Goal: Task Accomplishment & Management: Manage account settings

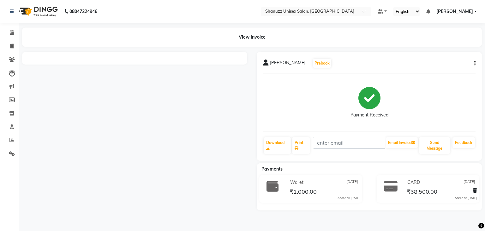
click at [475, 63] on icon "button" at bounding box center [474, 63] width 1 height 0
click at [436, 58] on div "Split Service Amount" at bounding box center [432, 60] width 65 height 8
select select "59304"
select select "70702"
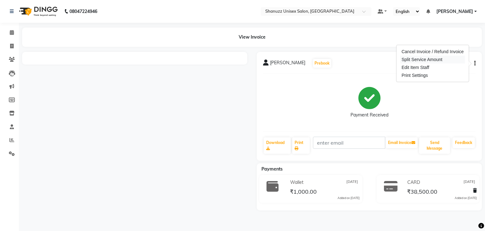
select select "61243"
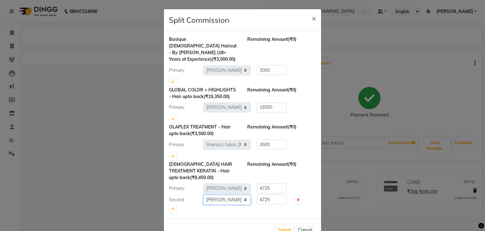
click at [238, 195] on select "Select ADNAN ANSARI AFZAN ANSARI ARVIND SURYAWANSHI ASMA SHAIKH Derma Dynamics …" at bounding box center [226, 200] width 47 height 10
select select "59235"
click at [203, 195] on select "Select ADNAN ANSARI AFZAN ANSARI ARVIND SURYAWANSHI ASMA SHAIKH Derma Dynamics …" at bounding box center [226, 200] width 47 height 10
click at [282, 225] on button "Submit" at bounding box center [285, 229] width 16 height 9
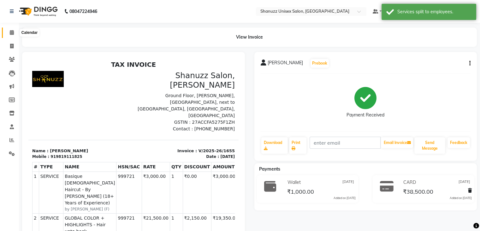
click at [11, 30] on icon at bounding box center [12, 32] width 4 height 5
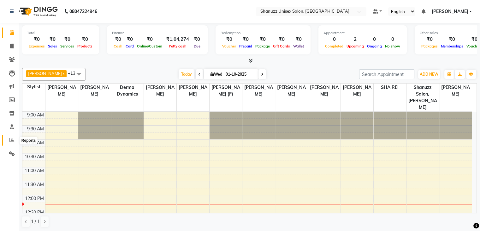
click at [14, 141] on span at bounding box center [11, 139] width 11 height 7
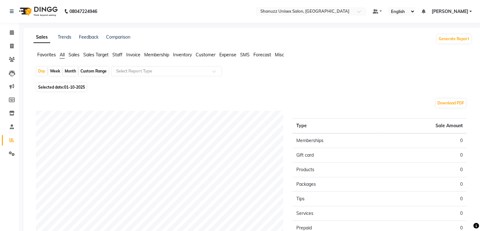
click at [83, 86] on span "01-10-2025" at bounding box center [74, 87] width 21 height 5
select select "10"
select select "2025"
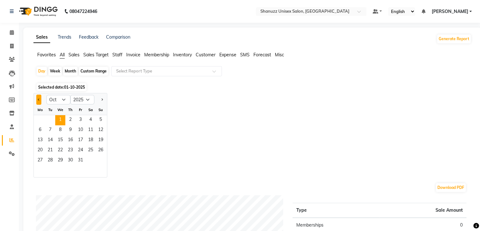
click at [36, 98] on button "Previous month" at bounding box center [38, 99] width 5 height 10
select select "9"
click at [52, 159] on span "30" at bounding box center [50, 160] width 10 height 10
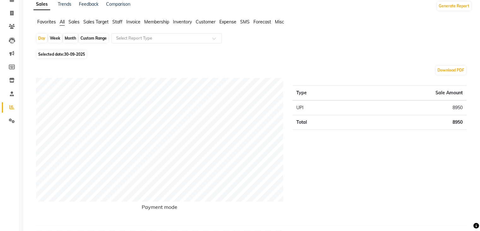
scroll to position [33, 0]
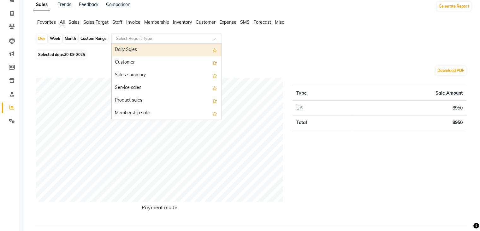
click at [124, 39] on input "text" at bounding box center [160, 38] width 91 height 6
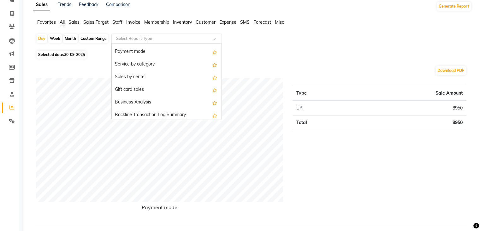
scroll to position [112, 0]
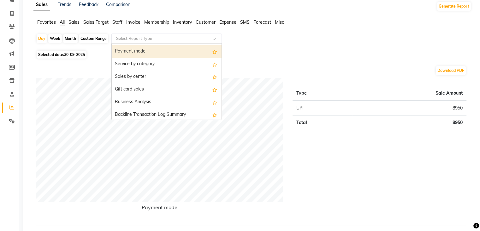
click at [141, 51] on div "Payment mode" at bounding box center [167, 51] width 110 height 13
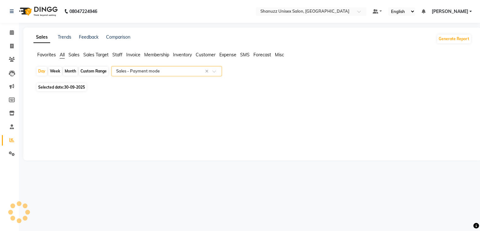
select select "full_report"
select select "csv"
click at [12, 30] on icon at bounding box center [12, 32] width 4 height 5
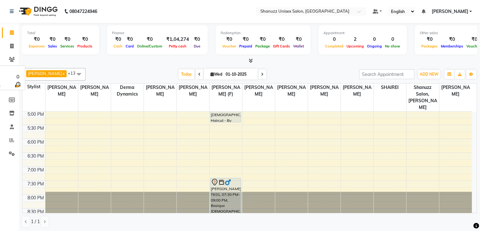
scroll to position [222, 0]
click at [184, 75] on span "Today" at bounding box center [187, 74] width 16 height 10
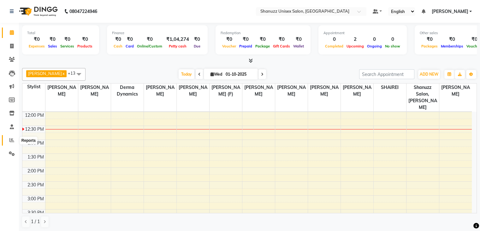
click at [13, 139] on icon at bounding box center [11, 139] width 5 height 5
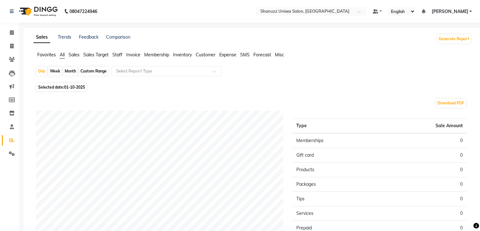
click at [67, 86] on span "01-10-2025" at bounding box center [74, 87] width 21 height 5
select select "10"
select select "2025"
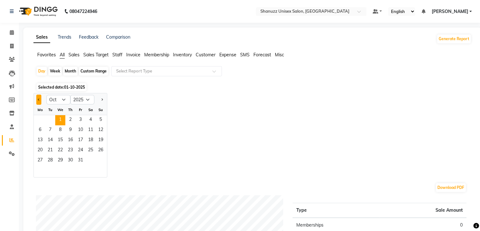
click at [37, 101] on button "Previous month" at bounding box center [38, 99] width 5 height 10
select select "9"
click at [49, 157] on span "30" at bounding box center [50, 160] width 10 height 10
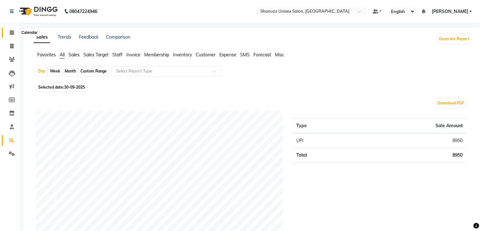
click at [14, 33] on span at bounding box center [11, 32] width 11 height 7
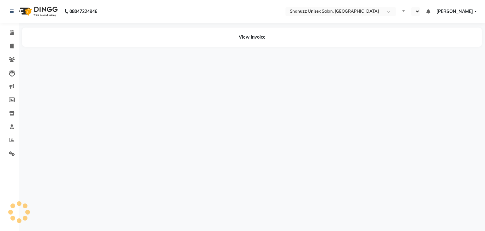
select select "en"
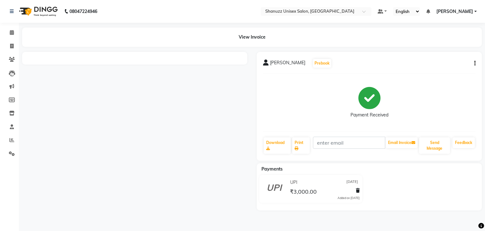
click at [473, 61] on button "button" at bounding box center [474, 63] width 4 height 7
click at [414, 63] on div "Edit Item Staff" at bounding box center [432, 63] width 65 height 8
select select
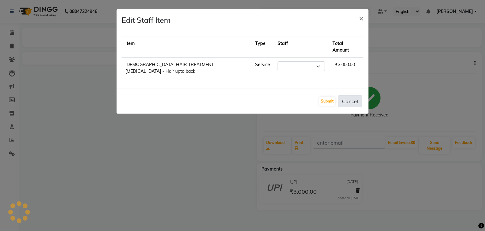
click at [342, 95] on button "Cancel" at bounding box center [350, 101] width 24 height 12
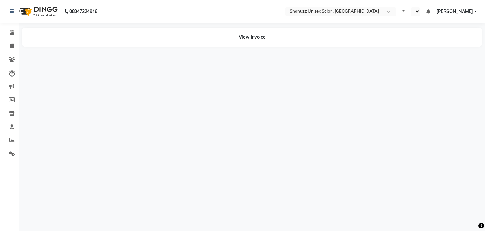
select select "en"
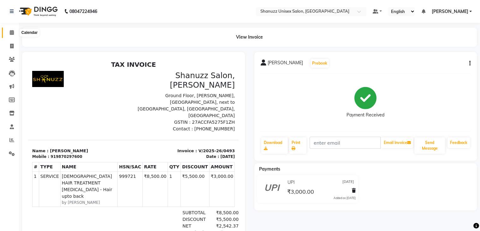
click at [13, 35] on span at bounding box center [11, 32] width 11 height 7
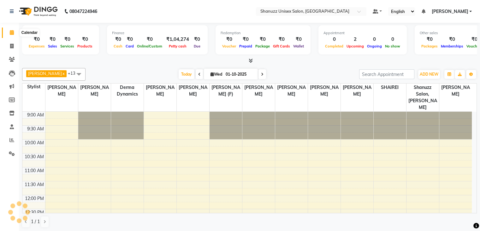
click at [12, 32] on icon at bounding box center [12, 32] width 4 height 5
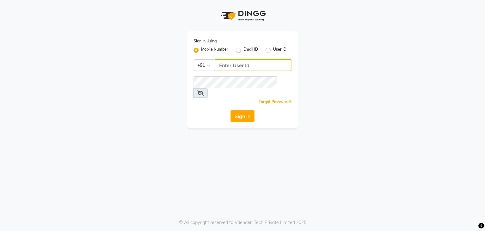
click at [256, 65] on input "Username" at bounding box center [253, 65] width 77 height 12
type input "9892607969"
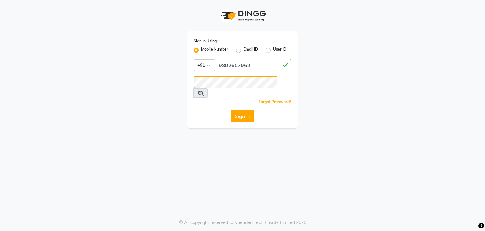
click at [231, 110] on button "Sign In" at bounding box center [243, 116] width 24 height 12
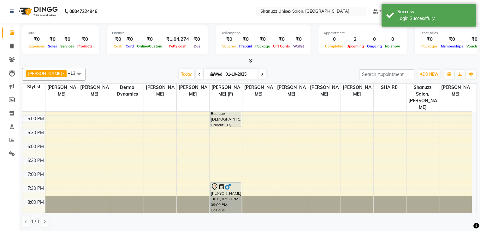
scroll to position [222, 0]
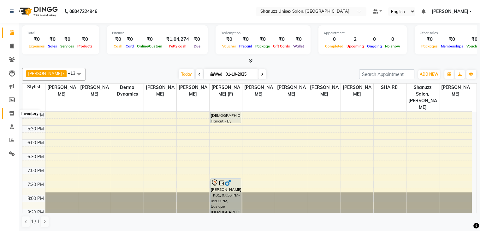
click at [11, 115] on icon at bounding box center [11, 113] width 5 height 5
select select
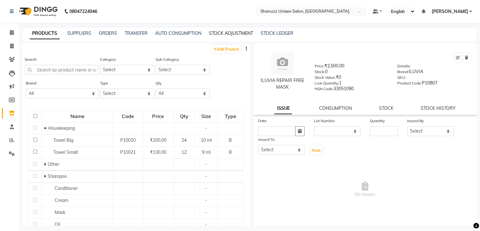
click at [221, 33] on link "STOCK ADJUSTMENT" at bounding box center [231, 33] width 44 height 6
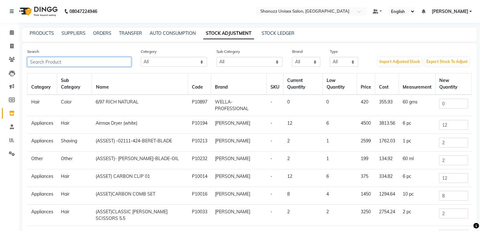
click at [91, 59] on input "text" at bounding box center [79, 62] width 104 height 10
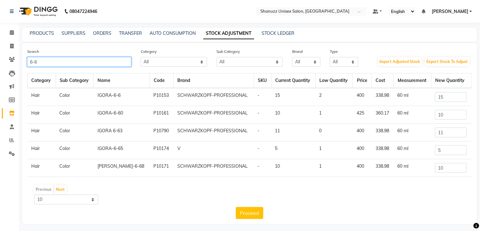
type input "6-6"
click at [457, 113] on input "10" at bounding box center [451, 115] width 32 height 10
type input "1"
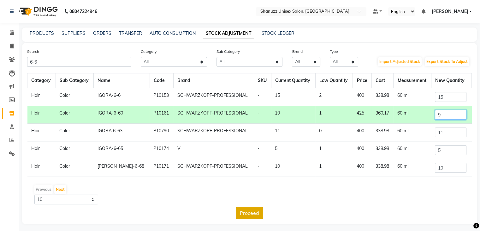
type input "9"
click at [244, 213] on button "Proceed" at bounding box center [249, 213] width 27 height 12
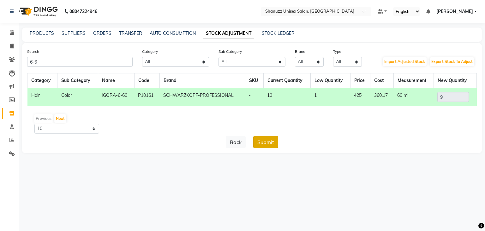
click at [266, 140] on button "Submit" at bounding box center [265, 142] width 25 height 12
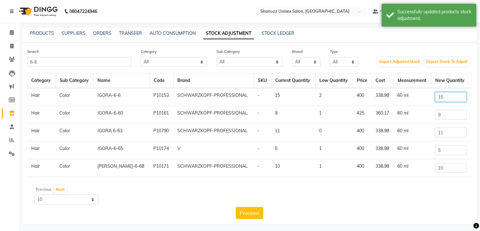
click at [449, 94] on input "15" at bounding box center [451, 97] width 32 height 10
type input "1"
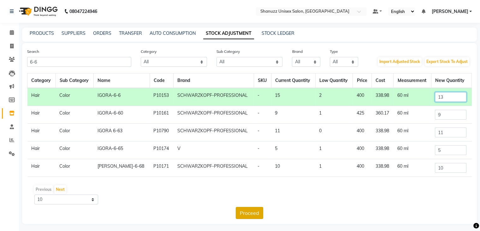
type input "13"
click at [239, 211] on button "Proceed" at bounding box center [249, 213] width 27 height 12
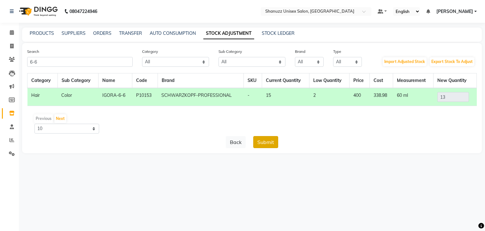
click at [261, 138] on button "Submit" at bounding box center [265, 142] width 25 height 12
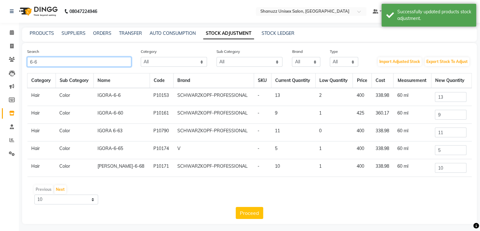
click at [68, 59] on input "6-6" at bounding box center [79, 62] width 104 height 10
type input "6"
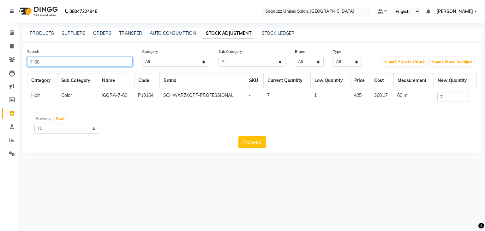
type input "7-60"
click at [457, 99] on input "7" at bounding box center [453, 97] width 32 height 10
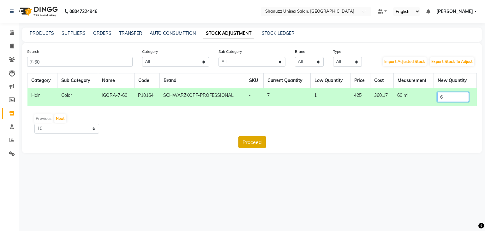
type input "6"
click at [244, 140] on button "Proceed" at bounding box center [251, 142] width 27 height 12
click at [269, 146] on button "Submit" at bounding box center [265, 142] width 25 height 12
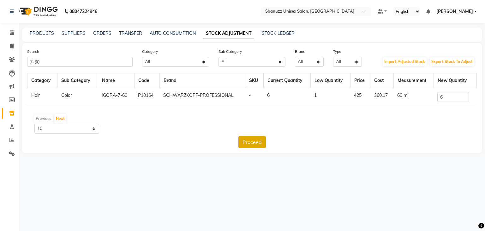
click at [244, 142] on button "Proceed" at bounding box center [251, 142] width 27 height 12
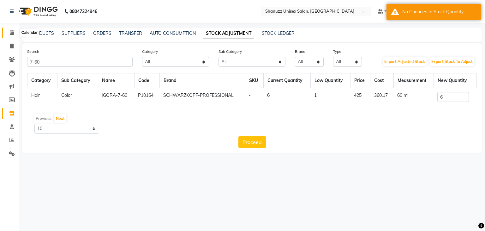
click at [10, 32] on icon at bounding box center [12, 32] width 4 height 5
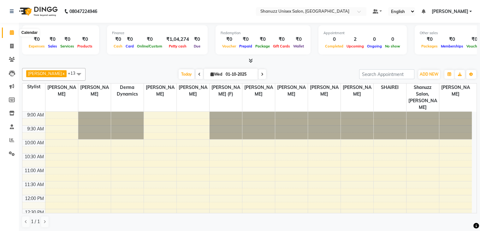
click at [9, 32] on span at bounding box center [11, 32] width 11 height 7
click at [12, 33] on icon at bounding box center [12, 32] width 4 height 5
click at [188, 72] on span "Today" at bounding box center [187, 74] width 16 height 10
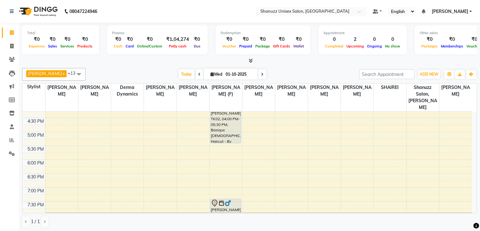
scroll to position [203, 0]
click at [224, 151] on div "9:00 AM 9:30 AM 10:00 AM 10:30 AM 11:00 AM 11:30 AM 12:00 PM 12:30 PM 1:00 PM 1…" at bounding box center [247, 75] width 450 height 333
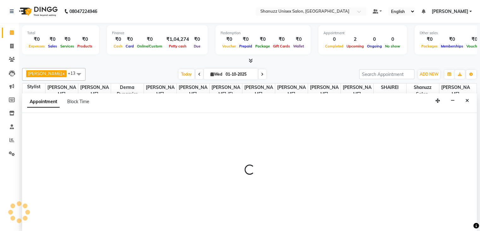
scroll to position [0, 0]
select select "59304"
select select "1080"
select select "tentative"
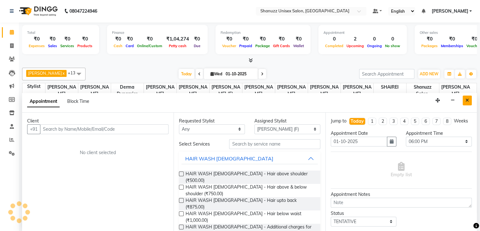
click at [467, 98] on icon "Close" at bounding box center [467, 100] width 3 height 4
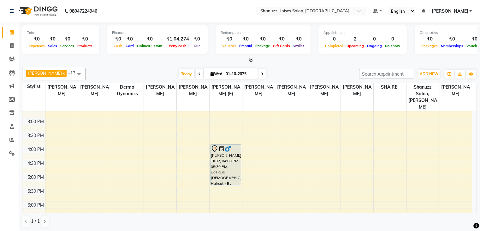
scroll to position [161, 0]
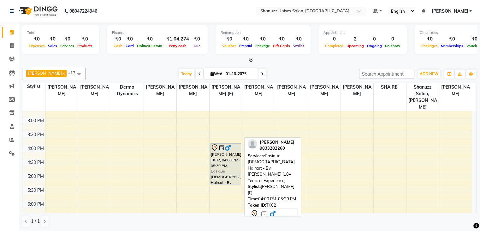
click at [222, 147] on div "[PERSON_NAME], TK02, 04:00 PM-05:30 PM, Basique [DEMOGRAPHIC_DATA] Haircut - By…" at bounding box center [226, 163] width 30 height 40
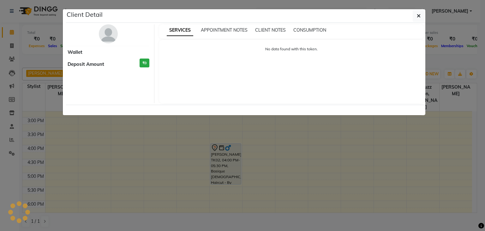
select select "7"
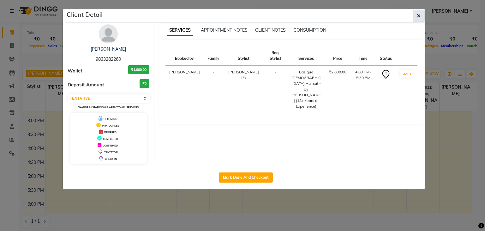
click at [421, 20] on button "button" at bounding box center [419, 16] width 12 height 12
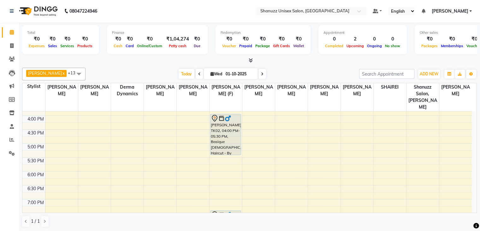
scroll to position [222, 0]
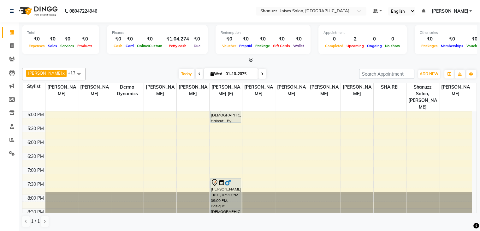
click at [221, 70] on span "[DATE]" at bounding box center [231, 73] width 54 height 11
click at [221, 72] on span "Wed" at bounding box center [216, 73] width 15 height 5
select select "10"
select select "2025"
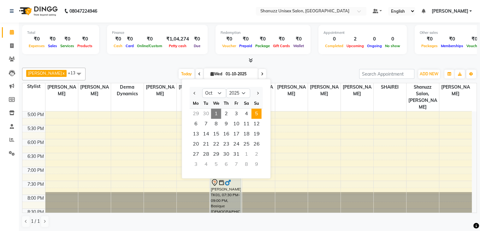
click at [256, 114] on span "5" at bounding box center [257, 113] width 10 height 10
type input "05-10-2025"
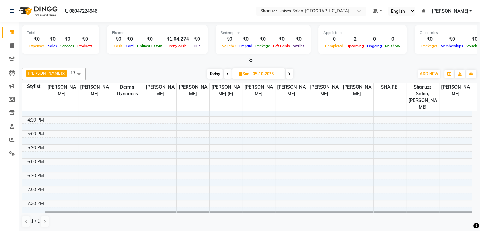
scroll to position [202, 0]
click at [243, 71] on span "Sun" at bounding box center [245, 73] width 14 height 5
select select "10"
select select "2025"
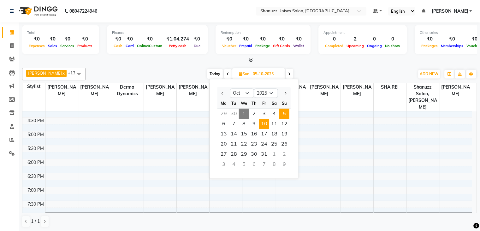
click at [265, 121] on span "10" at bounding box center [264, 123] width 10 height 10
type input "[DATE]"
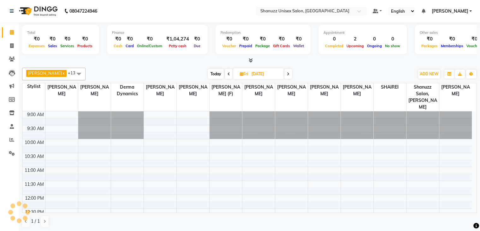
scroll to position [111, 0]
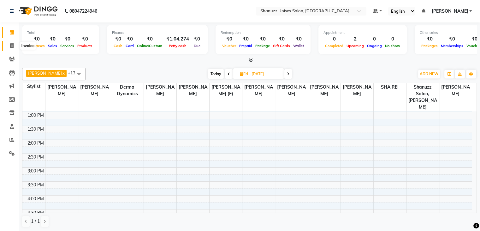
click at [13, 43] on icon at bounding box center [11, 45] width 3 height 5
select select "service"
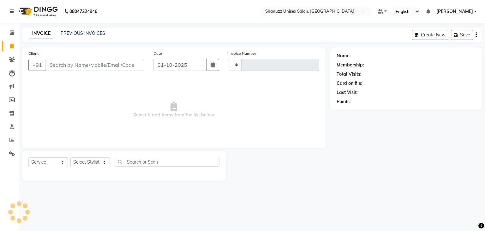
type input "1711"
select select "7102"
click at [104, 66] on input "Client" at bounding box center [94, 65] width 99 height 12
click at [69, 31] on link "PREVIOUS INVOICES" at bounding box center [83, 33] width 45 height 6
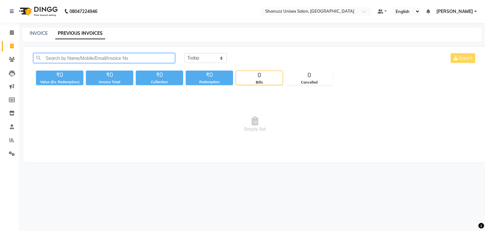
click at [52, 60] on input "text" at bounding box center [103, 58] width 141 height 10
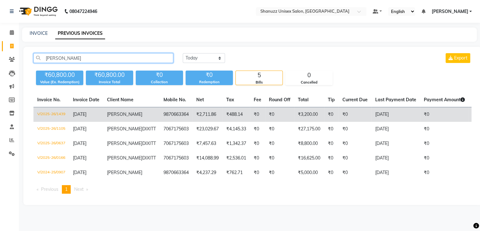
type input "[PERSON_NAME]"
click at [102, 120] on td "[DATE]" at bounding box center [86, 114] width 34 height 15
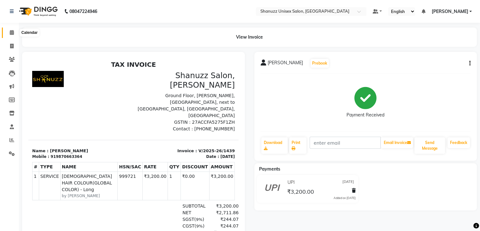
click at [10, 34] on icon at bounding box center [12, 32] width 4 height 5
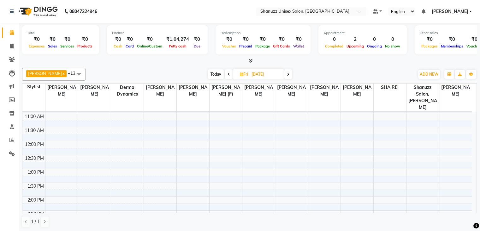
scroll to position [54, 0]
click at [216, 190] on div "9:00 AM 9:30 AM 10:00 AM 10:30 AM 11:00 AM 11:30 AM 12:00 PM 12:30 PM 1:00 PM 1…" at bounding box center [247, 223] width 450 height 333
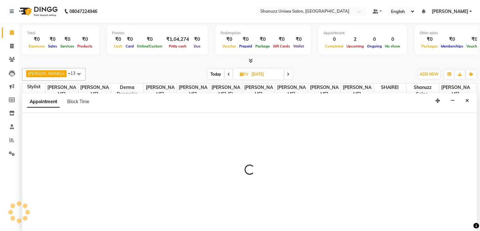
scroll to position [0, 0]
select select "59304"
select select "840"
select select "tentative"
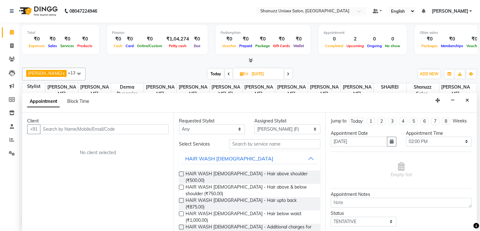
click at [48, 129] on input "text" at bounding box center [104, 129] width 129 height 10
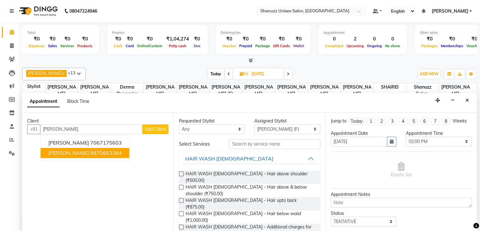
click at [74, 153] on span "[PERSON_NAME]" at bounding box center [68, 152] width 41 height 6
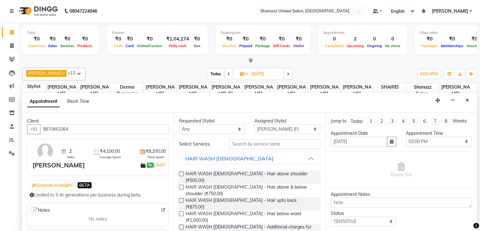
type input "9870663364"
click at [260, 141] on input "text" at bounding box center [274, 144] width 91 height 10
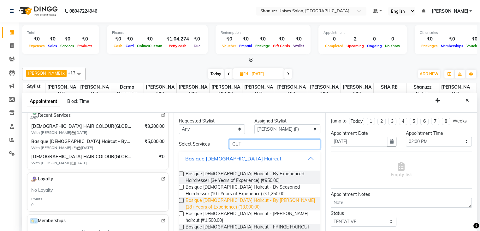
scroll to position [40, 0]
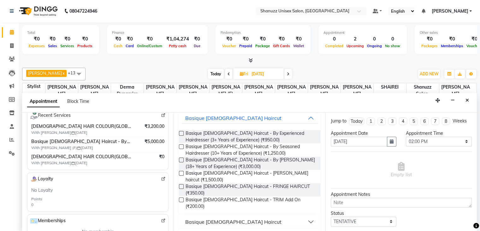
type input "CUT"
click at [202, 218] on div "Basique [DEMOGRAPHIC_DATA] Haircut" at bounding box center [233, 222] width 96 height 8
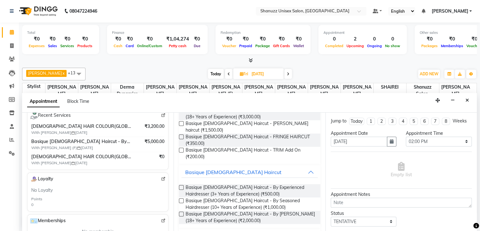
click at [181, 211] on label at bounding box center [181, 213] width 5 height 5
click at [181, 212] on input "checkbox" at bounding box center [181, 214] width 4 height 4
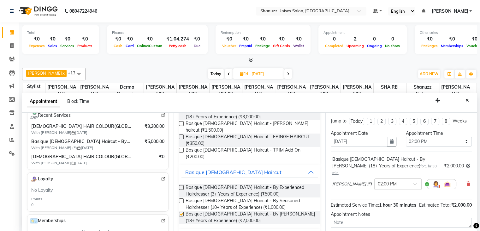
checkbox input "false"
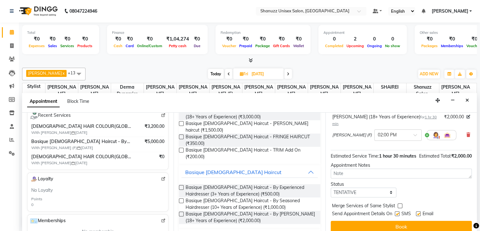
scroll to position [54, 0]
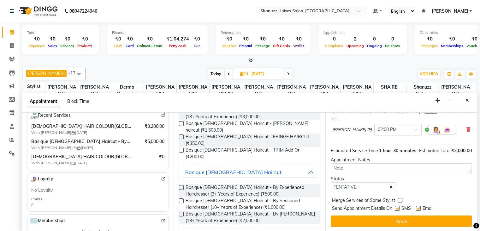
click at [399, 207] on label at bounding box center [397, 208] width 5 height 5
click at [399, 207] on input "checkbox" at bounding box center [397, 209] width 4 height 4
checkbox input "false"
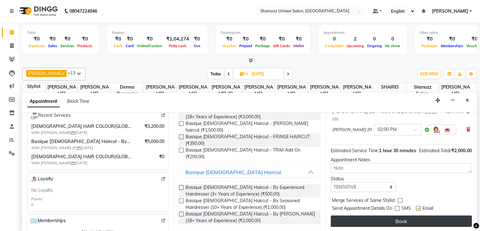
click at [381, 223] on button "Book" at bounding box center [401, 220] width 141 height 11
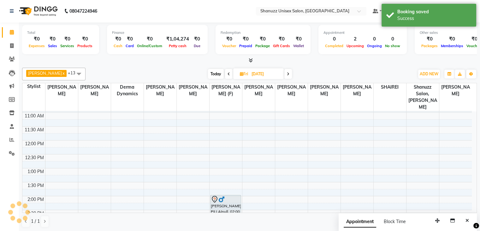
scroll to position [0, 0]
click at [216, 73] on span "Today" at bounding box center [216, 74] width 16 height 10
type input "01-10-2025"
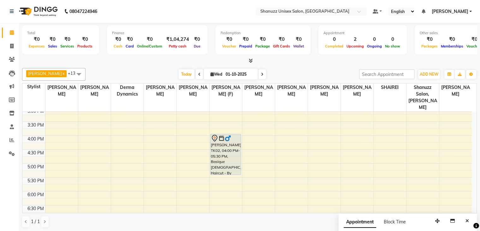
scroll to position [171, 0]
click at [419, 183] on div "9:00 AM 9:30 AM 10:00 AM 10:30 AM 11:00 AM 11:30 AM 12:00 PM 12:30 PM 1:00 PM 1…" at bounding box center [247, 106] width 450 height 333
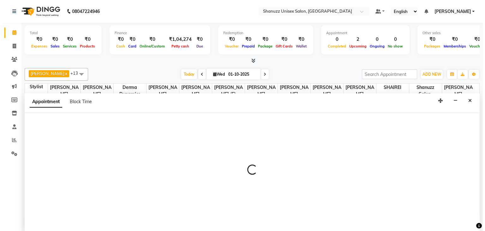
scroll to position [0, 0]
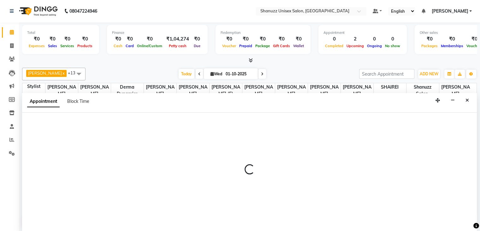
select select "70702"
select select "1080"
select select "tentative"
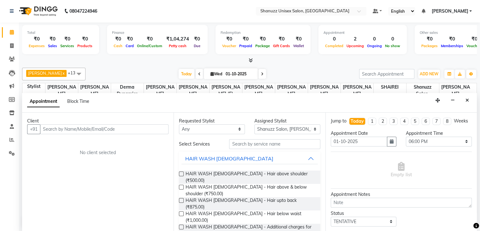
click at [87, 127] on input "text" at bounding box center [104, 129] width 129 height 10
type input "7387775614"
click at [147, 132] on button "Add Client" at bounding box center [155, 129] width 26 height 10
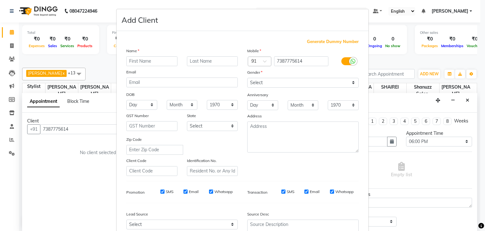
click at [126, 61] on input "text" at bounding box center [151, 61] width 51 height 10
type input "[PERSON_NAME]"
click at [274, 87] on select "Select [DEMOGRAPHIC_DATA] [DEMOGRAPHIC_DATA] Other Prefer Not To Say" at bounding box center [302, 83] width 111 height 10
select select "[DEMOGRAPHIC_DATA]"
click at [247, 78] on select "Select [DEMOGRAPHIC_DATA] [DEMOGRAPHIC_DATA] Other Prefer Not To Say" at bounding box center [302, 83] width 111 height 10
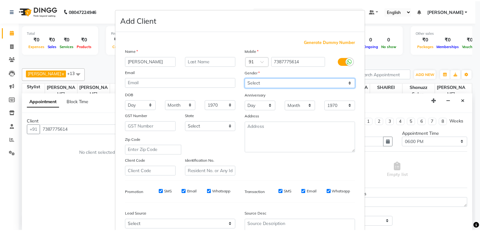
scroll to position [64, 0]
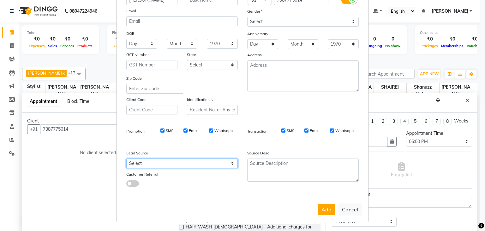
click at [211, 158] on select "Select Walk-in Referral Internet Friend Word of Mouth Advertisement Facebook Ju…" at bounding box center [181, 163] width 111 height 10
click at [126, 158] on select "Select Walk-in Referral Internet Friend Word of Mouth Advertisement Facebook Ju…" at bounding box center [181, 163] width 111 height 10
drag, startPoint x: 163, startPoint y: 159, endPoint x: 160, endPoint y: 94, distance: 65.4
click at [160, 94] on div "Generate Dummy Number Name [PERSON_NAME] Email DOB Day 01 02 03 04 05 06 07 08 …" at bounding box center [243, 85] width 242 height 214
select select "49174"
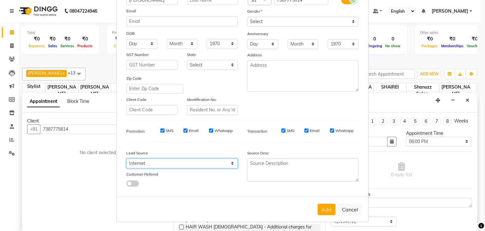
click at [126, 158] on select "Select Walk-in Referral Internet Friend Word of Mouth Advertisement Facebook Ju…" at bounding box center [181, 163] width 111 height 10
click at [330, 208] on button "Add" at bounding box center [327, 208] width 18 height 11
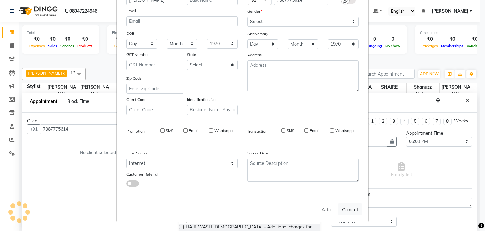
select select
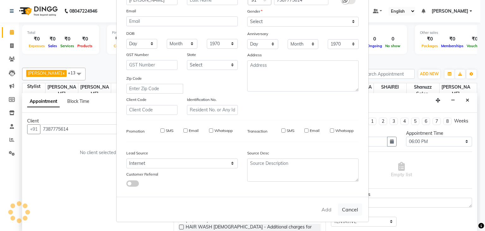
select select
checkbox input "false"
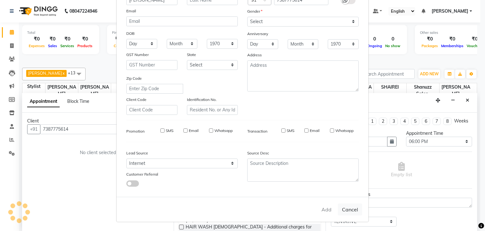
checkbox input "false"
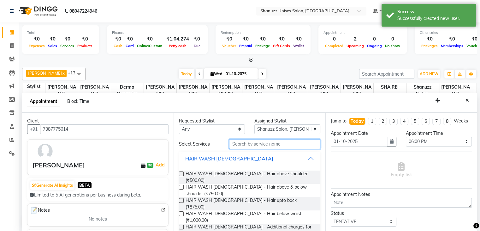
click at [256, 146] on input "text" at bounding box center [274, 144] width 91 height 10
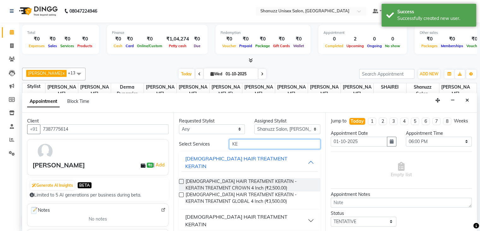
type input "KE"
click at [236, 211] on button "[DEMOGRAPHIC_DATA] HAIR TREATMENT KERATIN" at bounding box center [250, 220] width 136 height 19
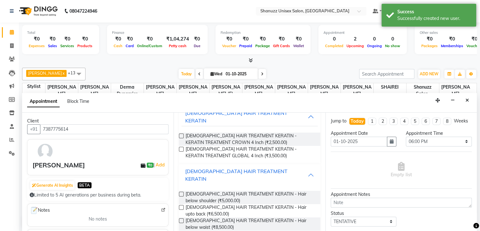
scroll to position [67, 0]
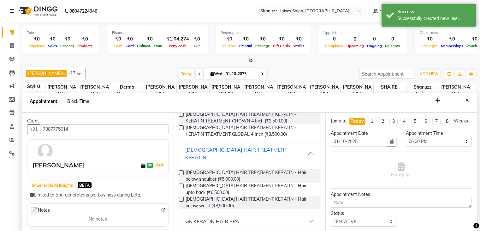
click at [183, 170] on label at bounding box center [181, 172] width 5 height 5
click at [183, 171] on input "checkbox" at bounding box center [181, 173] width 4 height 4
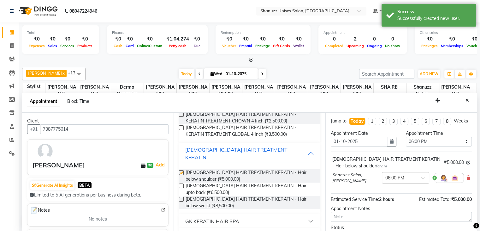
checkbox input "false"
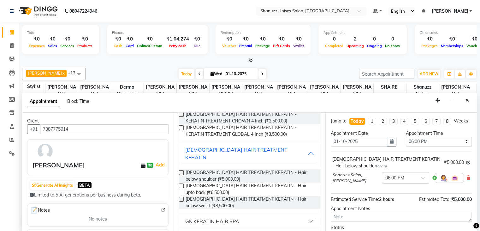
scroll to position [55, 0]
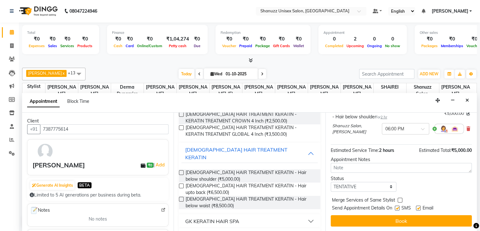
click at [397, 208] on label at bounding box center [397, 207] width 5 height 5
click at [397, 208] on input "checkbox" at bounding box center [397, 208] width 4 height 4
checkbox input "false"
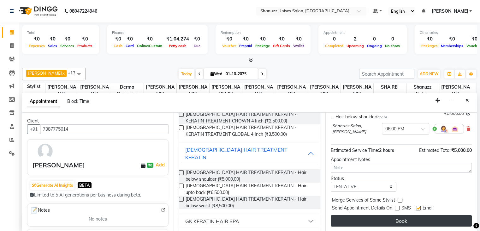
click at [386, 221] on button "Book" at bounding box center [401, 220] width 141 height 11
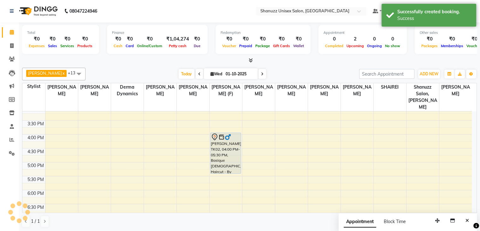
scroll to position [0, 0]
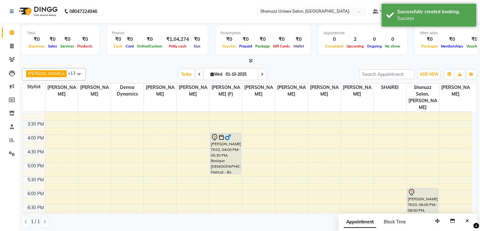
click at [386, 221] on span "Block Time" at bounding box center [395, 222] width 22 height 6
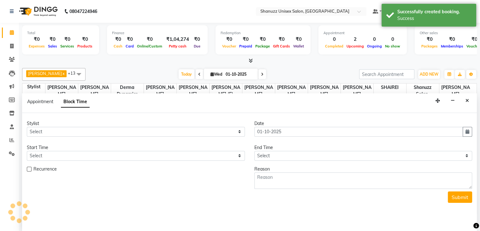
scroll to position [138, 0]
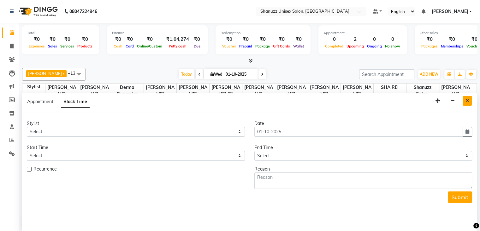
click at [467, 100] on icon "Close" at bounding box center [467, 100] width 3 height 4
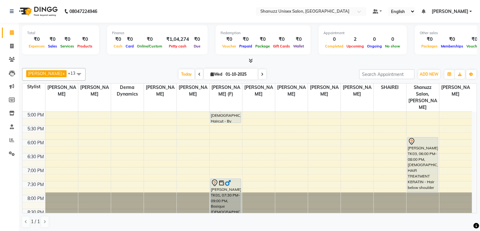
scroll to position [171, 0]
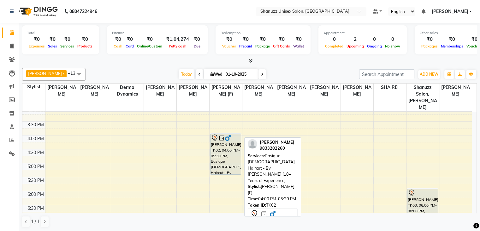
click at [234, 144] on div "[PERSON_NAME], TK02, 04:00 PM-05:30 PM, Basique [DEMOGRAPHIC_DATA] Haircut - By…" at bounding box center [226, 154] width 30 height 40
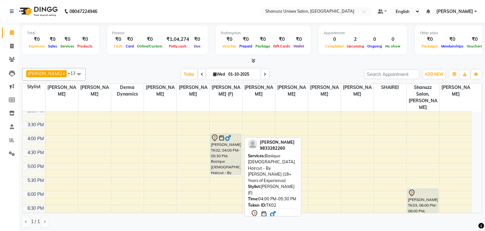
select select "7"
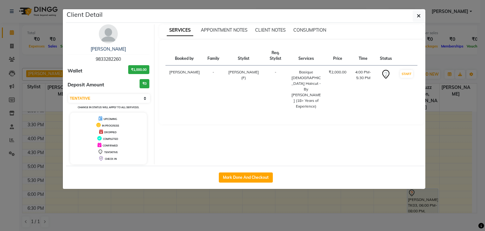
drag, startPoint x: 234, startPoint y: 144, endPoint x: 178, endPoint y: 196, distance: 76.2
click at [178, 196] on ngb-modal-window "Client Detail HARSH DOBARIYA 9833282260 Wallet ₹1,000.00 Deposit Amount ₹0 Sele…" at bounding box center [242, 115] width 485 height 231
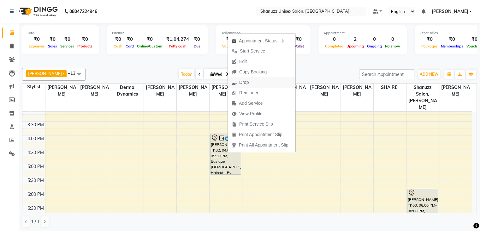
click at [238, 78] on span "Drop" at bounding box center [240, 82] width 25 height 10
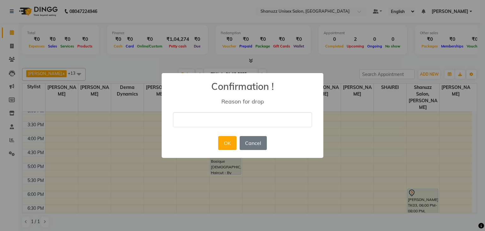
click at [201, 123] on input "text" at bounding box center [242, 119] width 139 height 15
type input "GOING BANDRA SALON"
click at [224, 146] on button "OK" at bounding box center [227, 143] width 18 height 14
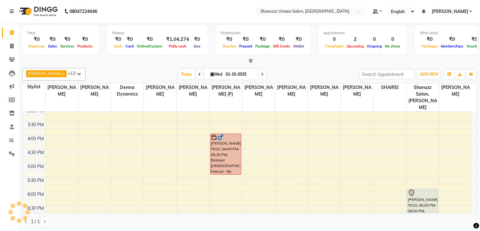
scroll to position [222, 0]
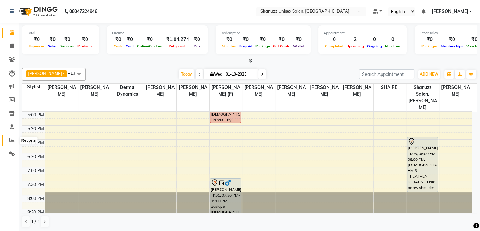
click at [7, 137] on span at bounding box center [11, 139] width 11 height 7
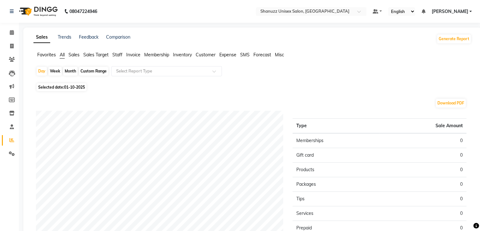
click at [69, 86] on span "01-10-2025" at bounding box center [74, 87] width 21 height 5
select select "10"
select select "2025"
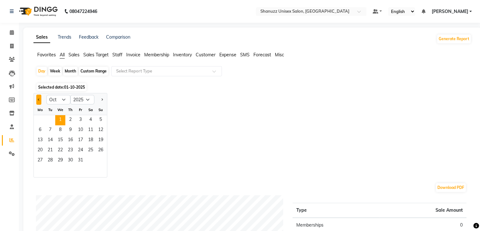
click at [37, 97] on button "Previous month" at bounding box center [38, 99] width 5 height 10
select select "9"
click at [40, 159] on span "29" at bounding box center [40, 160] width 10 height 10
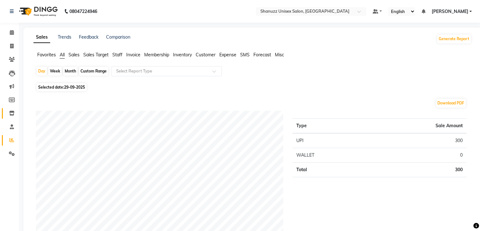
click at [10, 112] on icon at bounding box center [11, 113] width 5 height 5
select select
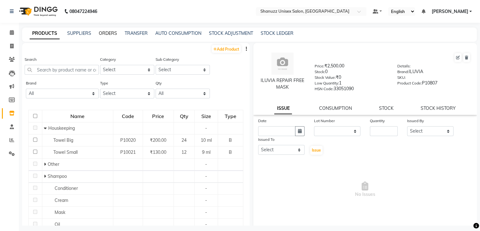
click at [105, 32] on link "ORDERS" at bounding box center [108, 33] width 18 height 6
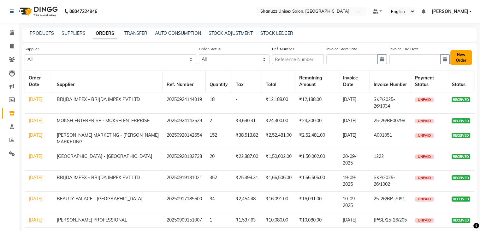
click at [461, 61] on button "New Order" at bounding box center [461, 57] width 21 height 15
select select "true"
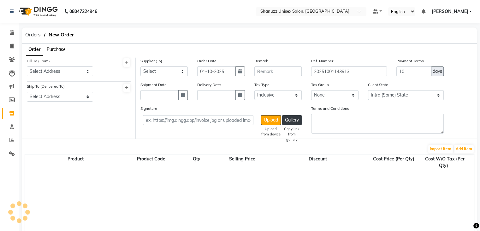
select select "3124"
click at [60, 48] on span "Purchase" at bounding box center [56, 49] width 19 height 6
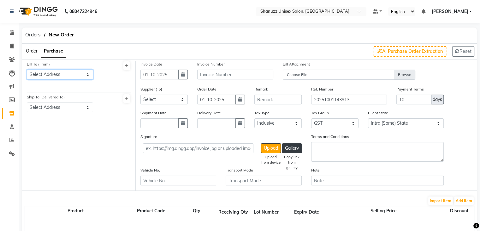
click at [69, 71] on select "Select Address [STREET_ADDRESS][PERSON_NAME] SHANUZZ [GEOGRAPHIC_DATA][PERSON_N…" at bounding box center [60, 74] width 66 height 10
select select "1233"
click at [27, 69] on select "Select Address [STREET_ADDRESS][PERSON_NAME] SHANUZZ [GEOGRAPHIC_DATA][PERSON_N…" at bounding box center [60, 74] width 66 height 10
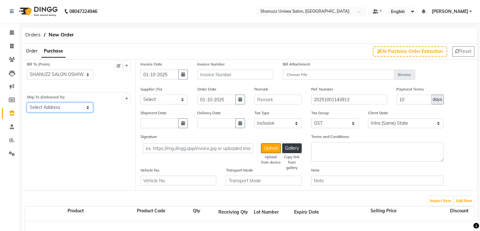
click at [57, 111] on select "Select Address [GEOGRAPHIC_DATA] -[GEOGRAPHIC_DATA][PERSON_NAME] next to [GEOGR…" at bounding box center [60, 107] width 66 height 10
select select "1182"
click at [27, 103] on select "Select Address [GEOGRAPHIC_DATA] -[GEOGRAPHIC_DATA][PERSON_NAME] next to [GEOGR…" at bounding box center [60, 107] width 66 height 10
click at [184, 74] on icon "button" at bounding box center [183, 74] width 4 height 4
select select "10"
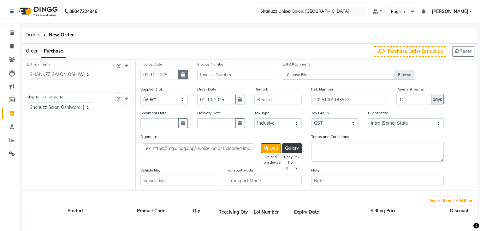
select select "2025"
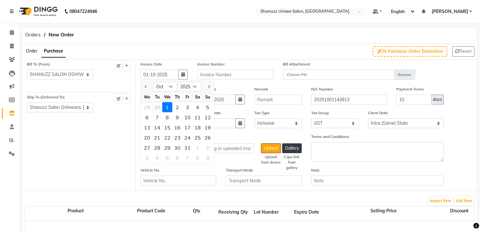
click at [159, 103] on div "30" at bounding box center [157, 107] width 10 height 10
type input "30-09-2025"
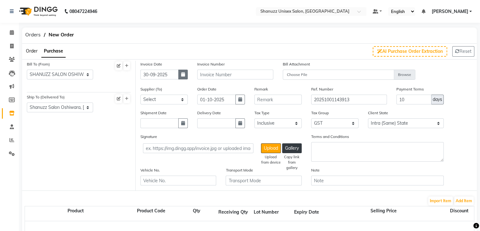
click at [182, 74] on icon "button" at bounding box center [183, 74] width 4 height 4
select select "9"
select select "2025"
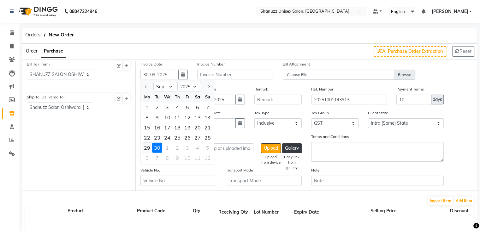
click at [149, 144] on div "29" at bounding box center [147, 147] width 10 height 10
type input "29-09-2025"
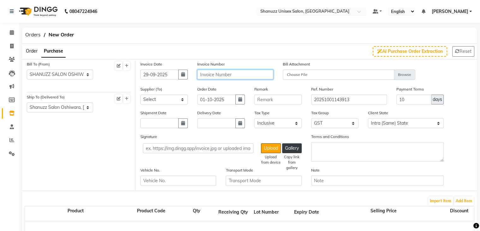
click at [220, 75] on input "text" at bounding box center [235, 74] width 76 height 10
type input "COT/25-26/00199"
click at [237, 102] on button "button" at bounding box center [240, 99] width 9 height 10
select select "10"
select select "2025"
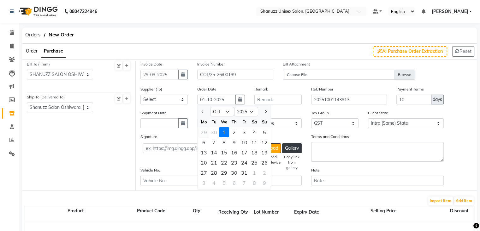
click at [205, 134] on div "29" at bounding box center [204, 132] width 10 height 10
type input "29-09-2025"
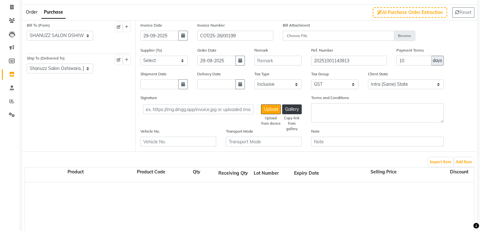
scroll to position [22, 0]
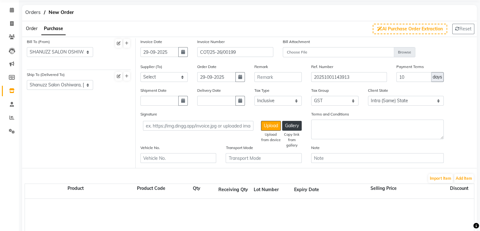
click at [176, 82] on div "Supplier (To) Select Evibloom Private Limited - EVIBLOOM PRIVATE LIMITED [PERSO…" at bounding box center [164, 75] width 57 height 24
click at [175, 80] on select "Select Evibloom Private Limited - EVIBLOOM PRIVATE LIMITED [PERSON_NAME] TRADEP…" at bounding box center [164, 77] width 47 height 10
select select "3658"
click at [141, 72] on select "Select Evibloom Private Limited - EVIBLOOM PRIVATE LIMITED [PERSON_NAME] TRADEP…" at bounding box center [164, 77] width 47 height 10
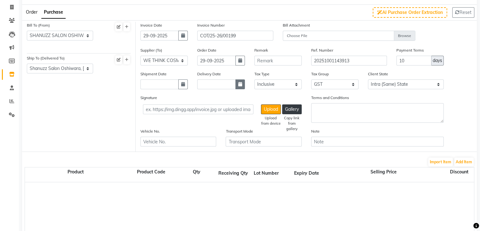
click at [241, 84] on icon "button" at bounding box center [240, 84] width 4 height 4
select select "10"
select select "2025"
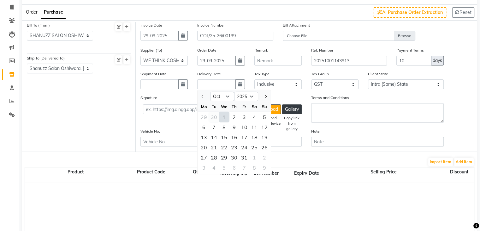
click at [213, 118] on div "30" at bounding box center [214, 117] width 10 height 10
type input "30-09-2025"
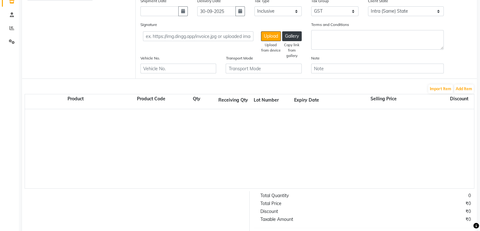
scroll to position [127, 0]
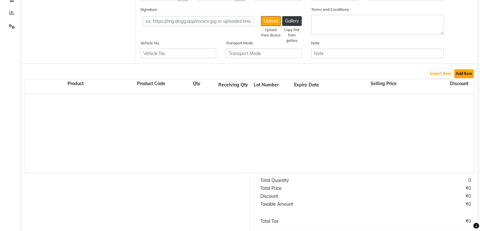
click at [464, 77] on button "Add Item" at bounding box center [464, 73] width 20 height 9
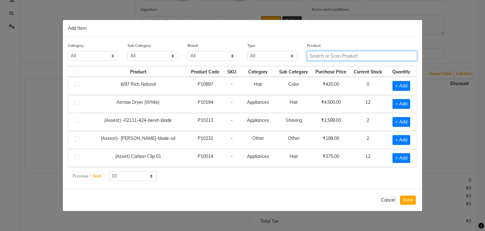
click at [320, 52] on input "text" at bounding box center [362, 56] width 110 height 10
click at [454, 24] on ngb-modal-window "Add Item Category All Hair Skin Makeup Personal Care Appliances [PERSON_NAME] W…" at bounding box center [242, 115] width 485 height 231
click at [434, 34] on ngb-modal-window "Add Item Category All Hair Skin Makeup Personal Care Appliances [PERSON_NAME] W…" at bounding box center [242, 115] width 485 height 231
click at [391, 200] on button "Cancel" at bounding box center [388, 199] width 19 height 9
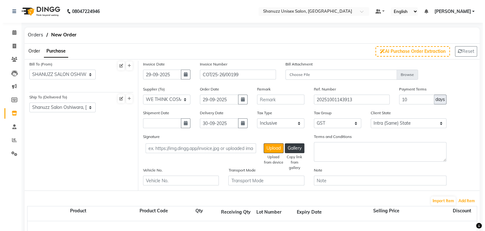
scroll to position [46, 0]
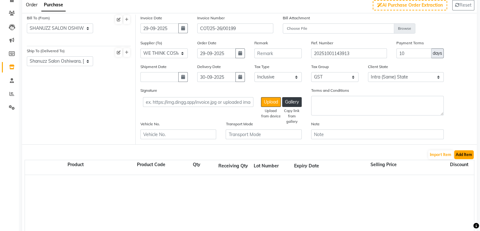
click at [464, 154] on button "Add Item" at bounding box center [464, 154] width 20 height 9
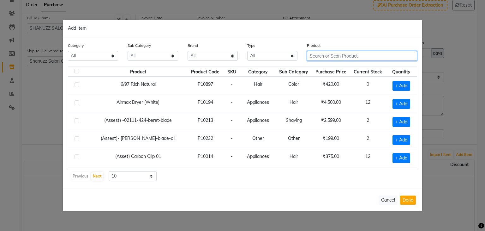
click at [377, 56] on input "text" at bounding box center [362, 56] width 110 height 10
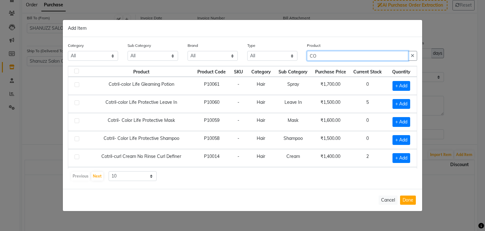
type input "C"
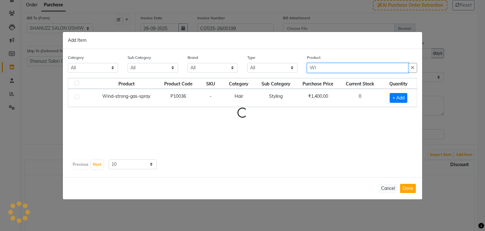
type input "W"
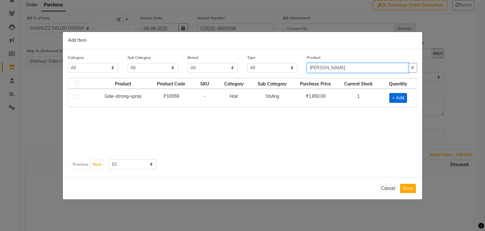
type input "[PERSON_NAME]"
click at [397, 94] on span "+ Add" at bounding box center [398, 98] width 18 height 10
checkbox input "true"
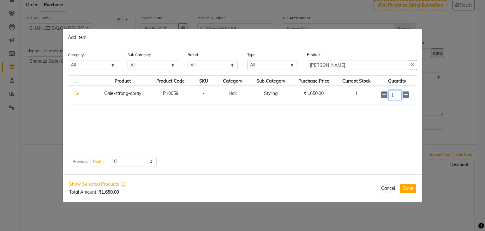
click at [394, 98] on input "1" at bounding box center [394, 95] width 13 height 10
type input "2"
click at [356, 63] on input "[PERSON_NAME]" at bounding box center [357, 65] width 101 height 10
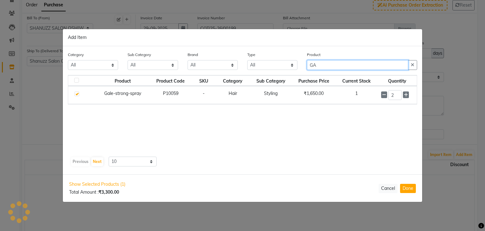
type input "G"
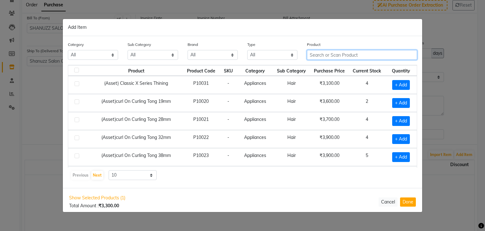
click at [345, 54] on input "text" at bounding box center [362, 55] width 110 height 10
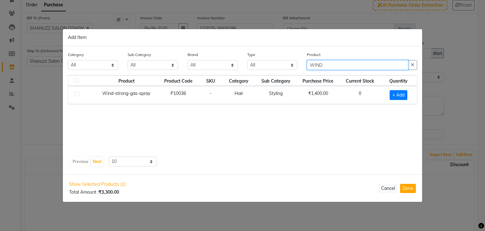
type input "WIND"
click at [401, 96] on span "+ Add" at bounding box center [399, 95] width 18 height 10
checkbox input "true"
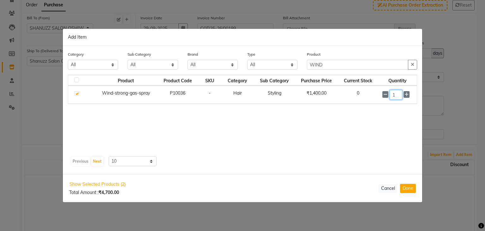
click at [398, 92] on input "1" at bounding box center [396, 95] width 13 height 10
type input "2"
click at [382, 61] on input "WIND" at bounding box center [357, 65] width 101 height 10
type input "W"
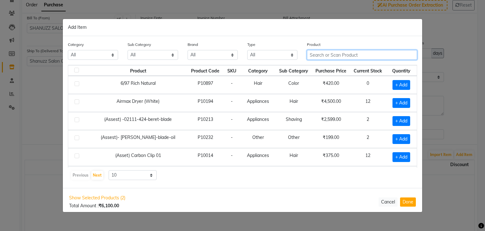
click at [344, 54] on input "text" at bounding box center [362, 55] width 110 height 10
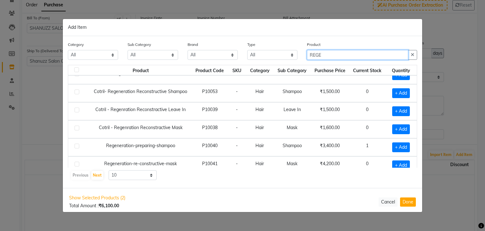
scroll to position [33, 0]
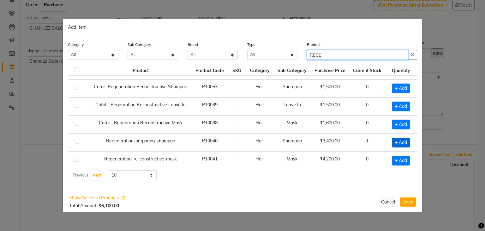
type input "REGE"
click at [399, 142] on span "+ Add" at bounding box center [401, 142] width 18 height 10
checkbox input "true"
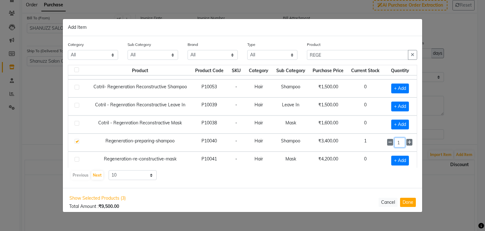
click at [399, 141] on input "1" at bounding box center [399, 142] width 11 height 10
type input "2"
type input "1"
click at [368, 51] on input "REGE" at bounding box center [357, 55] width 101 height 10
type input "R"
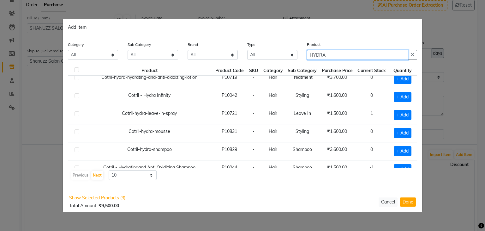
scroll to position [0, 0]
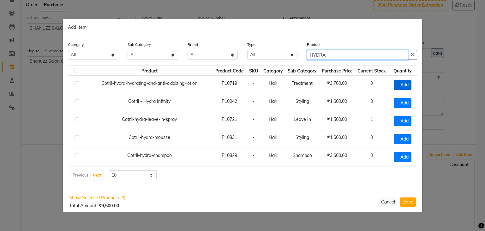
type input "HYDRA"
click at [401, 83] on span "+ Add" at bounding box center [403, 85] width 18 height 10
checkbox input "true"
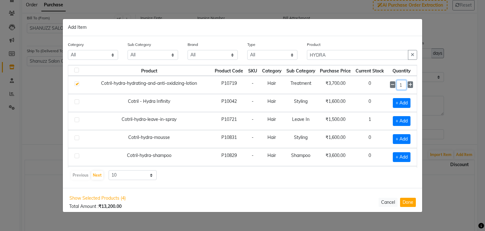
click at [400, 81] on input "1" at bounding box center [401, 85] width 9 height 10
click at [385, 54] on input "HYDRA" at bounding box center [357, 55] width 101 height 10
click at [399, 88] on input "1" at bounding box center [401, 85] width 9 height 10
click at [379, 54] on input "HYDRA" at bounding box center [357, 55] width 101 height 10
type input "H"
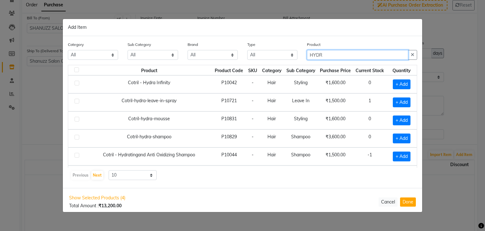
scroll to position [23, 0]
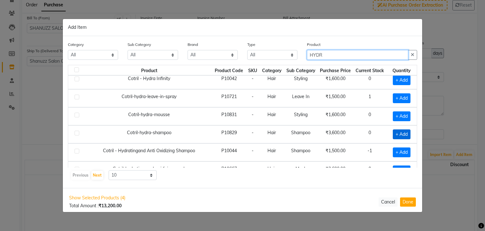
type input "HYDR"
click at [395, 133] on span "+ Add" at bounding box center [402, 134] width 18 height 10
checkbox input "true"
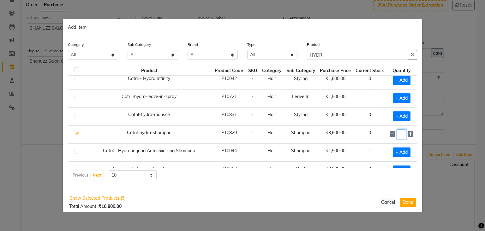
click at [401, 131] on input "1" at bounding box center [401, 134] width 9 height 10
click at [320, 190] on div "Show Selected Products (5) Total Amount : ₹16,800.00 Cancel Done" at bounding box center [242, 201] width 359 height 27
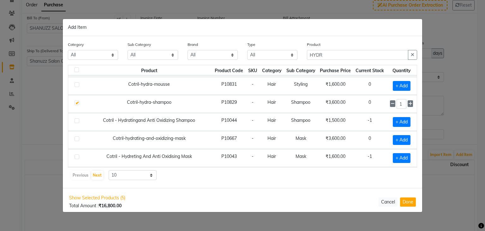
scroll to position [53, 0]
click at [393, 140] on span "+ Add" at bounding box center [402, 140] width 18 height 10
checkbox input "true"
click at [402, 137] on div "1" at bounding box center [401, 140] width 23 height 10
click at [331, 175] on div "Previous Next 10 50 100" at bounding box center [242, 175] width 344 height 10
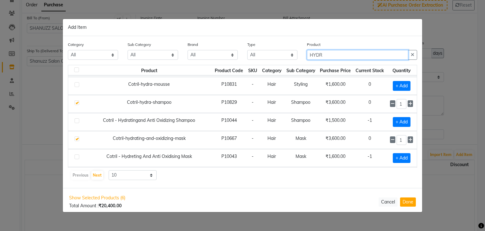
click at [326, 53] on input "HYDR" at bounding box center [357, 55] width 101 height 10
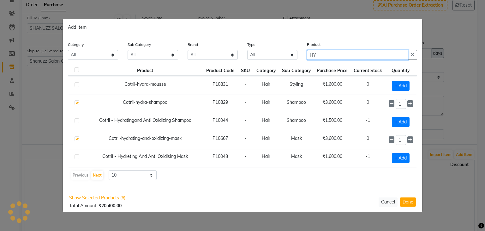
type input "H"
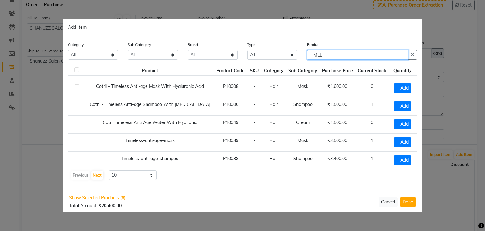
scroll to position [33, 0]
type input "TIMEL"
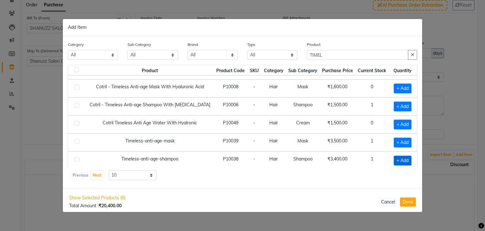
click at [394, 158] on span "+ Add" at bounding box center [403, 160] width 18 height 10
checkbox input "true"
click at [353, 93] on td "0" at bounding box center [369, 88] width 33 height 18
drag, startPoint x: 352, startPoint y: 61, endPoint x: 354, endPoint y: 49, distance: 12.4
click at [354, 49] on div "Product TIMEL" at bounding box center [362, 53] width 120 height 24
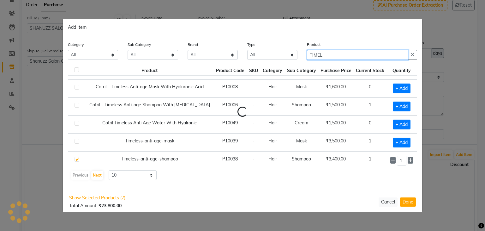
click at [354, 52] on input "TIMEL" at bounding box center [357, 55] width 101 height 10
type input "T"
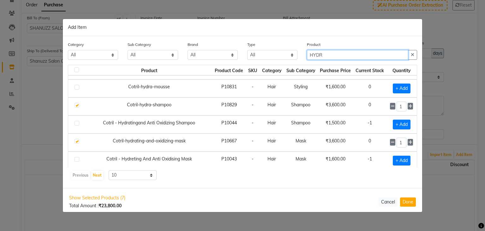
type input "HYDR"
click at [400, 142] on input "1" at bounding box center [401, 142] width 9 height 10
type input "2"
click at [340, 173] on div "Previous Next 10 50 100" at bounding box center [242, 175] width 344 height 10
click at [338, 55] on input "HYDR" at bounding box center [357, 55] width 101 height 10
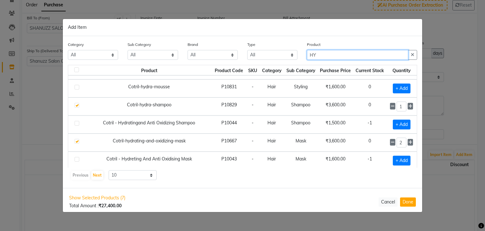
type input "H"
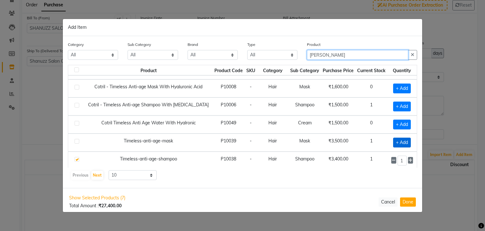
type input "[PERSON_NAME]"
click at [396, 140] on span "+ Add" at bounding box center [402, 142] width 18 height 10
checkbox input "true"
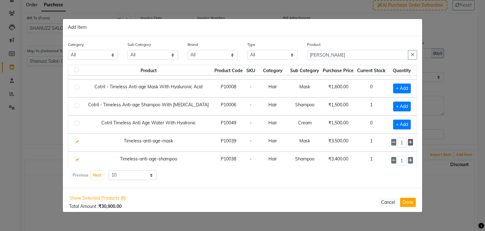
click at [408, 140] on span at bounding box center [410, 142] width 5 height 7
type input "2"
click at [390, 57] on input "[PERSON_NAME]" at bounding box center [357, 55] width 101 height 10
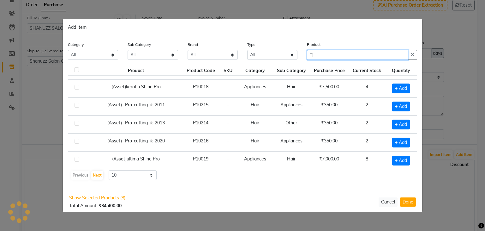
type input "T"
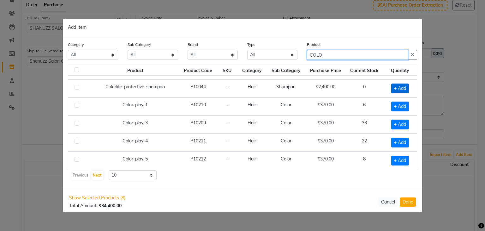
type input "COLO"
click at [392, 86] on span "+ Add" at bounding box center [400, 88] width 18 height 10
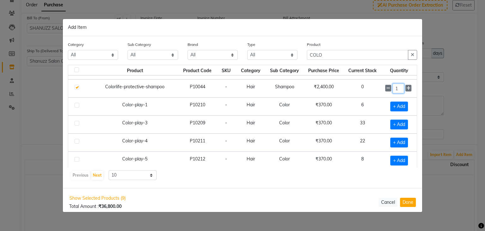
click at [394, 87] on input "1" at bounding box center [399, 88] width 12 height 10
click at [386, 87] on icon at bounding box center [388, 88] width 4 height 4
checkbox input "false"
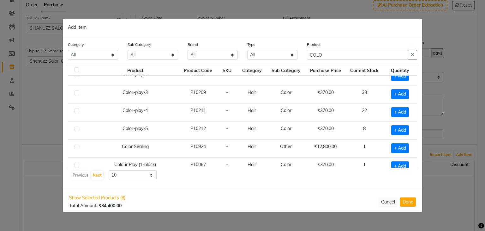
scroll to position [86, 0]
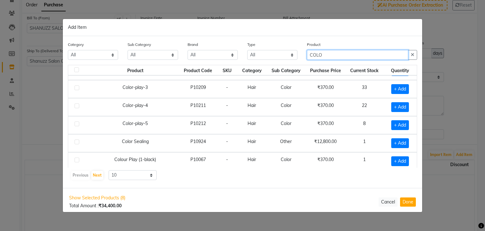
click at [332, 52] on input "COLO" at bounding box center [357, 55] width 101 height 10
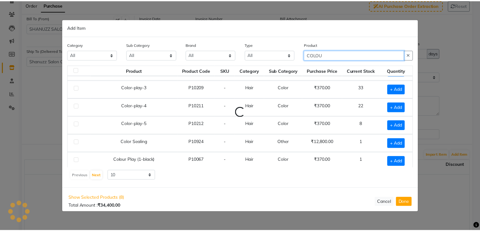
scroll to position [0, 0]
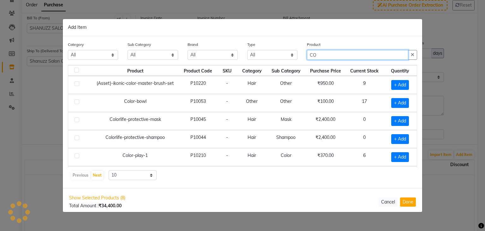
type input "C"
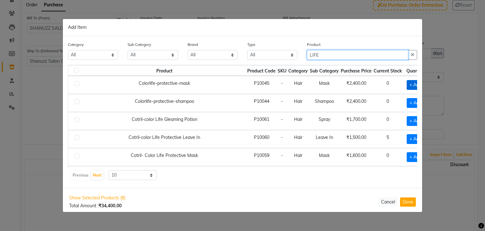
type input "LIFE"
click at [407, 86] on span "+ Add" at bounding box center [416, 85] width 18 height 10
checkbox input "true"
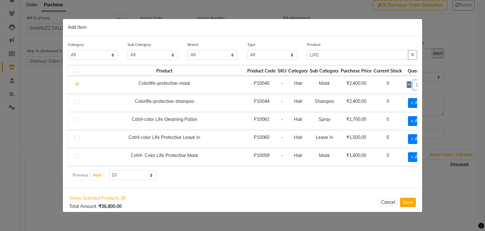
click at [413, 83] on input "1" at bounding box center [417, 85] width 9 height 10
click at [423, 85] on icon at bounding box center [425, 84] width 4 height 4
type input "2"
click at [405, 202] on button "Done" at bounding box center [408, 201] width 16 height 9
select select "3124"
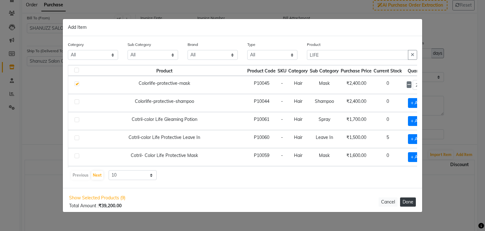
select select "3124"
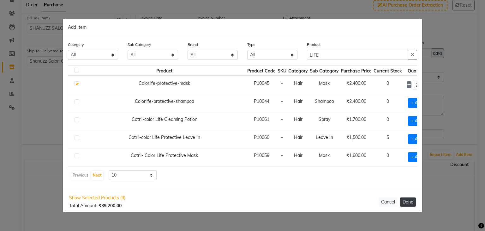
select select "3124"
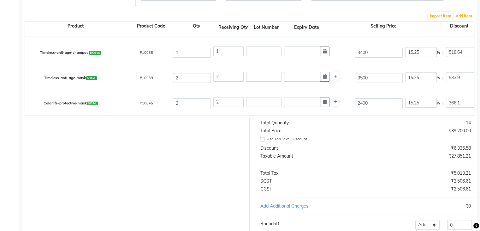
scroll to position [190, 0]
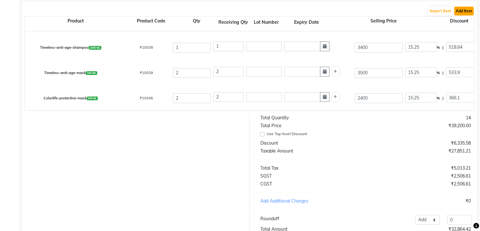
click at [465, 12] on button "Add Item" at bounding box center [464, 11] width 20 height 9
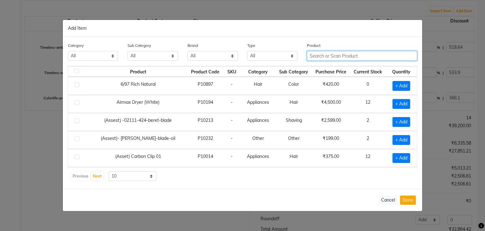
click at [365, 52] on input "text" at bounding box center [362, 56] width 110 height 10
type input "X"
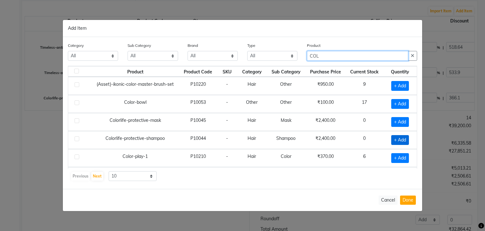
type input "COL"
click at [391, 138] on span "+ Add" at bounding box center [400, 140] width 18 height 10
checkbox input "true"
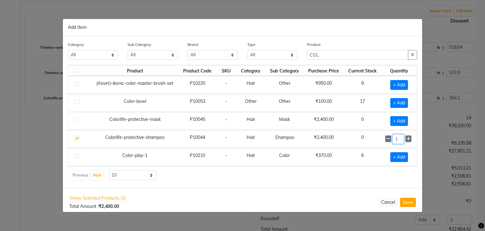
click at [396, 137] on input "1" at bounding box center [399, 139] width 12 height 10
click at [349, 175] on div "Previous Next 10 50 100" at bounding box center [242, 175] width 344 height 10
click at [409, 200] on button "Done" at bounding box center [408, 201] width 16 height 9
select select "3124"
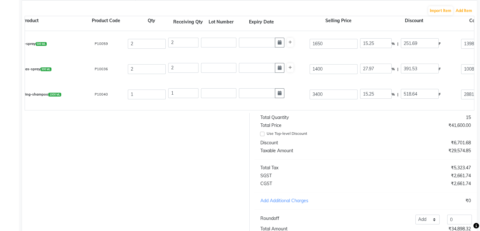
scroll to position [0, 45]
click at [349, 71] on input "1400" at bounding box center [334, 69] width 48 height 10
type input "140"
type input "279.66"
type input "14"
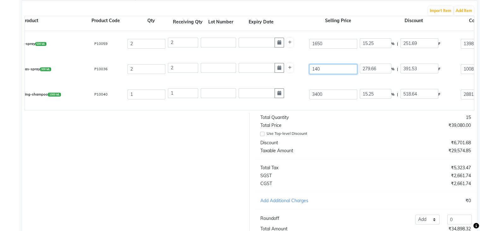
type input "2796.64"
type input "1"
type input "39153"
type input "1"
type input "39153"
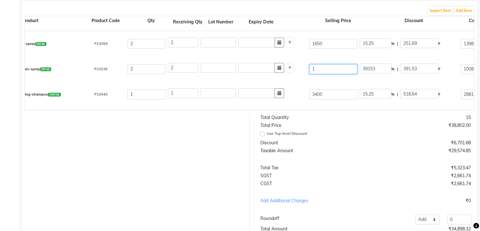
type input "16"
type input "2447.06"
type input "165"
type input "237.29"
type input "1650"
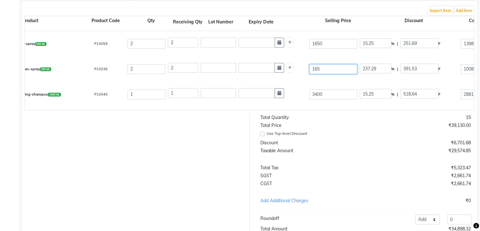
type input "23.73"
type input "1650"
type input "38.88"
type input "641.53"
click at [312, 79] on div "Wind-strong-gas-spray 300 ML P10036 2 2 1650 38.88 % | 641.53 F 1008.47 854.64 …" at bounding box center [429, 68] width 908 height 25
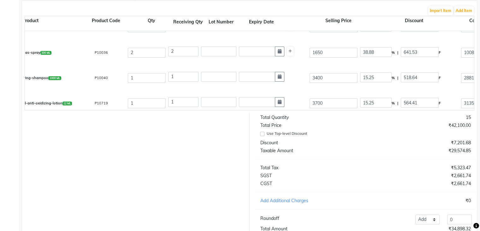
scroll to position [17, 0]
click at [330, 80] on input "3400" at bounding box center [334, 77] width 48 height 10
type input "340"
type input "152.54"
type input "34"
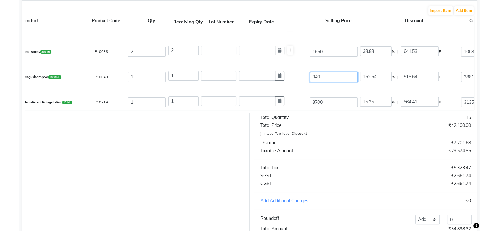
type input "1525.41"
type input "3"
type input "17288"
type input "32"
type input "1620.75"
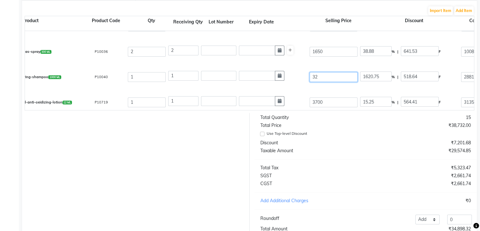
type input "320"
type input "162.07"
type input "3200"
type input "16.21"
type input "3200"
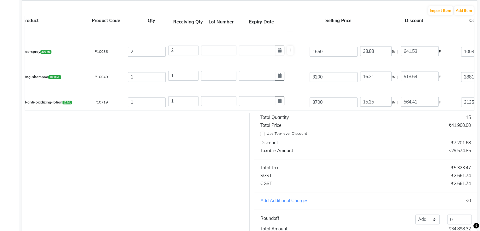
type input "9.96"
type input "318.64"
click at [303, 81] on div "1" at bounding box center [237, 76] width 141 height 15
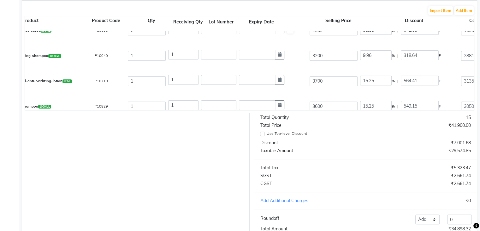
scroll to position [39, 0]
click at [330, 84] on input "3700" at bounding box center [334, 81] width 48 height 10
type input "370"
type input "152.54"
type input "37"
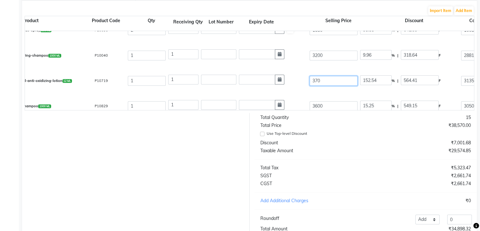
type input "1525.43"
type input "3"
type input "18813.67"
type input "36"
type input "1567.81"
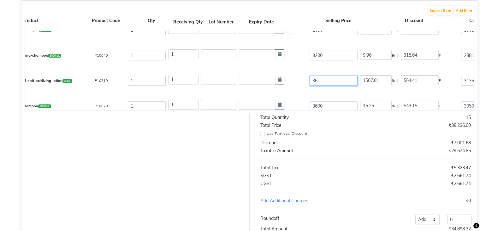
type input "360"
type input "156.78"
type input "3600"
type input "15.68"
type input "3600"
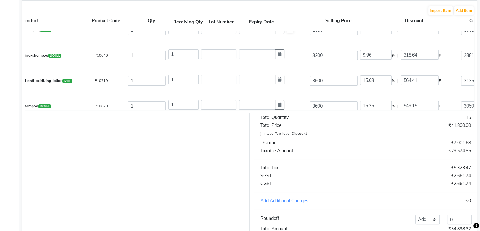
type input "12.9"
type input "464.41"
click at [329, 87] on div "Cotril-hydra-hydrating-and-anti-oxidizing-lotion 12 ML P10719 1 1 3600 12.9 % |…" at bounding box center [429, 80] width 908 height 25
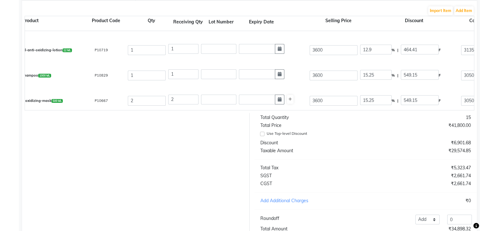
scroll to position [70, 0]
click at [330, 74] on input "3600" at bounding box center [334, 75] width 48 height 10
type input "360"
type input "152.54"
type input "36"
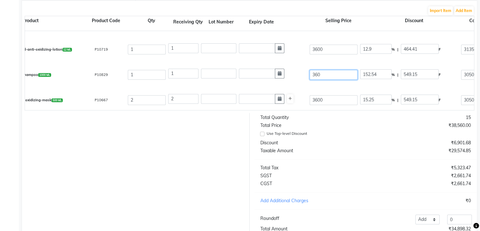
type input "1525.42"
type input "3"
type input "18305"
type input "3"
type input "18305"
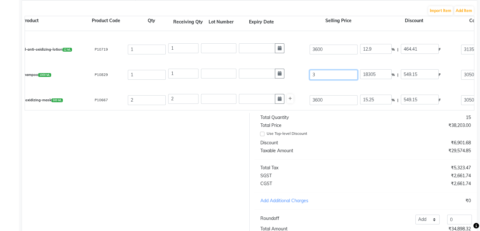
type input "36"
type input "1525.42"
type input "360"
type input "152.54"
type input "3600"
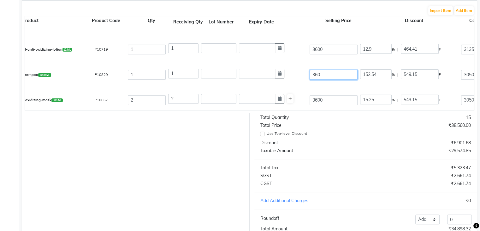
type input "15.25"
click at [331, 83] on div "Cotril-hydra-shampoo 1000 ML P10829 1 1 3600 15.25 % | 549.15 F 3050.85 2585.47…" at bounding box center [429, 74] width 908 height 25
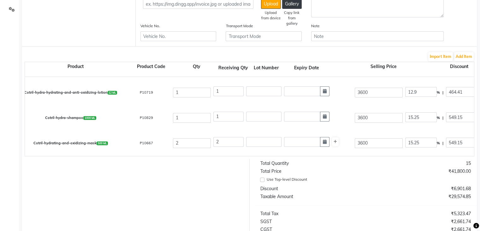
scroll to position [73, 0]
click at [363, 117] on input "3600" at bounding box center [379, 117] width 48 height 10
type input "300"
type input "183.05"
type input "3200"
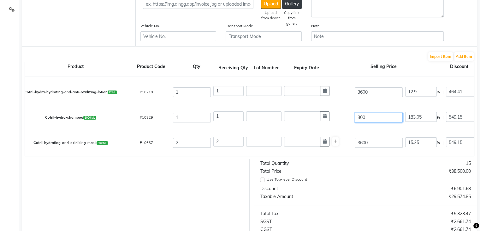
type input "17.16"
type input "3200"
type input "4.66"
type input "149.15"
click at [360, 106] on div "Cotril-hydra-shampoo 1000 ML P10829 1 1 3200 4.66 % | 149.15 F 3050.85 2585.47 …" at bounding box center [474, 117] width 908 height 25
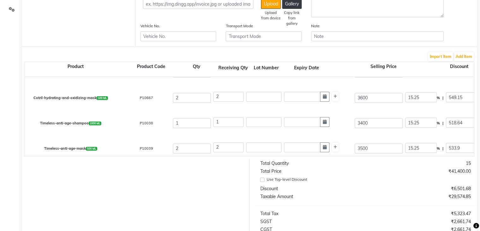
scroll to position [118, 0]
click at [363, 121] on input "3400" at bounding box center [379, 123] width 48 height 10
type input "300"
type input "172.88"
type input "3200"
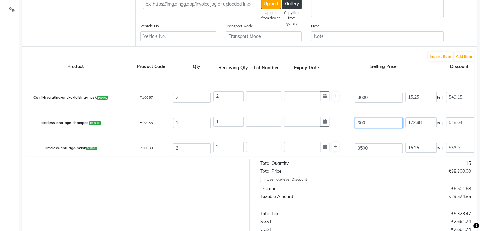
type input "16.21"
type input "3200"
type input "9.96"
type input "318.64"
click at [367, 109] on div "Cotril-hydrating-and-oxidizing-mask 500 ML P10667 2 2 3600 15.25 % | 549.15 F 3…" at bounding box center [474, 97] width 908 height 25
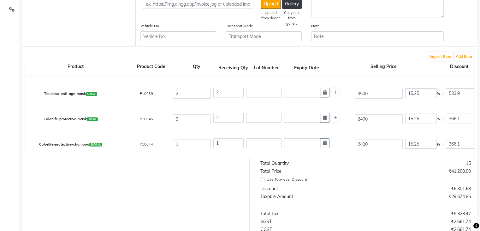
scroll to position [173, 0]
click at [363, 145] on input "2400" at bounding box center [379, 144] width 48 height 10
type input "200"
type input "183.05"
type input "2300"
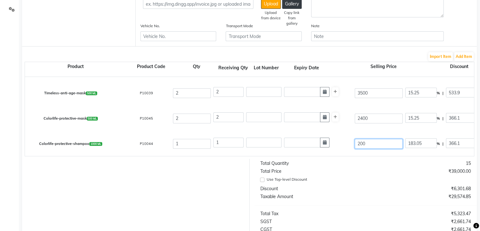
type input "15.92"
type input "2300"
type input "11.57"
type input "266.1"
click at [374, 124] on div "2400" at bounding box center [379, 118] width 51 height 12
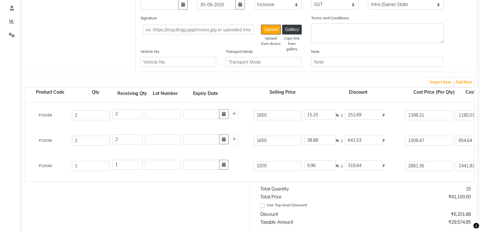
scroll to position [0, 101]
click at [329, 117] on input "15.25" at bounding box center [320, 115] width 32 height 10
type input "1"
type input "30"
type input "495"
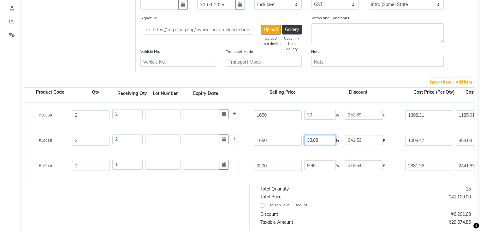
type input "1155"
type input "978.81"
type input "1957.62"
type input "352.37"
type input "2309.99"
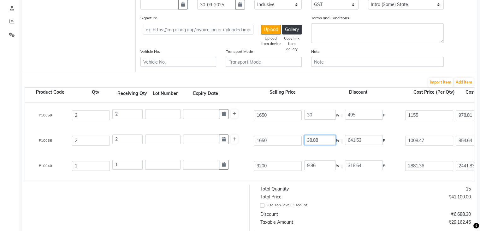
click at [327, 141] on input "38.88" at bounding box center [320, 140] width 32 height 10
click at [326, 130] on div "Wind-strong-gas-spray 300 ML P10036 2 2 1650 30 % | 495 F 1155 978.81 1957.62 N…" at bounding box center [373, 140] width 908 height 25
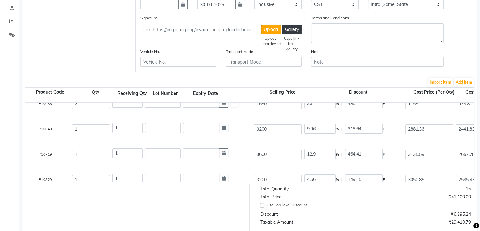
scroll to position [38, 0]
click at [326, 130] on input "9.96" at bounding box center [320, 127] width 32 height 10
click at [322, 152] on input "12.9" at bounding box center [320, 152] width 32 height 10
click at [325, 141] on div "Cotril-hydra-hydrating-and-anti-oxidizing-lotion 12 ML P10719 1 1 3600 30 % | 1…" at bounding box center [373, 152] width 908 height 25
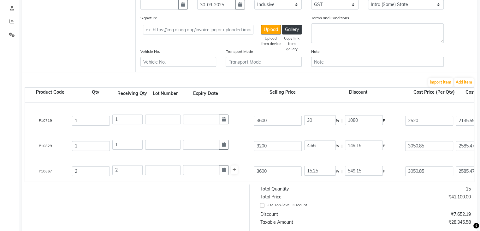
scroll to position [72, 0]
click at [323, 143] on input "4.66" at bounding box center [320, 144] width 32 height 10
click at [325, 131] on div "Cotril-hydra-hydrating-and-anti-oxidizing-lotion 12 ML P10719 1 1 3600 30 % | 1…" at bounding box center [373, 118] width 908 height 25
click at [326, 145] on input "15.25" at bounding box center [320, 145] width 32 height 10
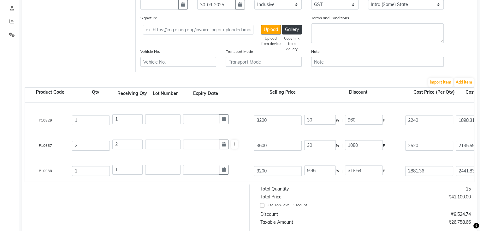
click at [327, 127] on div "30 % | 960 F" at bounding box center [353, 119] width 101 height 13
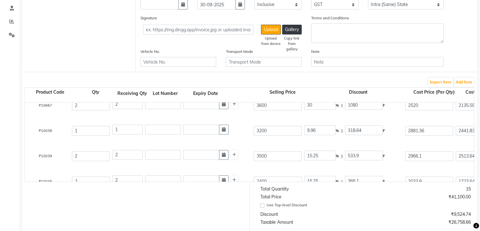
scroll to position [136, 0]
click at [324, 128] on input "9.96" at bounding box center [320, 130] width 32 height 10
click at [327, 141] on div "Timeless-anti-age-shampoo 1000 ML P10038 1 1 3200 30 % | 960 F 2240 1898.31 189…" at bounding box center [373, 129] width 908 height 25
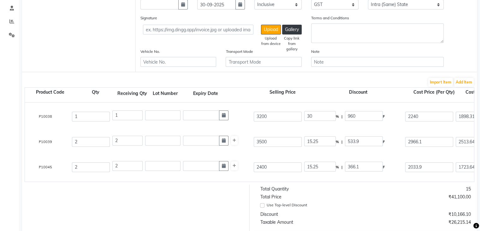
scroll to position [151, 0]
click at [327, 138] on input "15.25" at bounding box center [320, 140] width 32 height 10
click at [321, 133] on div "Timeless-anti-age-mask 500 ML P10039 2 2 3500 30 % | 1050 F 2450 2076.27 4152.5…" at bounding box center [373, 140] width 908 height 25
click at [320, 168] on input "15.25" at bounding box center [320, 166] width 32 height 10
click at [324, 156] on div "Colorlife-protective-mask 500 ML P10045 2 2 2400 30 % | 720 F 1680 1423.73 2847…" at bounding box center [373, 165] width 908 height 25
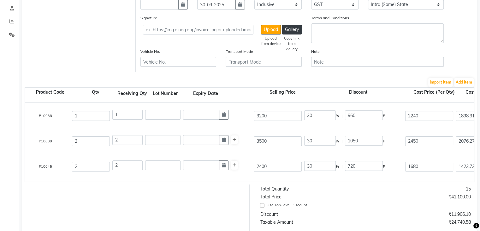
scroll to position [173, 0]
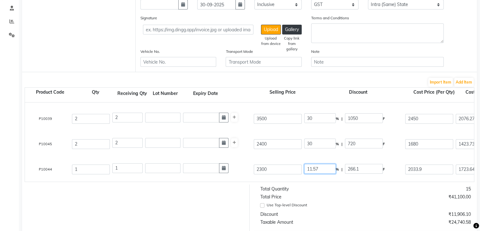
click at [328, 167] on input "11.57" at bounding box center [320, 169] width 32 height 10
click at [331, 157] on div "Colorlife-protective-shampoo 1000 ML P10044 1 1 2300 30 % | 690 F 1610 1364.41 …" at bounding box center [373, 168] width 908 height 25
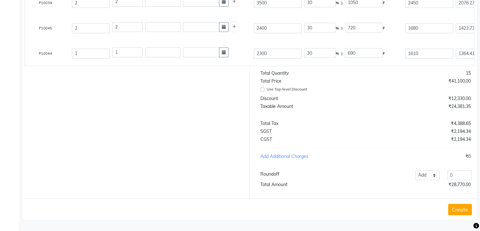
click at [461, 209] on button "Create" at bounding box center [460, 208] width 24 height 11
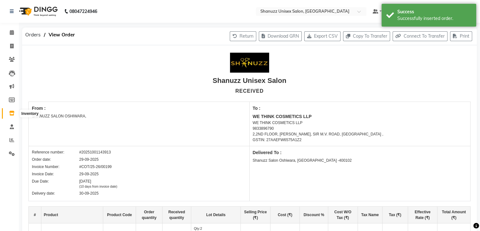
click at [9, 110] on span at bounding box center [11, 113] width 11 height 7
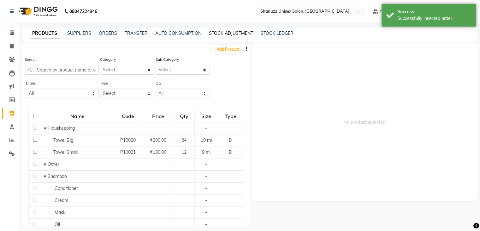
click at [222, 31] on link "STOCK ADJUSTMENT" at bounding box center [231, 33] width 44 height 6
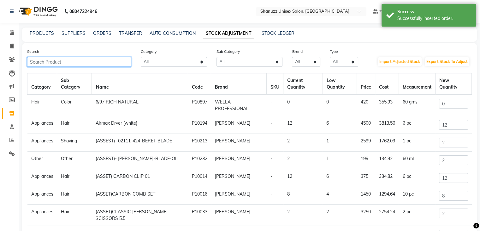
click at [99, 65] on input "text" at bounding box center [79, 62] width 104 height 10
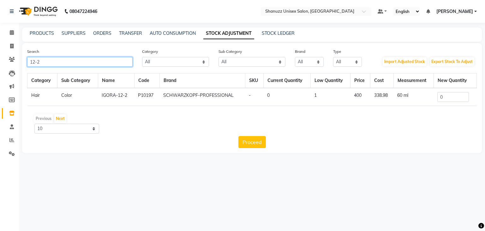
click at [119, 62] on input "12-2" at bounding box center [79, 62] width 105 height 10
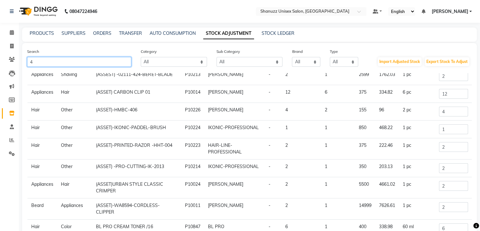
scroll to position [59, 0]
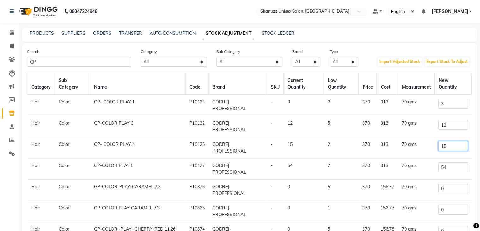
click at [454, 148] on input "15" at bounding box center [454, 146] width 30 height 10
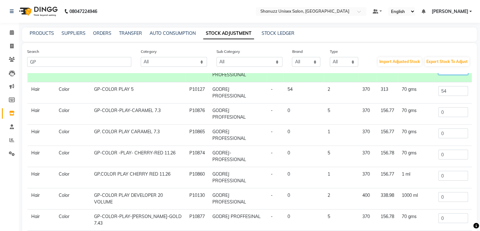
scroll to position [52, 0]
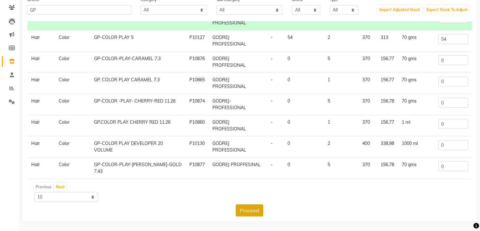
click at [254, 210] on button "Proceed" at bounding box center [249, 210] width 27 height 12
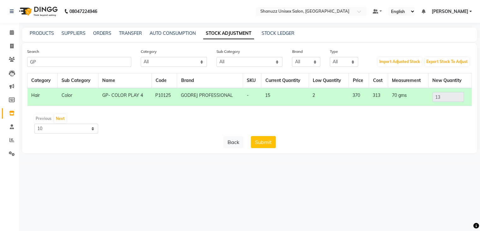
scroll to position [0, 0]
click at [259, 146] on button "Submit" at bounding box center [265, 142] width 25 height 12
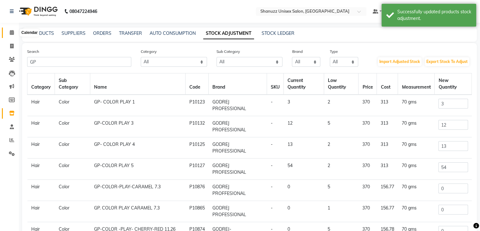
click at [11, 33] on icon at bounding box center [12, 32] width 4 height 5
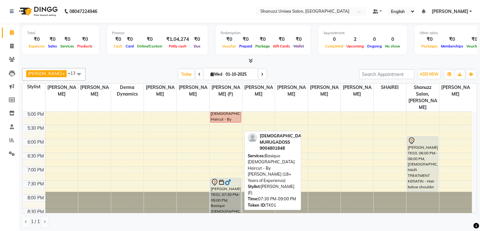
scroll to position [222, 0]
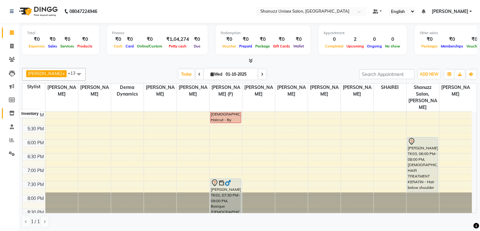
click at [13, 113] on icon at bounding box center [11, 113] width 5 height 5
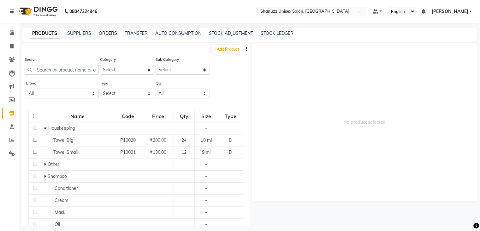
click at [109, 33] on link "ORDERS" at bounding box center [108, 33] width 18 height 6
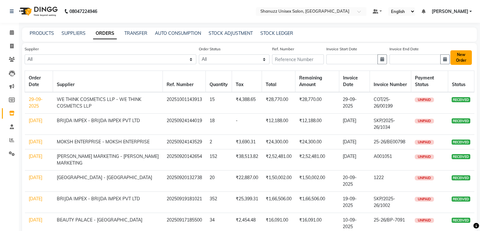
click at [467, 59] on button "New Order" at bounding box center [461, 57] width 21 height 15
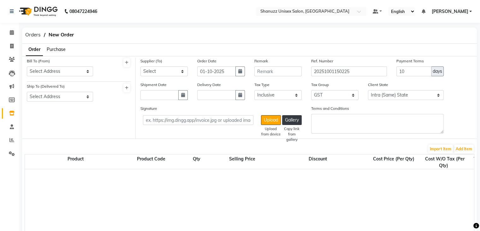
click at [59, 50] on span "Purchase" at bounding box center [56, 49] width 19 height 6
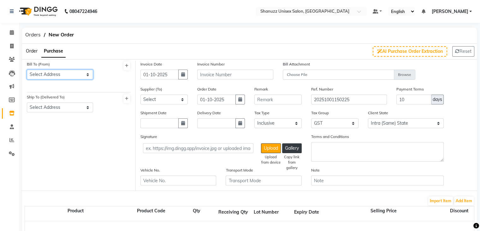
click at [43, 74] on select "Select Address [STREET_ADDRESS][PERSON_NAME] SHANUZZ [GEOGRAPHIC_DATA][PERSON_N…" at bounding box center [60, 74] width 66 height 10
click at [27, 69] on select "Select Address [STREET_ADDRESS][PERSON_NAME] SHANUZZ [GEOGRAPHIC_DATA][PERSON_N…" at bounding box center [60, 74] width 66 height 10
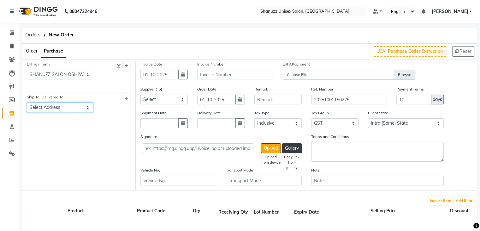
click at [48, 106] on select "Select Address [GEOGRAPHIC_DATA] -[GEOGRAPHIC_DATA][PERSON_NAME] next to [GEOGR…" at bounding box center [60, 107] width 66 height 10
click at [27, 103] on select "Select Address [GEOGRAPHIC_DATA] -[GEOGRAPHIC_DATA][PERSON_NAME] next to [GEOGR…" at bounding box center [60, 107] width 66 height 10
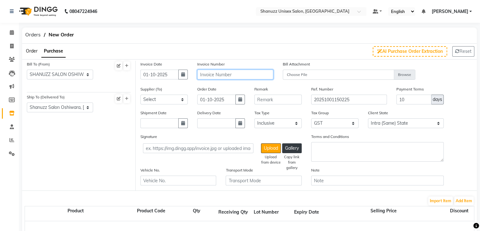
click at [234, 75] on input "text" at bounding box center [235, 74] width 76 height 10
click at [223, 74] on input "COT/[US_EMPLOYER_IDENTIFICATION_NUMBER]" at bounding box center [235, 74] width 76 height 10
click at [233, 81] on div "Invoice Number COT/25-26/00200" at bounding box center [235, 73] width 85 height 25
click at [183, 101] on select "Select Evibloom Private Limited - EVIBLOOM PRIVATE LIMITED [PERSON_NAME] TRADEP…" at bounding box center [164, 99] width 47 height 10
click at [141, 95] on select "Select Evibloom Private Limited - EVIBLOOM PRIVATE LIMITED [PERSON_NAME] TRADEP…" at bounding box center [164, 99] width 47 height 10
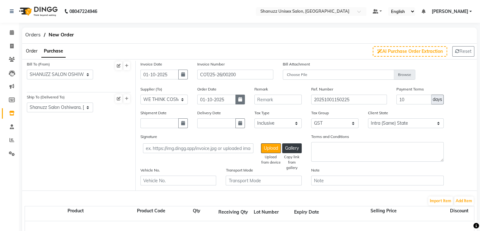
click at [239, 100] on icon "button" at bounding box center [240, 99] width 4 height 4
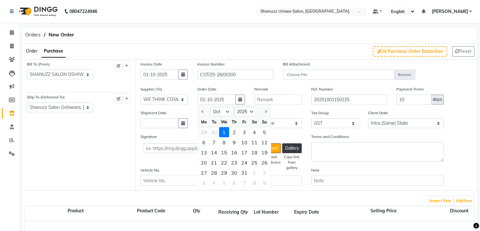
click at [205, 131] on div "29" at bounding box center [204, 132] width 10 height 10
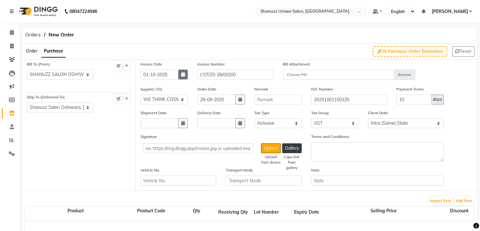
click at [184, 78] on button "button" at bounding box center [182, 74] width 9 height 10
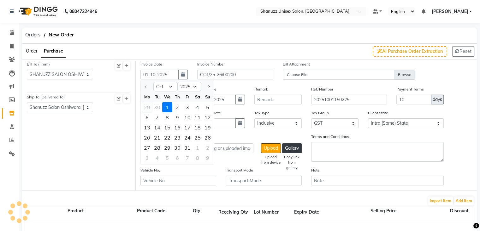
click at [151, 105] on div "29" at bounding box center [147, 107] width 10 height 10
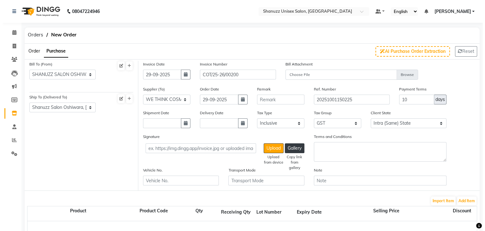
scroll to position [165, 0]
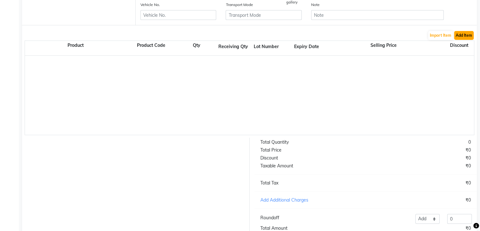
click at [467, 33] on button "Add Item" at bounding box center [464, 35] width 20 height 9
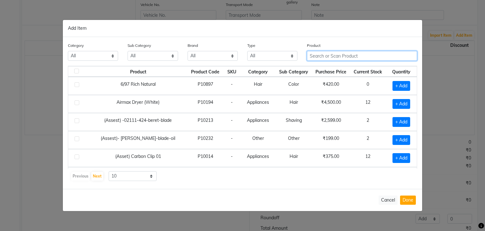
click at [366, 56] on input "text" at bounding box center [362, 56] width 110 height 10
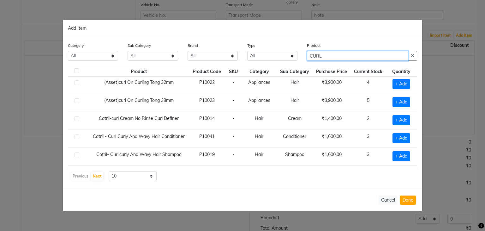
scroll to position [42, 0]
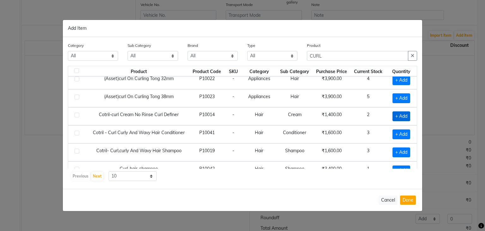
click at [394, 114] on span "+ Add" at bounding box center [402, 116] width 18 height 10
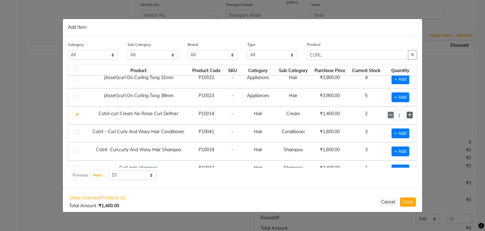
drag, startPoint x: 410, startPoint y: 113, endPoint x: 405, endPoint y: 114, distance: 5.1
click at [405, 114] on td "1" at bounding box center [400, 115] width 33 height 18
click at [408, 114] on icon at bounding box center [410, 115] width 4 height 4
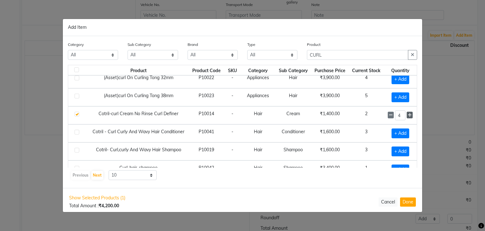
click at [408, 114] on icon at bounding box center [410, 115] width 4 height 4
click at [388, 115] on span at bounding box center [391, 114] width 6 height 7
click at [356, 54] on input "CURL" at bounding box center [357, 55] width 101 height 10
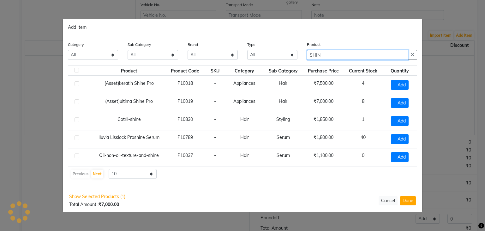
scroll to position [0, 0]
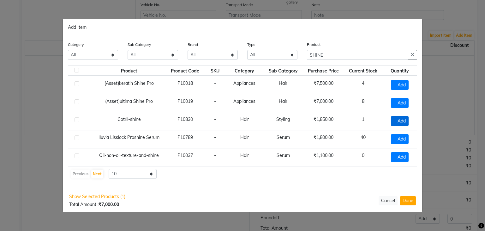
click at [398, 119] on span "+ Add" at bounding box center [400, 121] width 18 height 10
click at [407, 121] on icon at bounding box center [408, 120] width 4 height 4
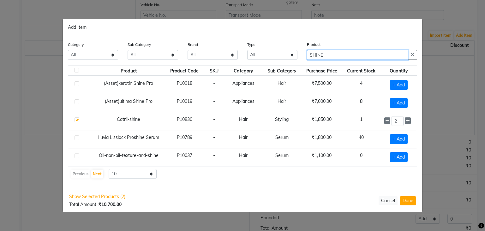
click at [364, 55] on input "SHINE" at bounding box center [357, 55] width 101 height 10
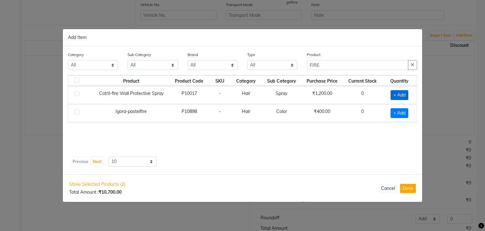
click at [394, 96] on span "+ Add" at bounding box center [400, 95] width 18 height 10
click at [410, 96] on span at bounding box center [408, 94] width 6 height 7
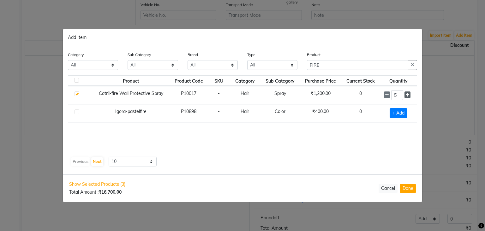
click at [410, 96] on span at bounding box center [408, 94] width 6 height 7
click at [343, 65] on input "FIRE" at bounding box center [357, 65] width 101 height 10
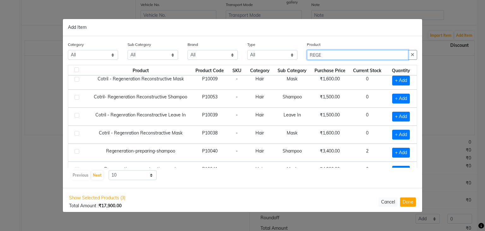
scroll to position [23, 0]
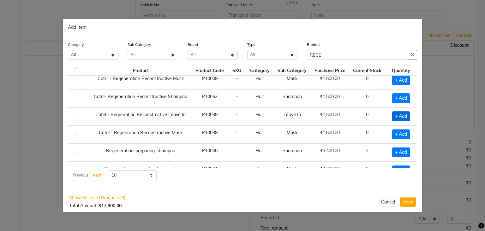
click at [394, 117] on span "+ Add" at bounding box center [401, 116] width 18 height 10
click at [407, 114] on icon at bounding box center [409, 116] width 4 height 4
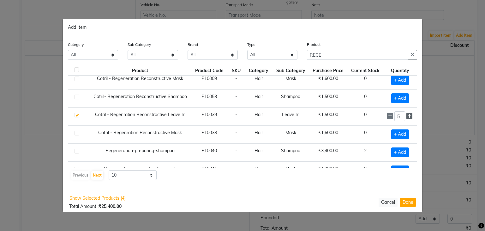
click at [407, 114] on icon at bounding box center [409, 116] width 4 height 4
click at [388, 114] on icon at bounding box center [390, 116] width 4 height 4
click at [391, 54] on input "REGE" at bounding box center [357, 55] width 101 height 10
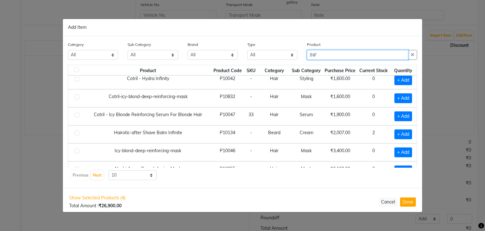
scroll to position [6, 0]
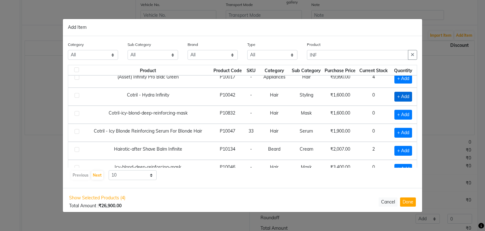
click at [400, 94] on span "+ Add" at bounding box center [403, 97] width 18 height 10
click at [408, 96] on icon at bounding box center [410, 96] width 4 height 4
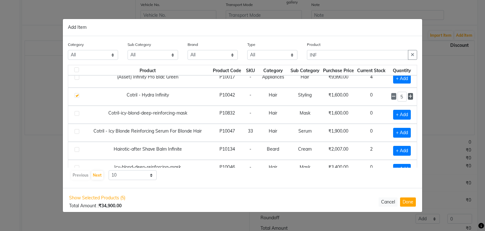
click at [408, 96] on icon at bounding box center [410, 96] width 4 height 4
click at [376, 55] on input "INF" at bounding box center [357, 55] width 101 height 10
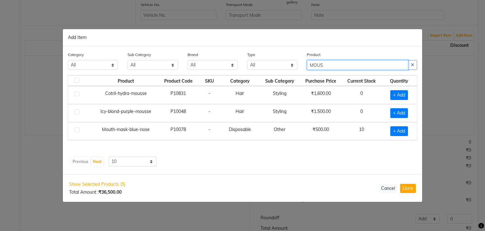
scroll to position [0, 0]
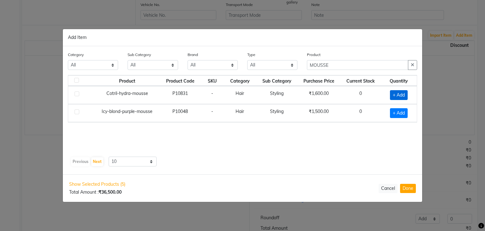
click at [398, 91] on span "+ Add" at bounding box center [399, 95] width 18 height 10
click at [399, 94] on input "1" at bounding box center [396, 95] width 13 height 10
click at [407, 95] on icon at bounding box center [407, 95] width 4 height 4
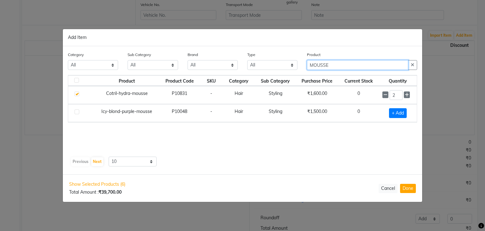
click at [386, 65] on input "MOUSSE" at bounding box center [357, 65] width 101 height 10
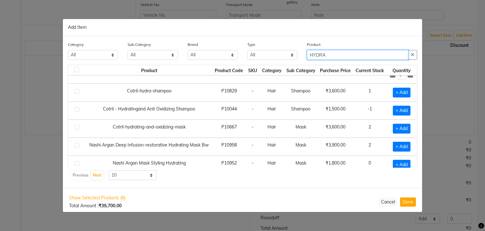
scroll to position [66, 0]
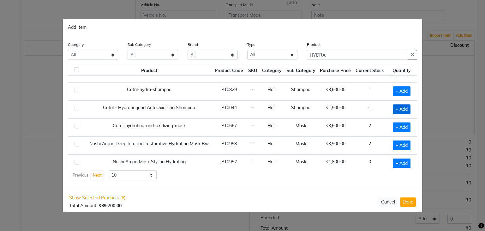
click at [393, 109] on span "+ Add" at bounding box center [402, 109] width 18 height 10
click at [408, 108] on icon at bounding box center [410, 109] width 4 height 4
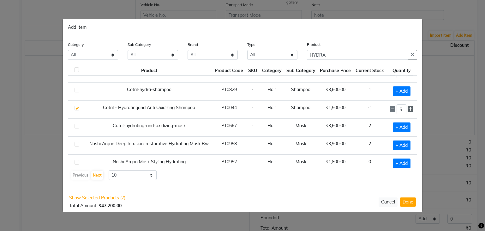
click at [408, 108] on icon at bounding box center [410, 109] width 4 height 4
click at [355, 55] on input "HYDRA" at bounding box center [357, 55] width 101 height 10
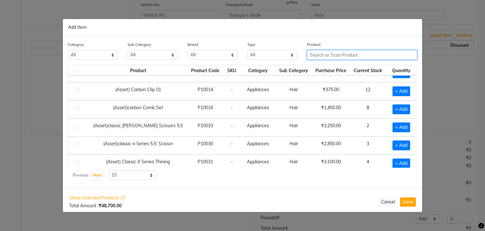
click at [318, 57] on input "text" at bounding box center [362, 55] width 110 height 10
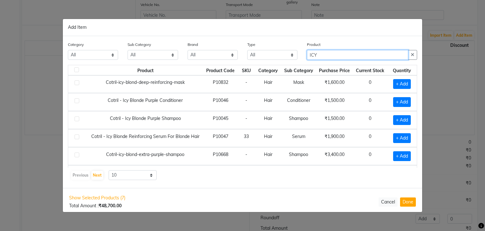
scroll to position [0, 0]
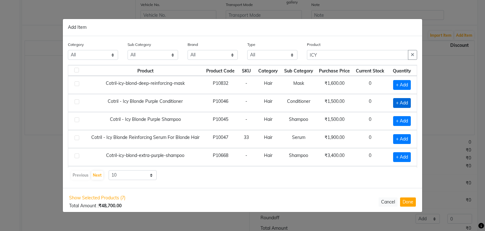
click at [403, 102] on span "+ Add" at bounding box center [402, 103] width 18 height 10
click at [398, 100] on input "1" at bounding box center [401, 103] width 10 height 10
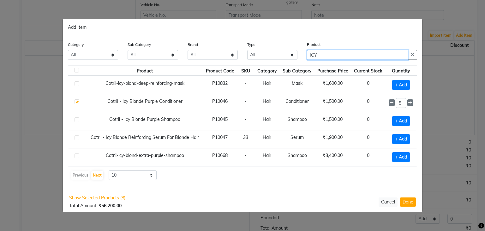
click at [375, 53] on input "ICY" at bounding box center [357, 55] width 101 height 10
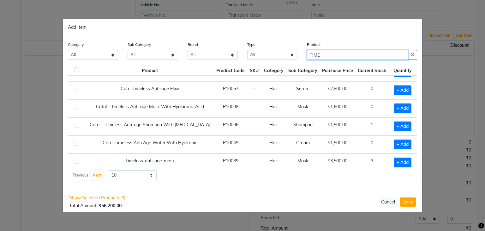
scroll to position [20, 0]
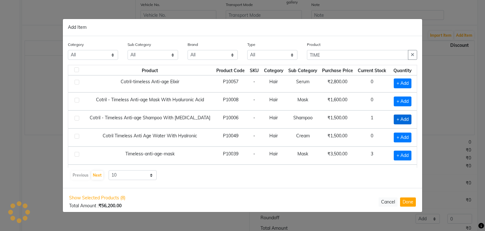
click at [404, 118] on span "+ Add" at bounding box center [403, 119] width 18 height 10
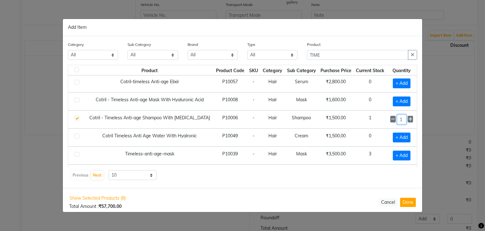
click at [400, 117] on input "1" at bounding box center [401, 119] width 9 height 10
click at [386, 58] on input "TIME" at bounding box center [357, 55] width 101 height 10
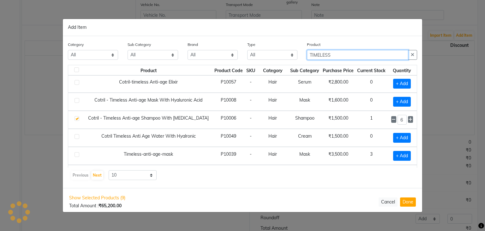
scroll to position [33, 0]
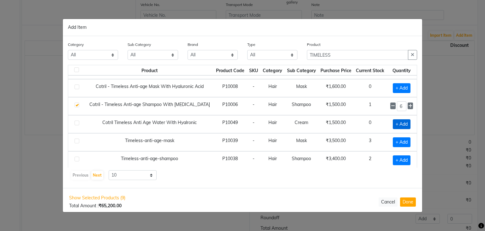
click at [394, 127] on span "+ Add" at bounding box center [402, 124] width 18 height 10
click at [399, 125] on input "1" at bounding box center [401, 124] width 9 height 10
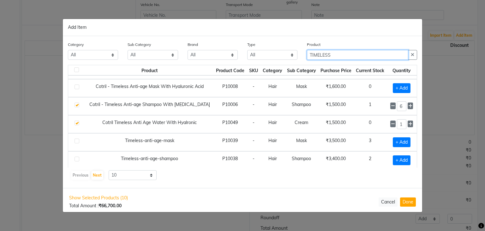
click at [388, 56] on input "TIMELESS" at bounding box center [357, 55] width 101 height 10
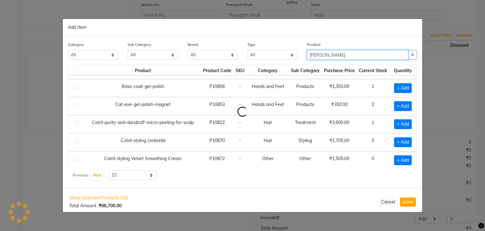
scroll to position [0, 0]
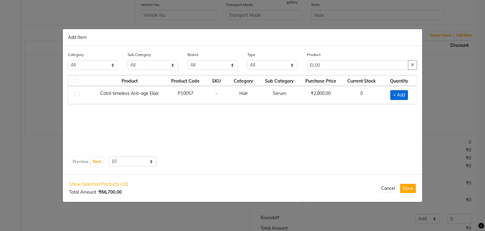
click at [396, 92] on span "+ Add" at bounding box center [399, 95] width 18 height 10
click at [397, 94] on input "1" at bounding box center [397, 95] width 12 height 10
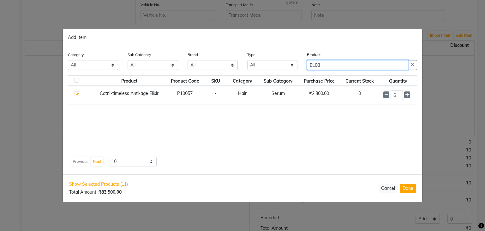
click at [390, 61] on input "ELIXI" at bounding box center [357, 65] width 101 height 10
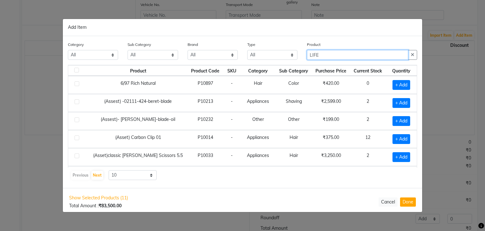
scroll to position [86, 0]
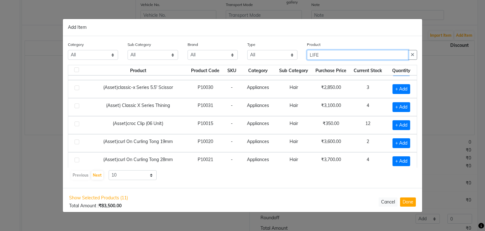
click at [344, 54] on input "LIFE" at bounding box center [357, 55] width 101 height 10
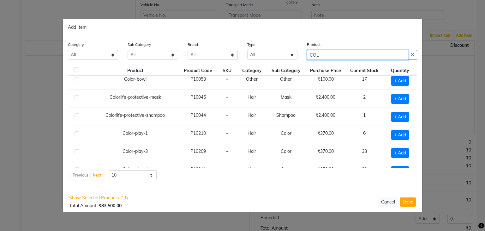
scroll to position [0, 0]
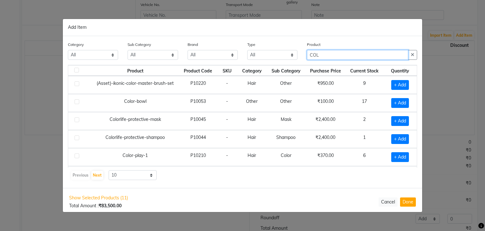
click at [330, 58] on input "COL" at bounding box center [357, 55] width 101 height 10
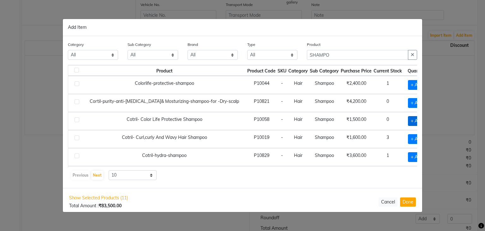
click at [408, 121] on span "+ Add" at bounding box center [417, 121] width 18 height 10
click at [413, 120] on input "1" at bounding box center [417, 121] width 9 height 10
click at [349, 178] on div "Previous Next 10 50 100" at bounding box center [242, 175] width 344 height 10
click at [342, 53] on input "SHAMPO" at bounding box center [357, 55] width 101 height 10
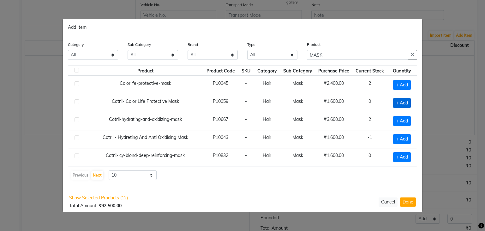
click at [395, 101] on span "+ Add" at bounding box center [402, 103] width 18 height 10
click at [399, 102] on input "1" at bounding box center [401, 103] width 10 height 10
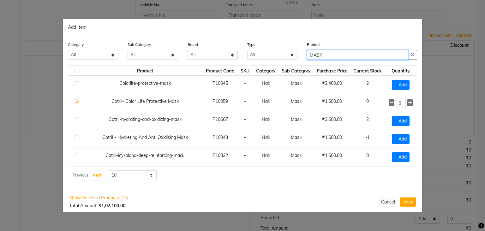
click at [350, 54] on input "MASK" at bounding box center [357, 55] width 101 height 10
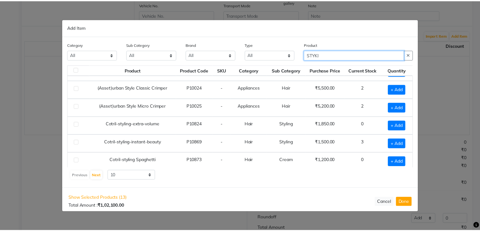
scroll to position [14, 0]
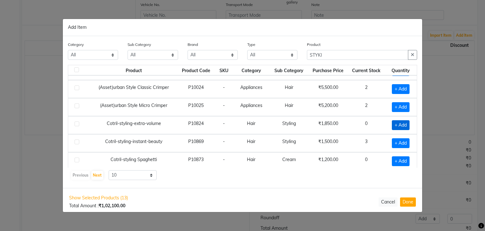
click at [398, 123] on span "+ Add" at bounding box center [401, 125] width 18 height 10
click at [407, 123] on icon at bounding box center [409, 125] width 4 height 4
click at [353, 164] on td "0" at bounding box center [364, 161] width 37 height 18
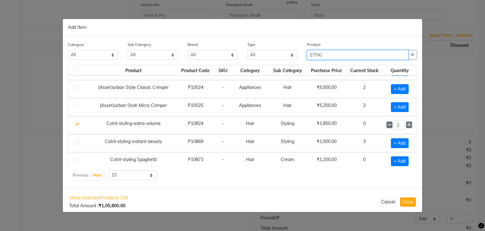
click at [336, 52] on input "STYKI" at bounding box center [357, 55] width 101 height 10
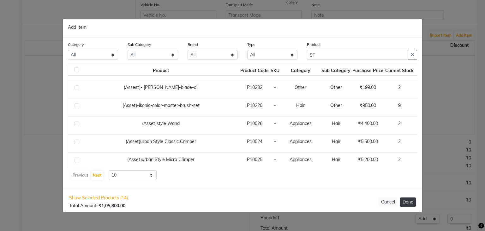
click at [412, 202] on button "Done" at bounding box center [408, 201] width 16 height 9
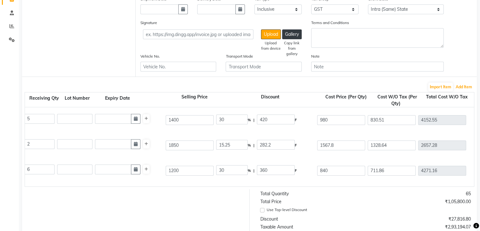
scroll to position [102, 0]
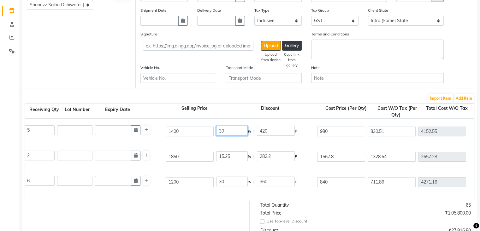
click at [239, 132] on input "30" at bounding box center [232, 131] width 32 height 10
click at [237, 158] on input "15.25" at bounding box center [232, 156] width 32 height 10
click at [242, 168] on div "Cotril-shine 250 ML P10830 [DATE] 40 % | 740 F 1110 940.68 1881.36 None GST 5% …" at bounding box center [285, 156] width 908 height 25
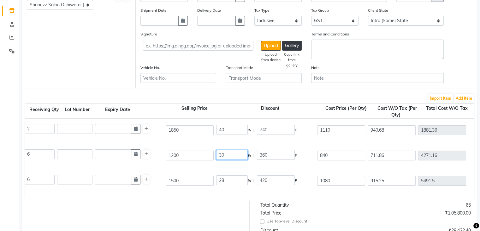
click at [236, 154] on input "30" at bounding box center [232, 155] width 32 height 10
click at [238, 165] on div "Cotril-fire Wall Protective Spray 250 ML P10017 6 6 1200 40 % | 480 F 720 610.1…" at bounding box center [285, 154] width 908 height 25
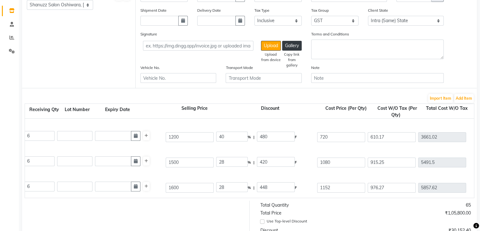
scroll to position [45, 0]
click at [234, 160] on input "28" at bounding box center [232, 161] width 32 height 10
click at [234, 152] on div "Cotril - Regenration Reconstractive Leave In 200 ML P10039 6 6 1500 40 % | 600 …" at bounding box center [285, 161] width 908 height 25
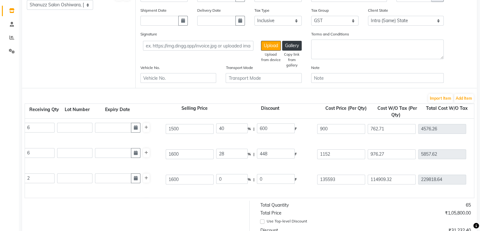
scroll to position [78, 0]
click at [231, 155] on input "28" at bounding box center [232, 153] width 32 height 10
click at [234, 182] on input "0" at bounding box center [232, 179] width 32 height 10
click at [241, 159] on div "40 % | 640 F" at bounding box center [265, 153] width 99 height 11
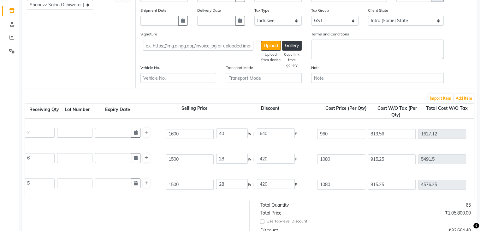
scroll to position [125, 0]
click at [229, 157] on input "28" at bounding box center [232, 157] width 32 height 10
click at [232, 148] on div "Cotril - Hydratingand Anti Oxidizing Shampoo 300 ML P10044 6 6 1500 40 % | 600 …" at bounding box center [285, 157] width 908 height 25
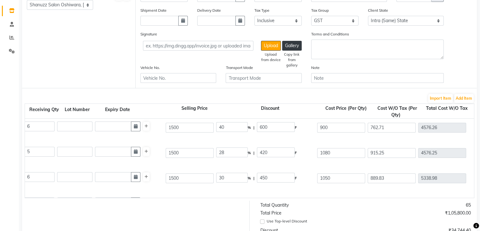
scroll to position [159, 0]
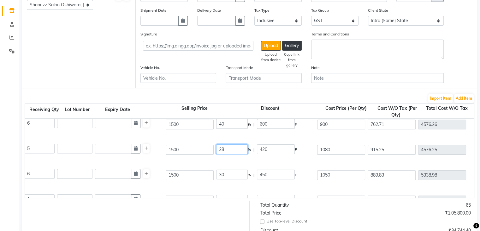
click at [232, 148] on input "28" at bounding box center [232, 149] width 32 height 10
click at [228, 174] on input "30" at bounding box center [232, 174] width 32 height 10
click at [229, 163] on div "Cotril - Timeless Anti-age Shampoo With Hyaluronic Acid 300 ML P10006 6 6 1500 …" at bounding box center [285, 174] width 908 height 25
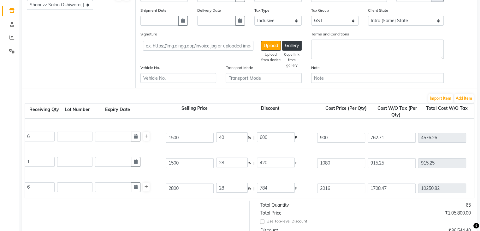
scroll to position [199, 0]
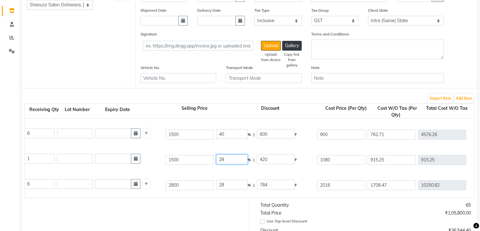
click at [229, 161] on input "28" at bounding box center [232, 159] width 32 height 10
click at [243, 145] on div "Cotril - Timeless Anti-age Shampoo With Hyaluronic Acid 300 ML P10006 6 6 1500 …" at bounding box center [285, 134] width 908 height 25
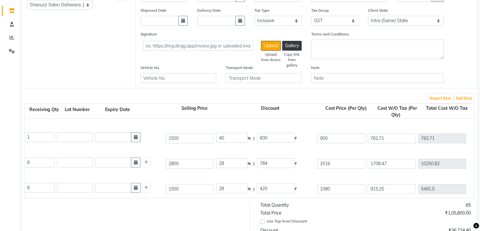
scroll to position [222, 0]
click at [234, 161] on input "28" at bounding box center [232, 162] width 32 height 10
click at [234, 158] on input "40" at bounding box center [232, 162] width 32 height 10
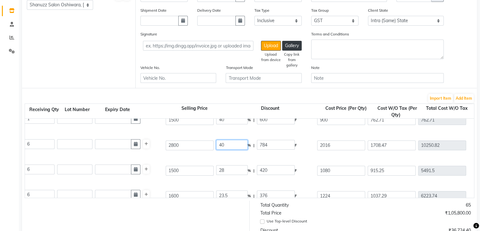
scroll to position [240, 0]
click at [233, 166] on input "28" at bounding box center [232, 169] width 32 height 10
click at [238, 178] on div "Cotril- Color Life Protective Shampoo 300 ML P10058 6 6 1500 40 % | 600 F 900 7…" at bounding box center [285, 169] width 908 height 25
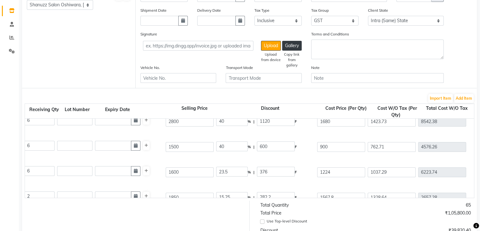
scroll to position [264, 0]
click at [238, 167] on input "23.5" at bounding box center [232, 170] width 32 height 10
click at [240, 154] on div "Cotril- Color Life Protective Shampoo 300 ML P10058 6 6 1500 40 % | 600 F 900 7…" at bounding box center [285, 145] width 908 height 25
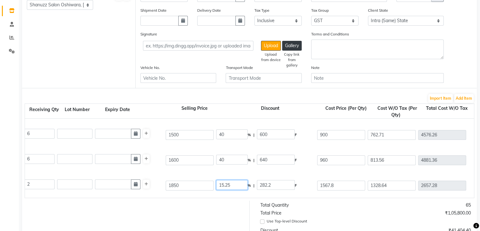
click at [237, 186] on input "15.25" at bounding box center [232, 185] width 32 height 10
click at [239, 172] on div "Cotril- Color Life Protective Mask 200 ML P10059 6 6 1600 40 % | 640 F 960 813.…" at bounding box center [285, 159] width 908 height 25
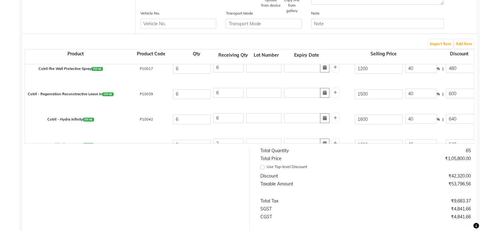
scroll to position [60, 0]
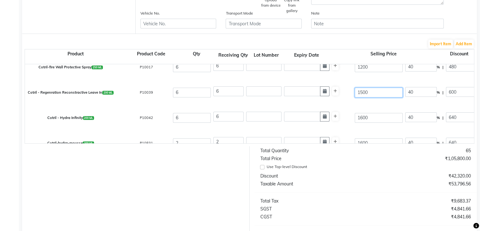
click at [363, 91] on input "1500" at bounding box center [379, 92] width 48 height 10
click at [369, 109] on div "Cotril - Hydra Infinity 200 ML P10042 6 6 1600 40 % | 640 F 960 813.56 4881.36 …" at bounding box center [474, 117] width 908 height 25
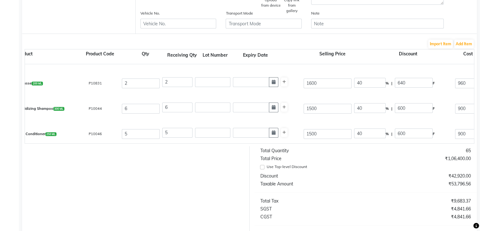
scroll to position [136, 0]
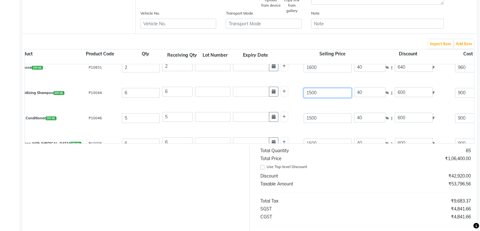
click at [311, 93] on input "1500" at bounding box center [328, 93] width 48 height 10
click at [316, 105] on div "Cotril - Hydratingand Anti Oxidizing Shampoo 300 ML P10044 6 6 1600 43.75 % | 7…" at bounding box center [423, 92] width 908 height 25
click at [313, 117] on input "1500" at bounding box center [328, 118] width 48 height 10
click at [325, 142] on input "1500" at bounding box center [328, 143] width 48 height 10
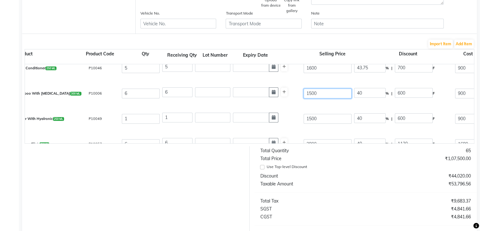
click at [311, 93] on input "1500" at bounding box center [328, 93] width 48 height 10
click at [312, 99] on div "1600" at bounding box center [328, 93] width 51 height 12
click at [312, 117] on input "1500" at bounding box center [328, 119] width 48 height 10
click at [322, 96] on input "1600" at bounding box center [328, 93] width 48 height 10
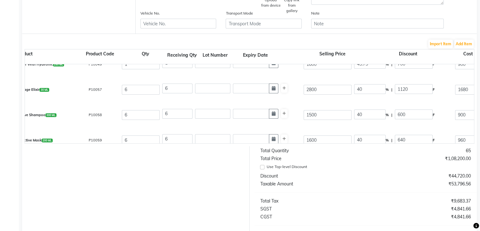
scroll to position [240, 0]
click at [310, 114] on input "1500" at bounding box center [328, 115] width 48 height 10
click at [312, 116] on input "1500" at bounding box center [328, 115] width 48 height 10
click at [314, 130] on div "Cotril- Color Life Protective Mask 200 ML P10059 6 6 1600 40 % | 640 F 960 813.…" at bounding box center [423, 139] width 908 height 25
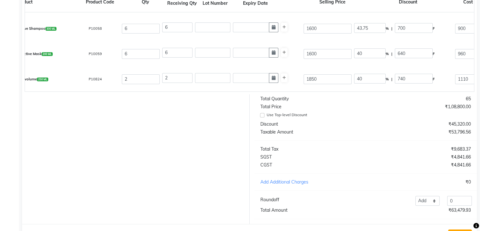
scroll to position [192, 0]
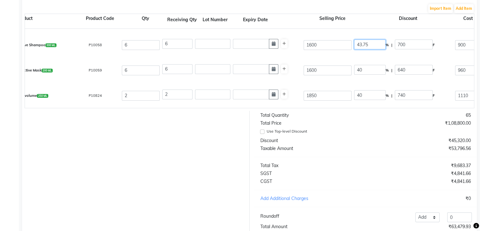
click at [376, 44] on input "43.75" at bounding box center [370, 44] width 32 height 10
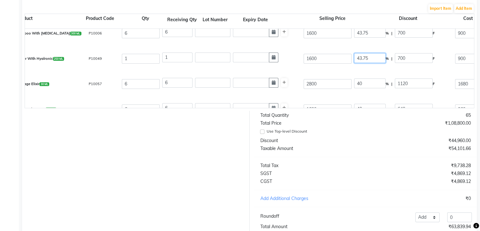
click at [374, 61] on input "43.75" at bounding box center [370, 58] width 32 height 10
click at [374, 46] on div "Cotril - Timeless Anti-age Shampoo With [MEDICAL_DATA] 300 ML P10006 6 6 1600 4…" at bounding box center [423, 33] width 908 height 25
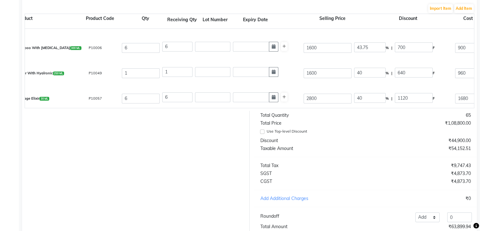
scroll to position [195, 0]
click at [374, 46] on input "43.75" at bounding box center [370, 48] width 32 height 10
click at [370, 62] on div "Cotril Timeless Anti Age Water With Hyalronic 250 ML P10049 1 1 1600 40 % | 640…" at bounding box center [423, 73] width 908 height 25
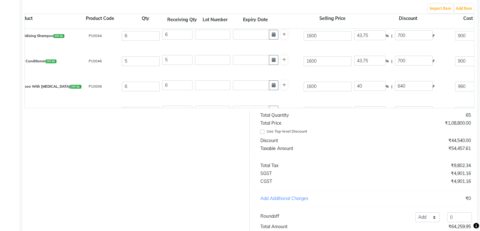
scroll to position [155, 0]
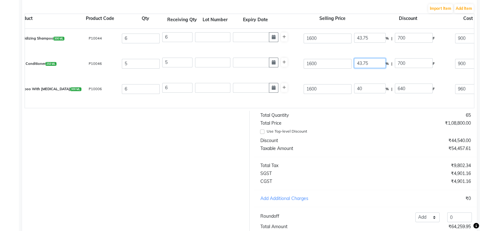
click at [370, 62] on input "43.75" at bounding box center [370, 63] width 32 height 10
click at [369, 54] on div "Cotril - Icy Blonde Purple Conditioner 250 ML P10046 5 5 1600 40 % | 640 F 960 …" at bounding box center [423, 63] width 908 height 25
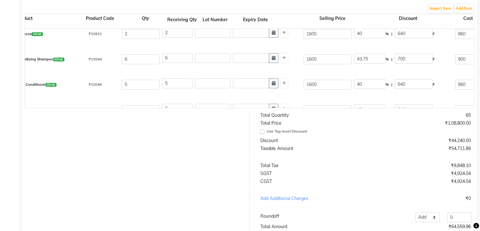
scroll to position [132, 0]
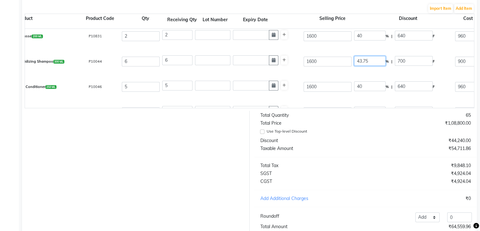
click at [371, 59] on input "43.75" at bounding box center [370, 61] width 32 height 10
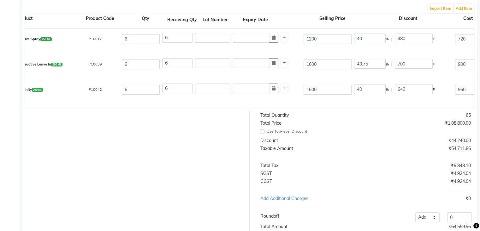
scroll to position [52, 0]
click at [370, 63] on input "43.75" at bounding box center [370, 64] width 32 height 10
click at [369, 52] on div "Cotril-fire Wall Protective Spray 250 ML P10017 6 6 1200 40 % | 480 F 720 610.1…" at bounding box center [423, 39] width 908 height 25
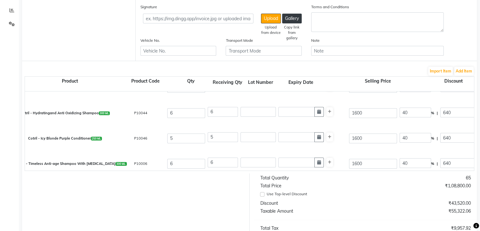
scroll to position [136, 0]
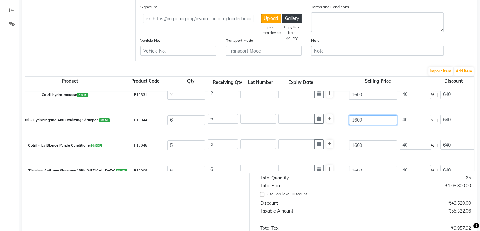
click at [356, 120] on input "1600" at bounding box center [373, 120] width 48 height 10
click at [359, 107] on div "Cotril-hydra-mousse 200 ML P10831 2 2 1600 40 % | 640 F 960 813.56 1627.12 None…" at bounding box center [469, 94] width 908 height 25
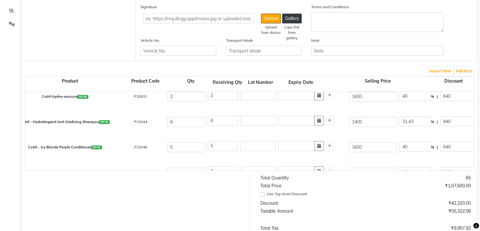
scroll to position [133, 0]
click at [422, 123] on input "31.43" at bounding box center [416, 122] width 32 height 10
click at [424, 129] on div "40 % | 560 F" at bounding box center [449, 122] width 101 height 13
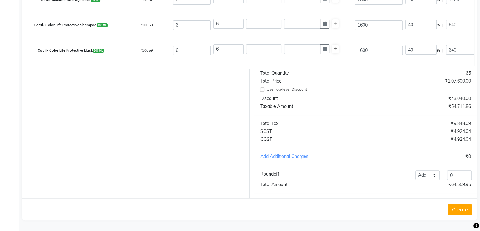
scroll to position [248, 0]
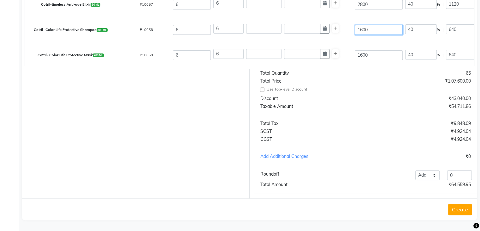
click at [363, 25] on input "1600" at bounding box center [379, 30] width 48 height 10
click at [364, 42] on div "Cotril- Color Life Protective Mask 200 ML P10059 6 6 1600 40 % | 640 F 960 813.…" at bounding box center [474, 54] width 908 height 25
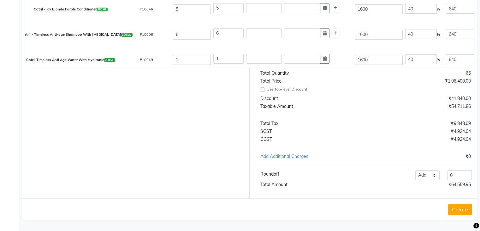
scroll to position [168, 0]
click at [363, 29] on input "1600" at bounding box center [379, 34] width 48 height 10
click at [364, 39] on div "Cotril - Timeless Anti-age Shampoo With Hyaluronic Acid 300 ML P10006 6 6 1400 …" at bounding box center [474, 33] width 908 height 25
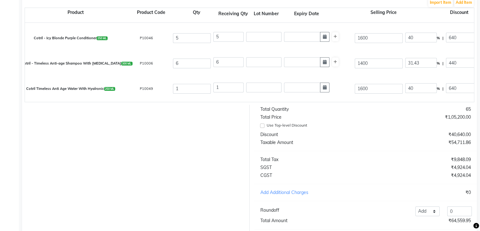
scroll to position [175, 0]
click at [424, 64] on input "31.43" at bounding box center [422, 62] width 32 height 10
click at [427, 71] on div "Cotril - Timeless Anti-age Shampoo With [MEDICAL_DATA] 300 ML P10006 6 6 1400 4…" at bounding box center [474, 62] width 908 height 25
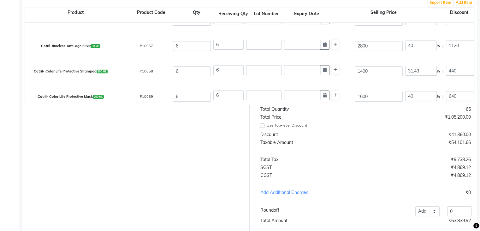
scroll to position [244, 0]
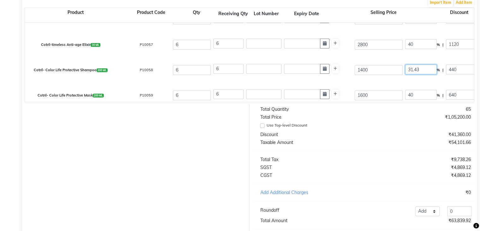
click at [423, 67] on input "31.43" at bounding box center [422, 69] width 32 height 10
click at [423, 57] on div "Cotril-timeless Anti-age Elixir 30 ML P10057 6 6 2800 40 % | 1120 F 1680 1423.7…" at bounding box center [474, 44] width 908 height 25
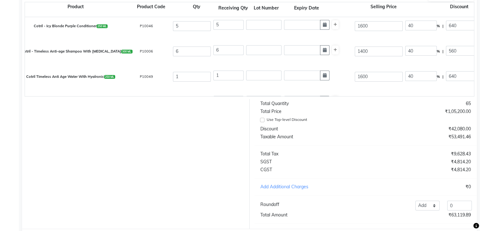
scroll to position [182, 0]
click at [363, 75] on input "1600" at bounding box center [379, 76] width 48 height 10
click at [366, 85] on div "Cotril Timeless Anti Age Water With Hyalronic 250 ML P10049 1 1 1500 36 % | 540…" at bounding box center [474, 75] width 908 height 25
click at [354, 107] on div "Total Quantity" at bounding box center [311, 103] width 110 height 7
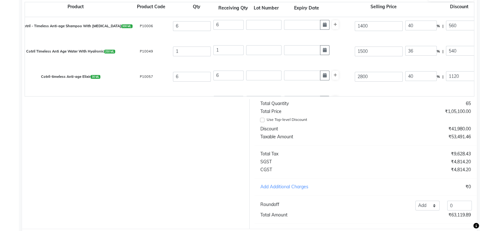
scroll to position [206, 0]
click at [421, 52] on input "36" at bounding box center [422, 51] width 32 height 10
click at [396, 107] on div "65" at bounding box center [421, 103] width 110 height 7
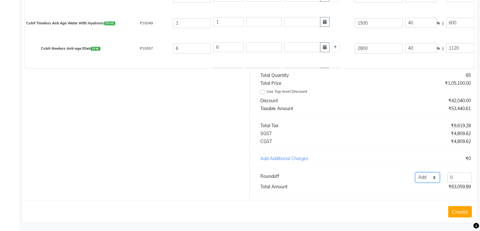
click at [438, 182] on select "Add Reduce" at bounding box center [428, 177] width 25 height 10
click at [416, 178] on select "Add Reduce" at bounding box center [428, 177] width 25 height 10
click at [430, 179] on select "Add Reduce" at bounding box center [428, 177] width 25 height 10
click at [416, 178] on select "Add Reduce" at bounding box center [428, 177] width 25 height 10
click at [454, 182] on input "0" at bounding box center [460, 177] width 25 height 10
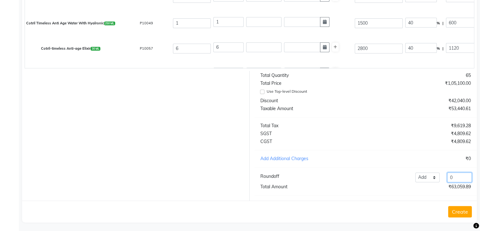
click at [454, 182] on input "0" at bounding box center [460, 177] width 25 height 10
click at [450, 171] on div "Total Quantity 65 Total Price ₹1,05,100.00 Use Top-level Discount Discount ₹42,…" at bounding box center [366, 135] width 232 height 129
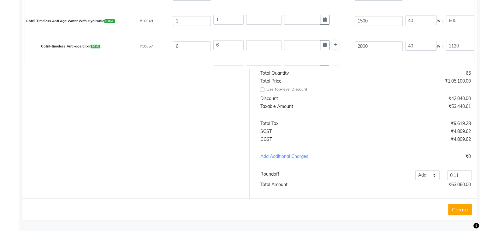
click at [464, 208] on button "Create" at bounding box center [460, 208] width 24 height 11
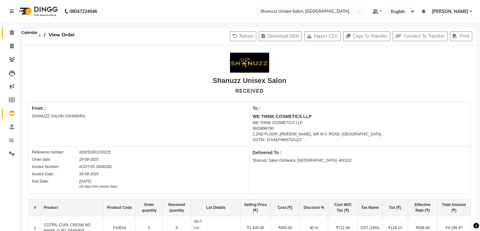
click at [14, 33] on span at bounding box center [11, 32] width 11 height 7
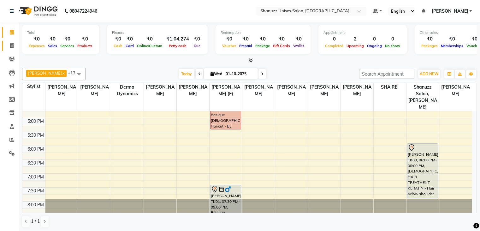
scroll to position [215, 0]
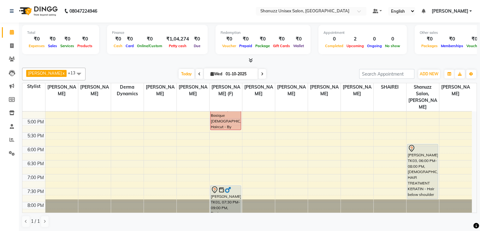
click at [217, 69] on span "[DATE]" at bounding box center [231, 73] width 54 height 11
click at [229, 73] on input "01-10-2025" at bounding box center [240, 73] width 32 height 9
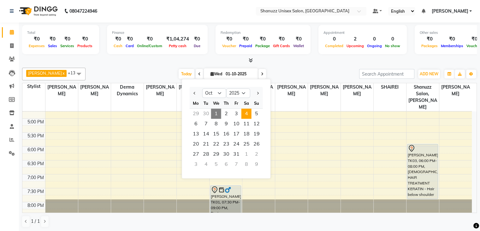
click at [249, 111] on span "4" at bounding box center [247, 113] width 10 height 10
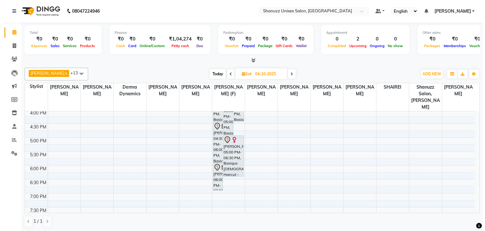
scroll to position [197, 0]
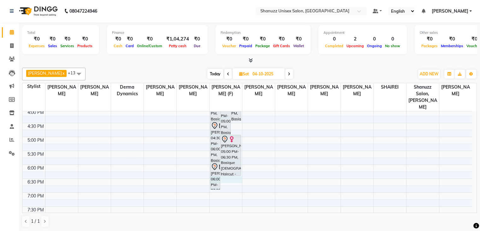
click at [233, 171] on div "9:00 AM 9:30 AM 10:00 AM 10:30 AM 11:00 AM 11:30 AM 12:00 PM 12:30 PM 1:00 PM 1…" at bounding box center [247, 80] width 450 height 333
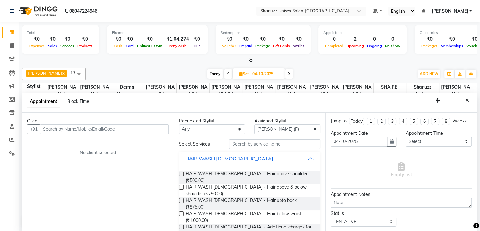
click at [78, 128] on input "text" at bounding box center [104, 129] width 129 height 10
click at [150, 131] on button "Add Client" at bounding box center [155, 129] width 26 height 10
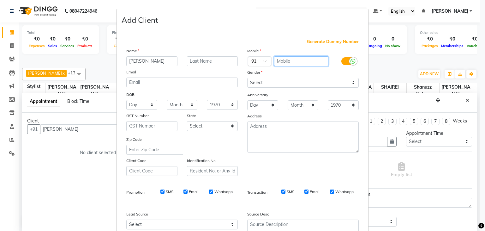
click at [299, 63] on input "text" at bounding box center [301, 61] width 55 height 10
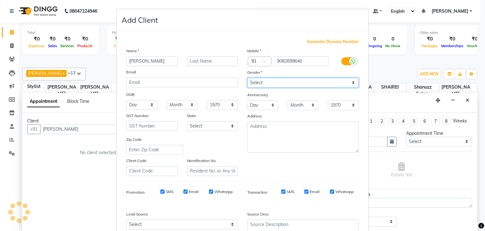
click at [295, 87] on select "Select [DEMOGRAPHIC_DATA] [DEMOGRAPHIC_DATA] Other Prefer Not To Say" at bounding box center [302, 83] width 111 height 10
click at [247, 78] on select "Select [DEMOGRAPHIC_DATA] [DEMOGRAPHIC_DATA] Other Prefer Not To Say" at bounding box center [302, 83] width 111 height 10
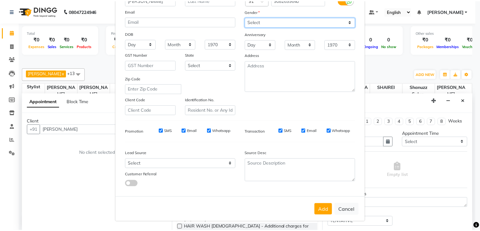
scroll to position [64, 0]
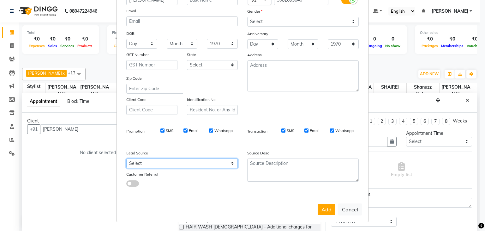
click at [224, 161] on select "Select Walk-in Referral Internet Friend Word of Mouth Advertisement Facebook Ju…" at bounding box center [181, 163] width 111 height 10
click at [126, 158] on select "Select Walk-in Referral Internet Friend Word of Mouth Advertisement Facebook Ju…" at bounding box center [181, 163] width 111 height 10
click at [326, 209] on button "Add" at bounding box center [327, 208] width 18 height 11
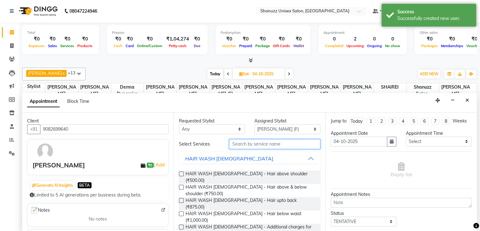
click at [276, 145] on input "text" at bounding box center [274, 144] width 91 height 10
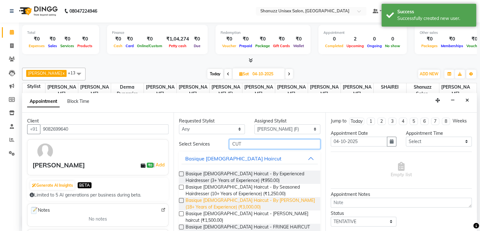
scroll to position [40, 0]
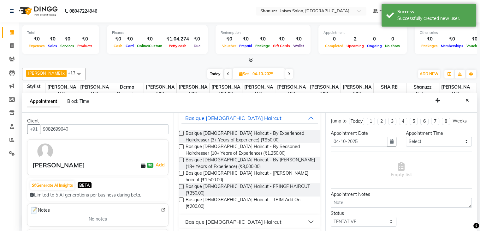
click at [248, 216] on button "Basique [DEMOGRAPHIC_DATA] Haircut" at bounding box center [250, 221] width 136 height 11
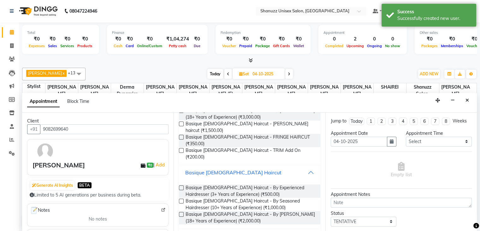
scroll to position [90, 0]
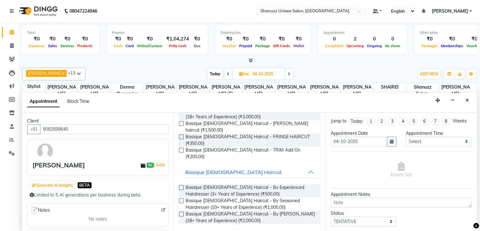
click at [181, 211] on label at bounding box center [181, 213] width 5 height 5
click at [181, 212] on input "checkbox" at bounding box center [181, 214] width 4 height 4
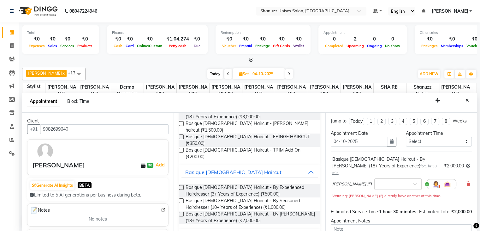
scroll to position [61, 0]
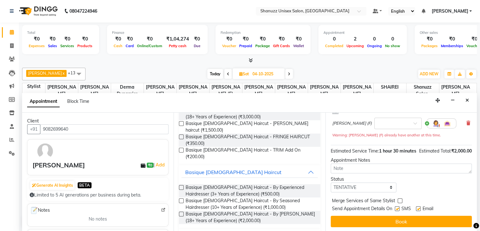
click at [399, 206] on label at bounding box center [397, 208] width 5 height 5
click at [399, 207] on input "checkbox" at bounding box center [397, 209] width 4 height 4
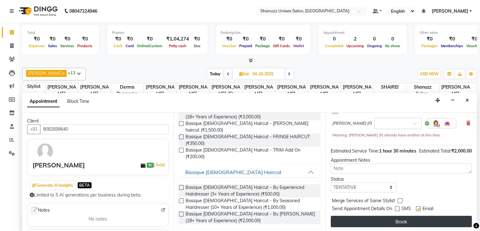
click at [402, 219] on button "Book" at bounding box center [401, 220] width 141 height 11
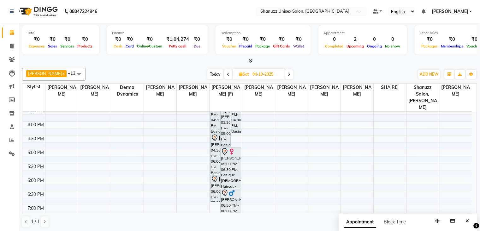
scroll to position [222, 0]
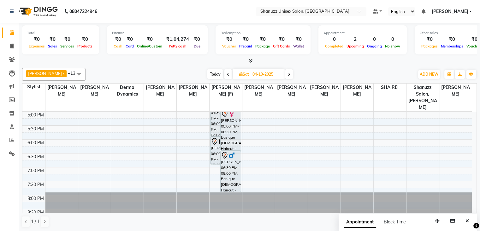
click at [286, 73] on span at bounding box center [290, 74] width 8 height 10
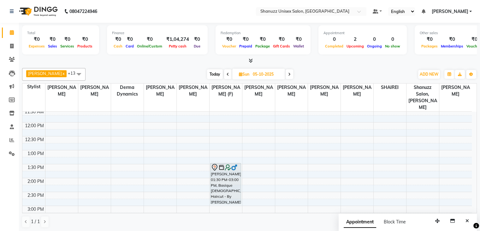
scroll to position [73, 0]
click at [220, 151] on div "9:00 AM 9:30 AM 10:00 AM 10:30 AM 11:00 AM 11:30 AM 12:00 PM 12:30 PM 1:00 PM 1…" at bounding box center [247, 205] width 450 height 333
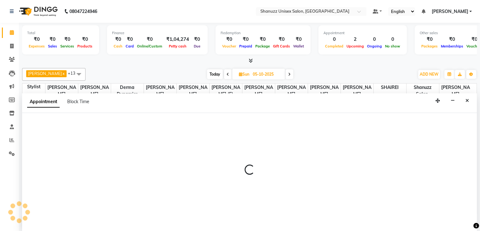
scroll to position [0, 0]
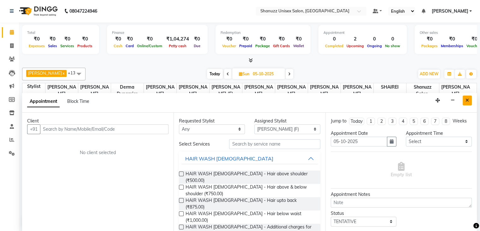
click at [467, 99] on icon "Close" at bounding box center [467, 100] width 3 height 4
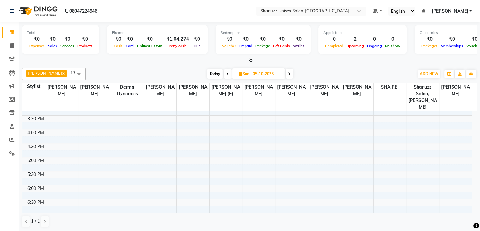
scroll to position [176, 0]
click at [9, 111] on span at bounding box center [11, 112] width 11 height 7
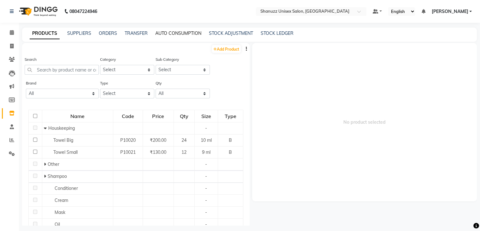
click at [181, 31] on link "AUTO CONSUMPTION" at bounding box center [178, 33] width 46 height 6
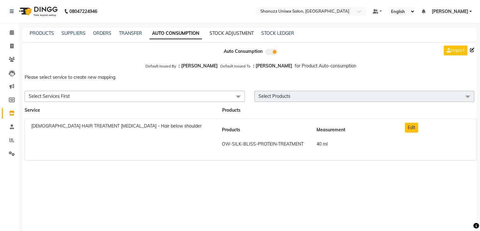
click at [226, 31] on link "STOCK ADJUSTMENT" at bounding box center [232, 33] width 44 height 6
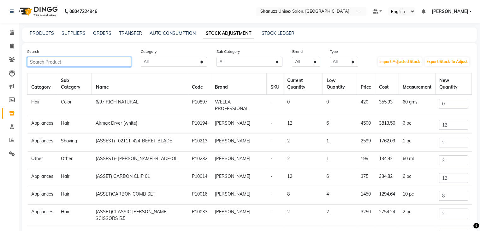
click at [116, 62] on input "text" at bounding box center [79, 62] width 104 height 10
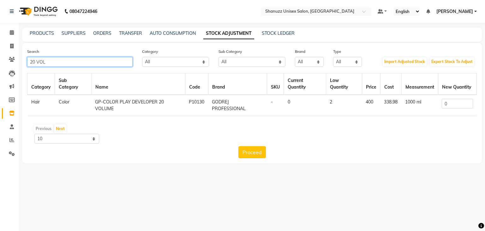
click at [100, 64] on input "20 VOL" at bounding box center [79, 62] width 105 height 10
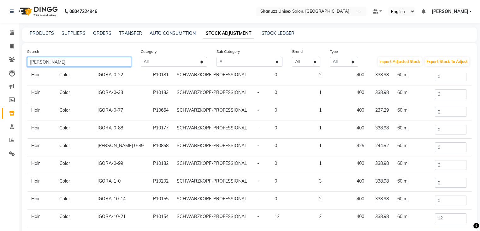
scroll to position [52, 0]
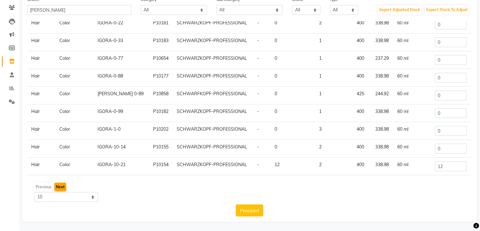
click at [59, 186] on button "Next" at bounding box center [60, 186] width 12 height 9
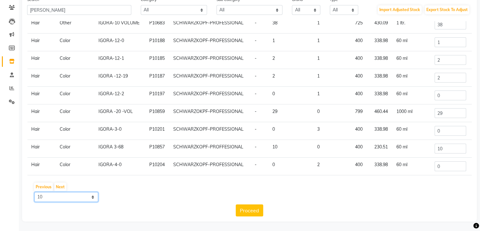
click at [71, 197] on select "10 50 100" at bounding box center [66, 197] width 64 height 10
click at [454, 109] on input "29" at bounding box center [451, 113] width 32 height 10
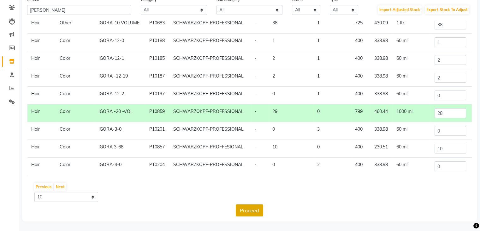
click at [254, 204] on button "Proceed" at bounding box center [249, 210] width 27 height 12
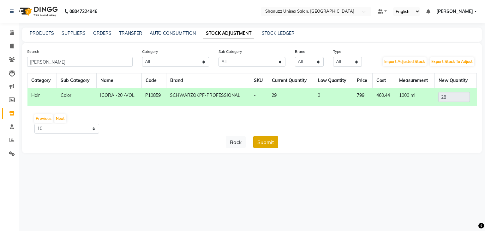
click at [267, 143] on button "Submit" at bounding box center [265, 142] width 25 height 12
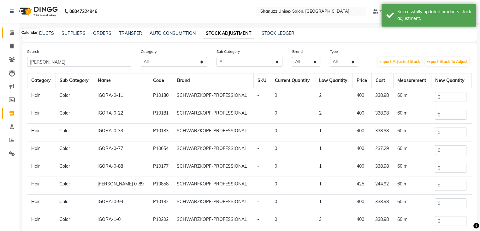
click at [13, 33] on icon at bounding box center [12, 32] width 4 height 5
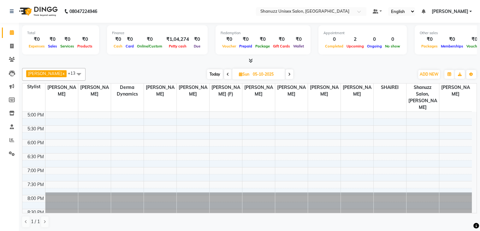
scroll to position [0, 0]
click at [207, 72] on span "Today" at bounding box center [215, 74] width 16 height 10
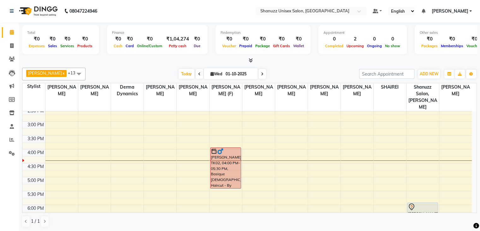
scroll to position [149, 0]
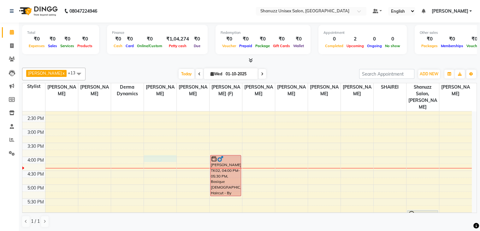
click at [157, 152] on div "9:00 AM 9:30 AM 10:00 AM 10:30 AM 11:00 AM 11:30 AM 12:00 PM 12:30 PM 1:00 PM 1…" at bounding box center [247, 128] width 450 height 333
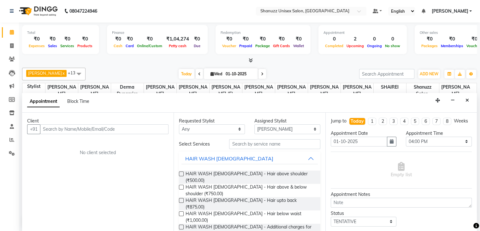
click at [70, 129] on input "text" at bounding box center [104, 129] width 129 height 10
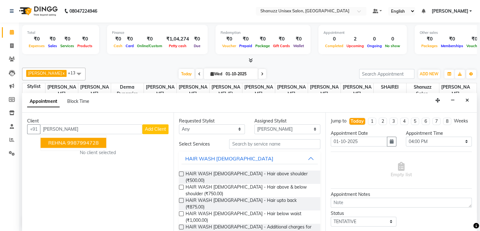
click at [58, 143] on span "REHNA" at bounding box center [57, 142] width 18 height 6
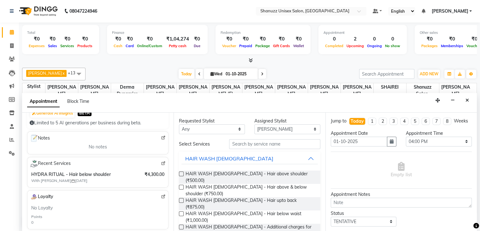
scroll to position [72, 0]
click at [278, 141] on input "text" at bounding box center [274, 144] width 91 height 10
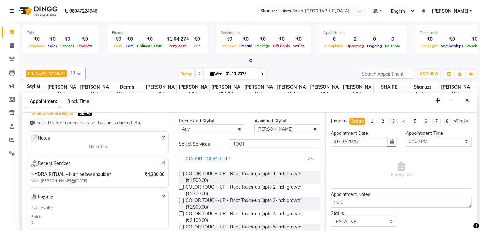
click at [183, 185] on label at bounding box center [181, 186] width 5 height 5
click at [183, 185] on input "checkbox" at bounding box center [181, 187] width 4 height 4
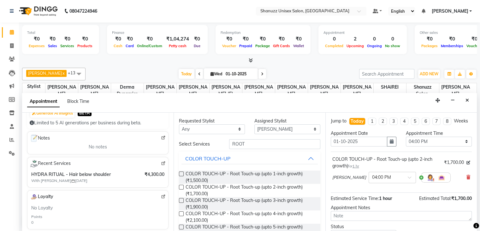
scroll to position [54, 0]
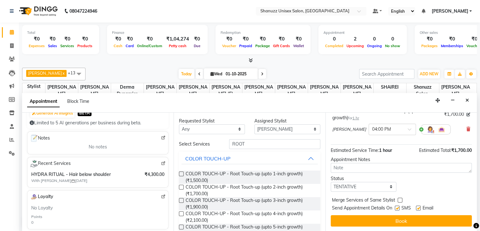
click at [183, 172] on label at bounding box center [181, 173] width 5 height 5
click at [183, 172] on input "checkbox" at bounding box center [181, 174] width 4 height 4
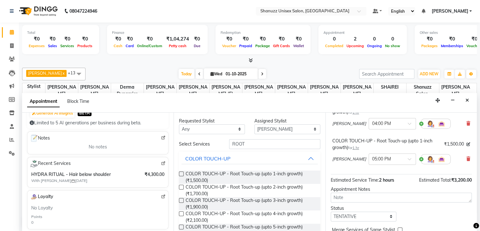
scroll to position [44, 0]
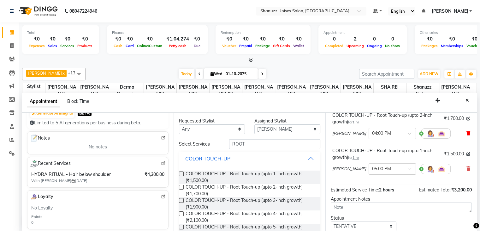
click at [467, 135] on icon at bounding box center [469, 133] width 4 height 4
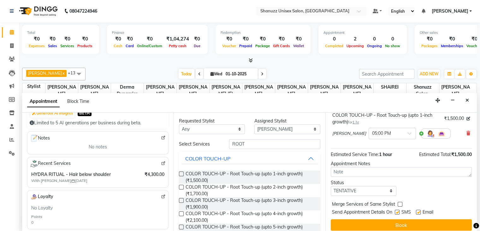
click at [179, 214] on label at bounding box center [181, 213] width 5 height 5
click at [179, 214] on input "checkbox" at bounding box center [181, 214] width 4 height 4
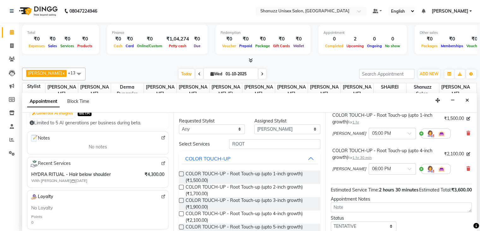
scroll to position [96, 0]
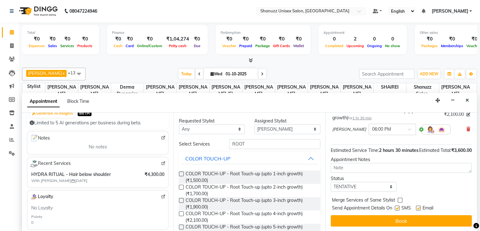
click at [396, 206] on label at bounding box center [397, 207] width 5 height 5
click at [396, 206] on input "checkbox" at bounding box center [397, 208] width 4 height 4
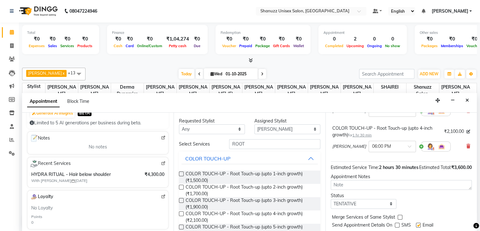
scroll to position [66, 0]
click at [466, 151] on div "COLOR TOUCH-UP - Root Touch-up (upto 4-inch growth) for 1 hr 30 min ₹2,100.00 […" at bounding box center [401, 140] width 141 height 33
click at [467, 113] on icon at bounding box center [469, 111] width 4 height 4
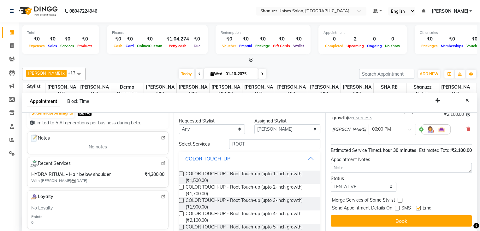
scroll to position [30, 0]
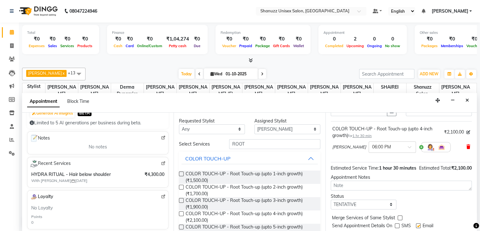
click at [467, 149] on icon at bounding box center [469, 146] width 4 height 4
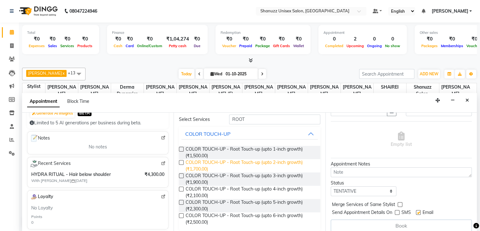
scroll to position [25, 0]
click at [181, 189] on label at bounding box center [181, 188] width 5 height 5
click at [181, 189] on input "checkbox" at bounding box center [181, 189] width 4 height 4
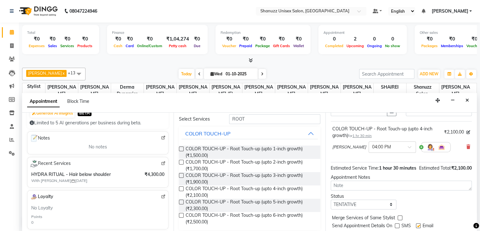
scroll to position [60, 0]
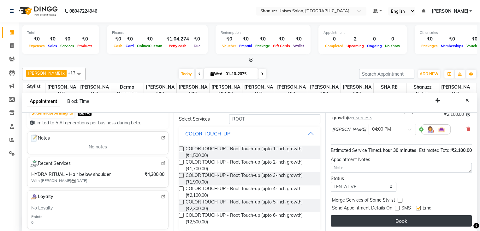
click at [401, 221] on button "Book" at bounding box center [401, 220] width 141 height 11
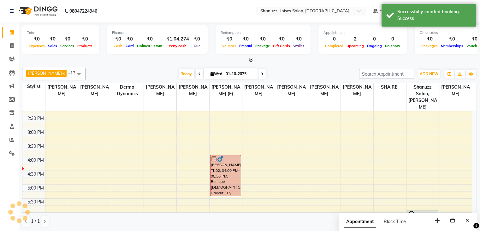
scroll to position [0, 0]
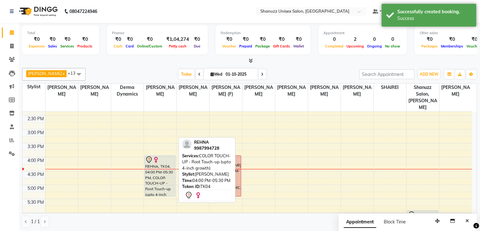
click at [149, 171] on div "REHNA, TK04, 04:00 PM-05:30 PM, COLOR TOUCH-UP - Root Touch-up (upto 4-inch gro…" at bounding box center [160, 175] width 30 height 40
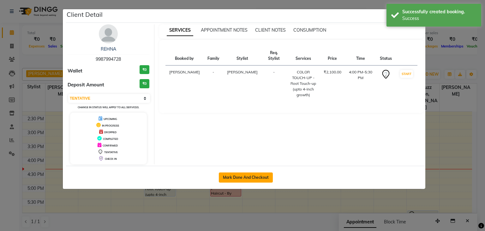
click at [252, 174] on button "Mark Done And Checkout" at bounding box center [246, 177] width 54 height 10
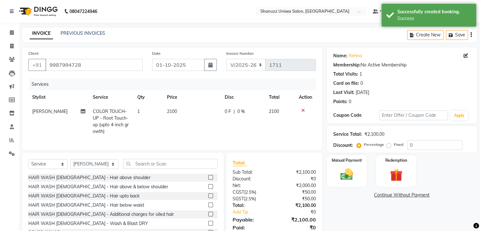
click at [172, 114] on span "2100" at bounding box center [172, 111] width 10 height 6
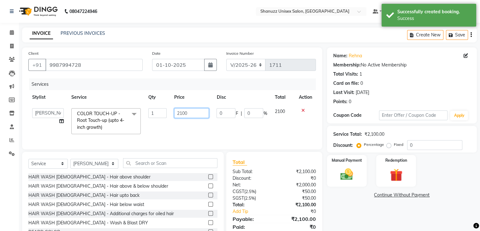
click at [181, 111] on input "2100" at bounding box center [191, 113] width 35 height 10
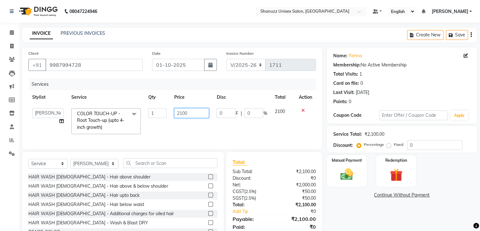
click at [182, 113] on input "2100" at bounding box center [191, 113] width 35 height 10
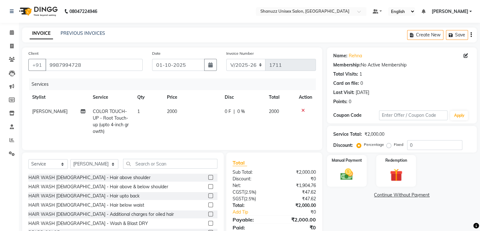
click at [238, 109] on span "0 %" at bounding box center [242, 111] width 8 height 7
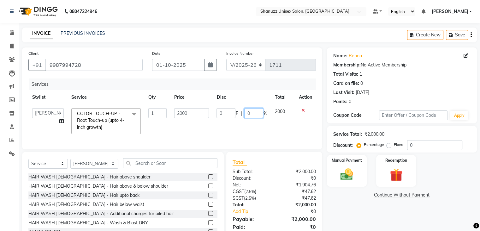
click at [253, 113] on input "0" at bounding box center [253, 113] width 19 height 10
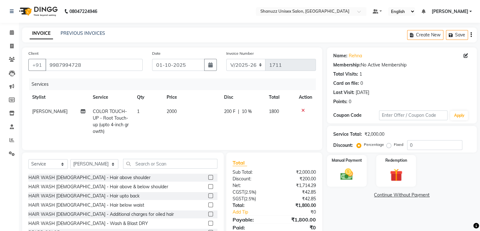
click at [254, 131] on td "200 F | 10 %" at bounding box center [242, 121] width 45 height 34
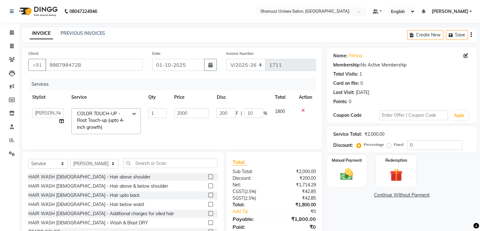
scroll to position [29, 0]
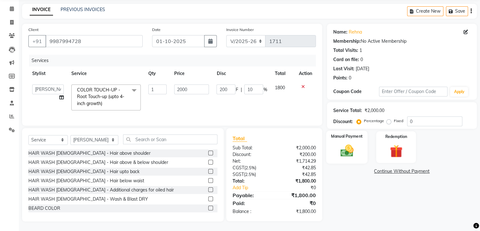
click at [349, 151] on img at bounding box center [346, 150] width 21 height 15
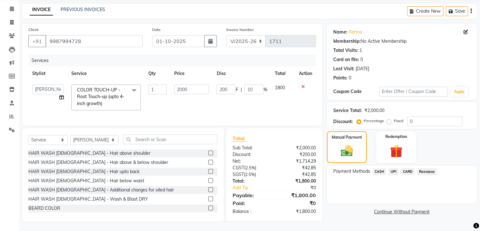
click at [394, 168] on span "UPI" at bounding box center [394, 171] width 10 height 7
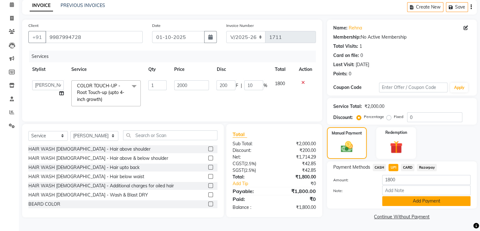
click at [411, 200] on button "Add Payment" at bounding box center [426, 201] width 88 height 10
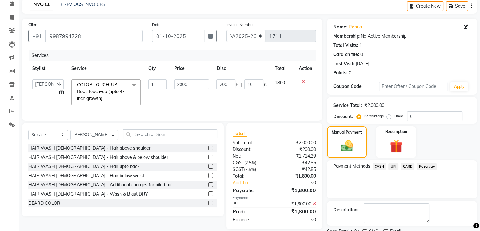
scroll to position [54, 0]
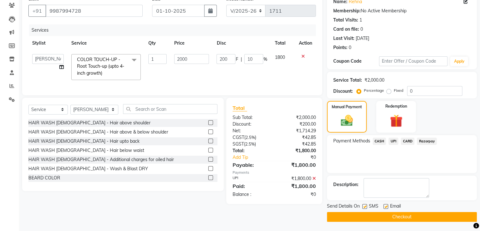
click at [365, 206] on label at bounding box center [365, 206] width 5 height 5
click at [365, 206] on input "checkbox" at bounding box center [365, 206] width 4 height 4
click at [377, 215] on button "Checkout" at bounding box center [402, 217] width 150 height 10
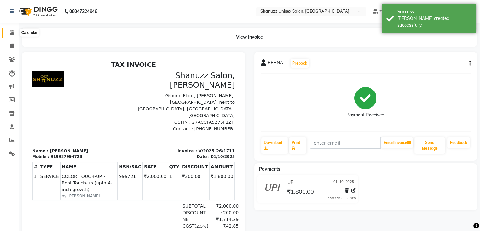
click at [10, 32] on icon at bounding box center [12, 32] width 4 height 5
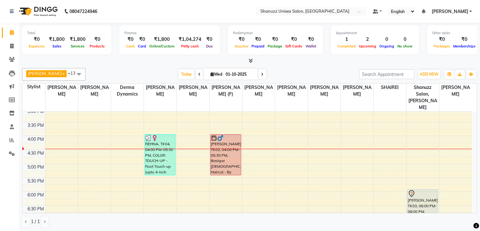
scroll to position [171, 0]
click at [260, 134] on div "9:00 AM 9:30 AM 10:00 AM 10:30 AM 11:00 AM 11:30 AM 12:00 PM 12:30 PM 1:00 PM 1…" at bounding box center [247, 107] width 450 height 333
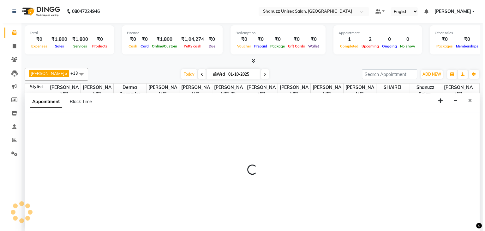
scroll to position [0, 0]
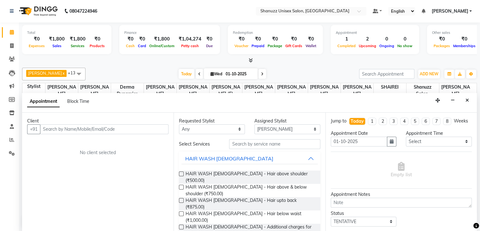
click at [104, 129] on input "text" at bounding box center [104, 129] width 129 height 10
click at [156, 130] on span "Add Client" at bounding box center [155, 129] width 21 height 6
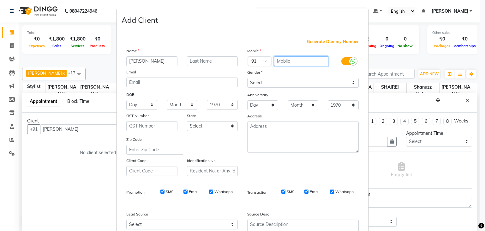
click at [285, 61] on input "text" at bounding box center [301, 61] width 55 height 10
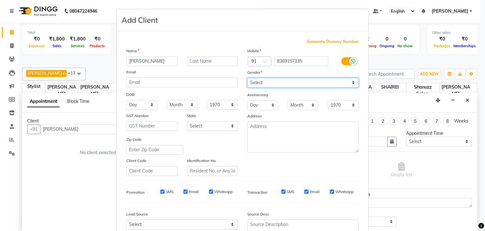
click at [267, 79] on select "Select [DEMOGRAPHIC_DATA] [DEMOGRAPHIC_DATA] Other Prefer Not To Say" at bounding box center [302, 83] width 111 height 10
click at [247, 78] on select "Select [DEMOGRAPHIC_DATA] [DEMOGRAPHIC_DATA] Other Prefer Not To Say" at bounding box center [302, 83] width 111 height 10
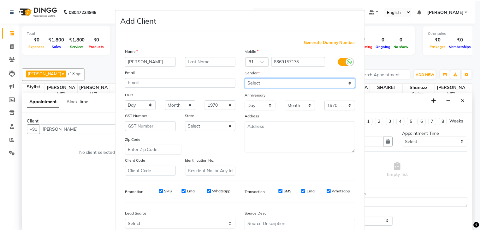
scroll to position [64, 0]
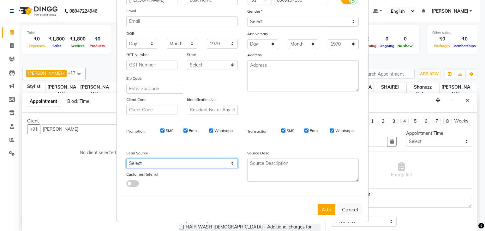
click at [217, 165] on select "Select Walk-in Referral Internet Friend Word of Mouth Advertisement Facebook Ju…" at bounding box center [181, 163] width 111 height 10
click at [126, 158] on select "Select Walk-in Referral Internet Friend Word of Mouth Advertisement Facebook Ju…" at bounding box center [181, 163] width 111 height 10
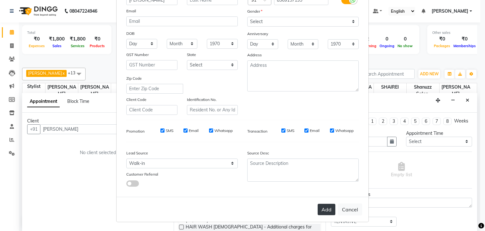
click at [321, 208] on button "Add" at bounding box center [327, 208] width 18 height 11
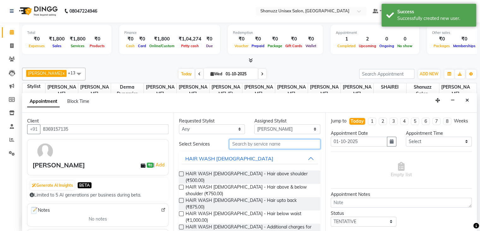
click at [281, 142] on input "text" at bounding box center [274, 144] width 91 height 10
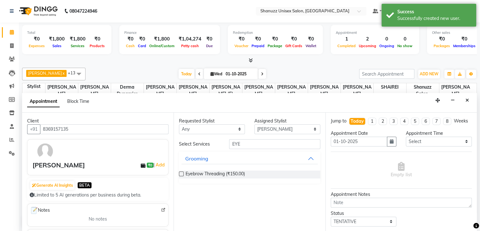
click at [181, 172] on label at bounding box center [181, 173] width 5 height 5
click at [181, 172] on input "checkbox" at bounding box center [181, 174] width 4 height 4
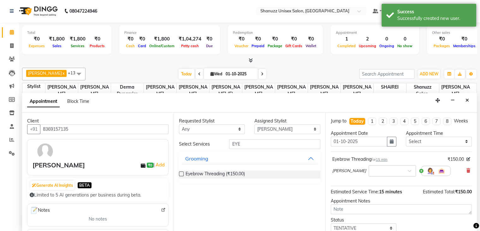
scroll to position [47, 0]
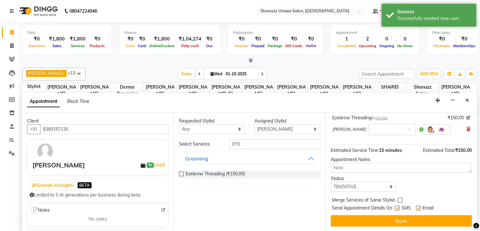
click at [397, 208] on label at bounding box center [397, 207] width 5 height 5
click at [397, 208] on input "checkbox" at bounding box center [397, 208] width 4 height 4
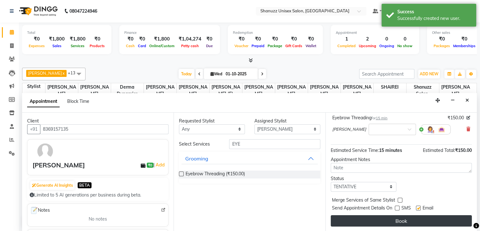
click at [402, 219] on button "Book" at bounding box center [401, 220] width 141 height 11
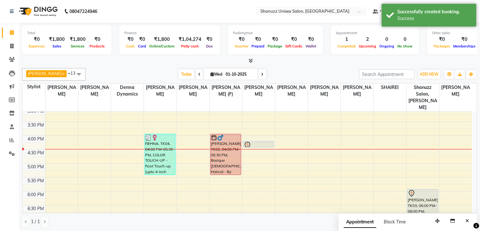
scroll to position [173, 0]
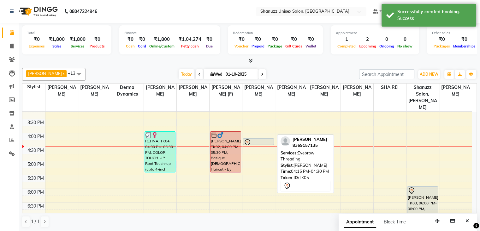
click at [258, 139] on div at bounding box center [259, 143] width 30 height 8
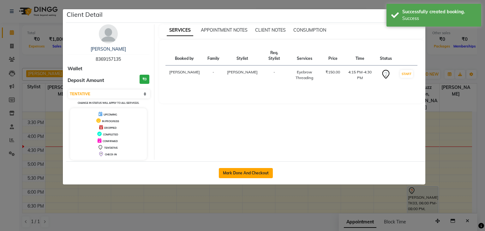
click at [256, 172] on button "Mark Done And Checkout" at bounding box center [246, 173] width 54 height 10
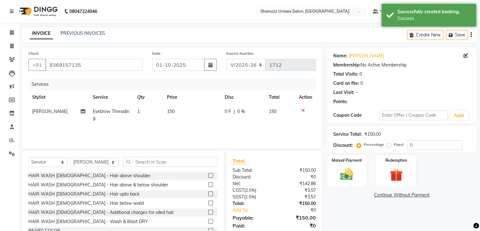
click at [169, 112] on span "150" at bounding box center [171, 111] width 8 height 6
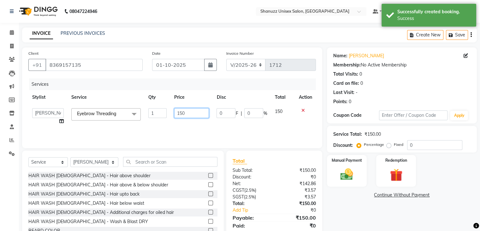
click at [184, 114] on input "150" at bounding box center [191, 113] width 35 height 10
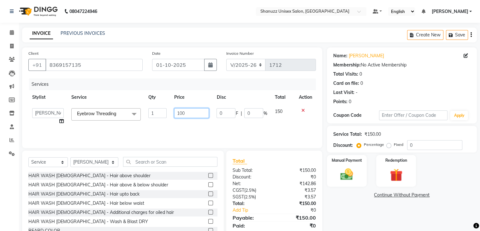
click at [184, 118] on input "100" at bounding box center [191, 113] width 35 height 10
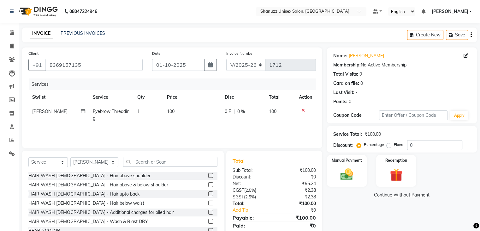
click at [196, 127] on div "Services Stylist Service Qty Price Disc Total Action [PERSON_NAME] Eyebrow Thre…" at bounding box center [172, 109] width 288 height 63
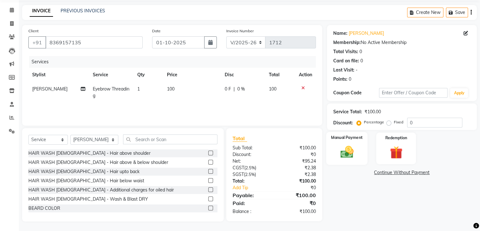
click at [347, 149] on img at bounding box center [346, 151] width 21 height 15
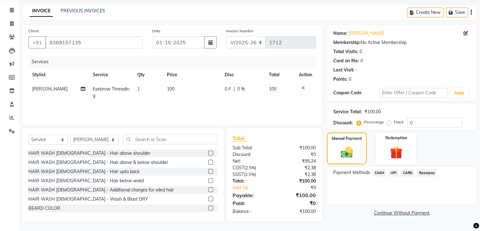
click at [389, 174] on span "UPI" at bounding box center [394, 172] width 10 height 7
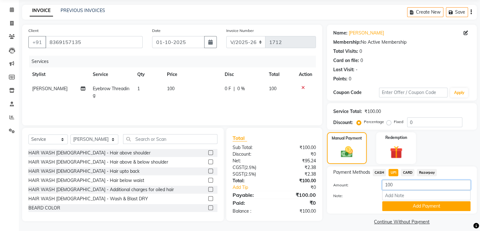
click at [388, 184] on input "100" at bounding box center [426, 185] width 88 height 10
click at [406, 203] on button "Add Payment" at bounding box center [426, 206] width 88 height 10
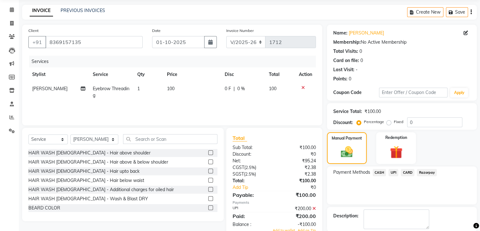
scroll to position [54, 0]
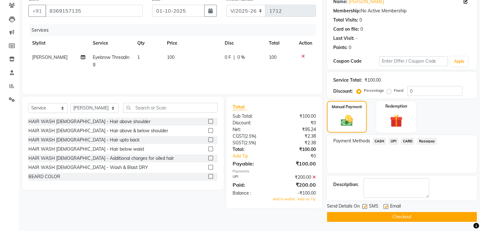
click at [365, 206] on label at bounding box center [365, 206] width 5 height 5
click at [365, 206] on input "checkbox" at bounding box center [365, 206] width 4 height 4
click at [309, 198] on span "Add as Tip" at bounding box center [307, 198] width 18 height 4
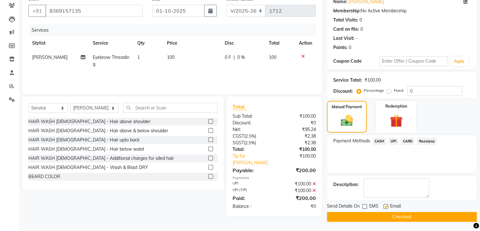
click at [387, 204] on label at bounding box center [386, 206] width 5 height 5
click at [387, 204] on input "checkbox" at bounding box center [386, 206] width 4 height 4
click at [386, 216] on button "Checkout" at bounding box center [402, 217] width 150 height 10
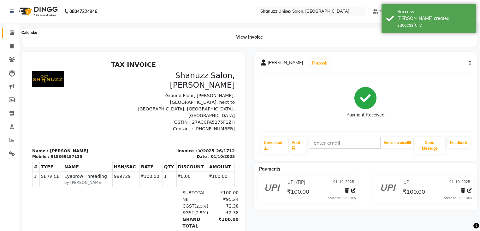
click at [13, 33] on icon at bounding box center [12, 32] width 4 height 5
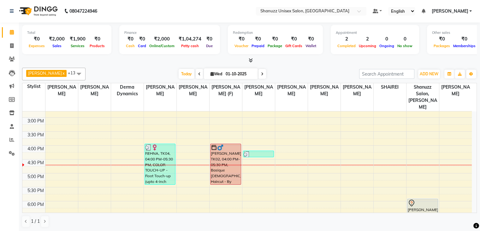
scroll to position [158, 0]
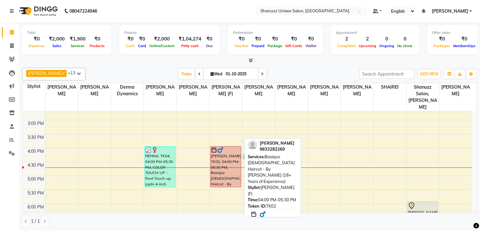
click at [220, 153] on div "[PERSON_NAME], TK02, 04:00 PM-05:30 PM, Basique [DEMOGRAPHIC_DATA] Haircut - By…" at bounding box center [226, 166] width 30 height 40
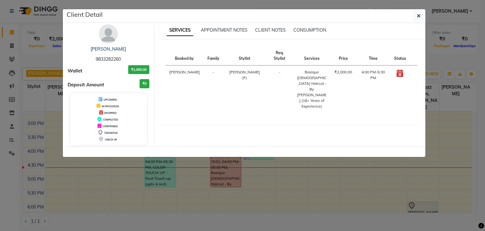
click at [236, 219] on ngb-modal-window "Client Detail HARSH DOBARIYA 9833282260 Wallet ₹1,000.00 Deposit Amount ₹0 UPCO…" at bounding box center [242, 115] width 485 height 231
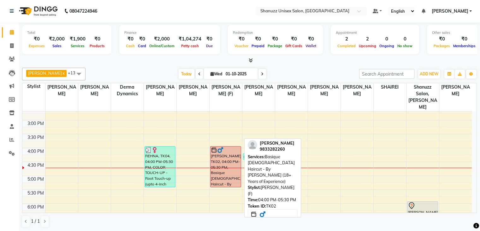
click at [233, 166] on div "[PERSON_NAME], TK02, 04:00 PM-05:30 PM, Basique [DEMOGRAPHIC_DATA] Haircut - By…" at bounding box center [226, 166] width 30 height 40
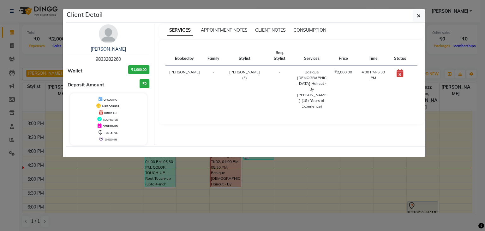
click at [251, 224] on ngb-modal-window "Client Detail HARSH DOBARIYA 9833282260 Wallet ₹1,000.00 Deposit Amount ₹0 UPCO…" at bounding box center [242, 115] width 485 height 231
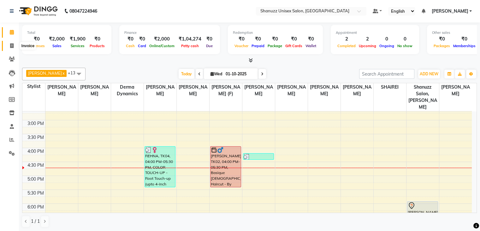
click at [8, 42] on span at bounding box center [11, 45] width 11 height 7
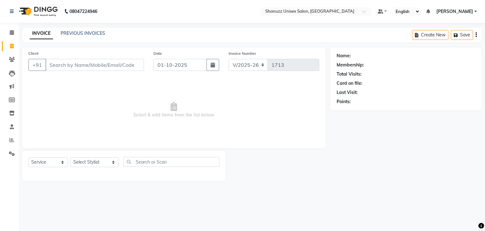
click at [76, 69] on input "Client" at bounding box center [94, 65] width 99 height 12
click at [130, 69] on button "Add Client" at bounding box center [127, 65] width 33 height 12
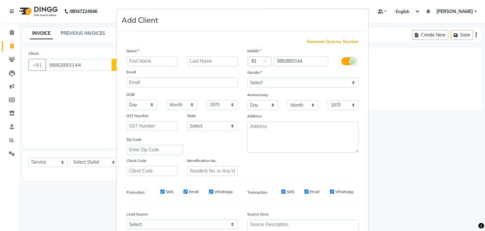
click at [141, 60] on input "text" at bounding box center [151, 61] width 51 height 10
click at [255, 86] on select "Select [DEMOGRAPHIC_DATA] [DEMOGRAPHIC_DATA] Other Prefer Not To Say" at bounding box center [302, 83] width 111 height 10
click at [247, 78] on select "Select [DEMOGRAPHIC_DATA] [DEMOGRAPHIC_DATA] Other Prefer Not To Say" at bounding box center [302, 83] width 111 height 10
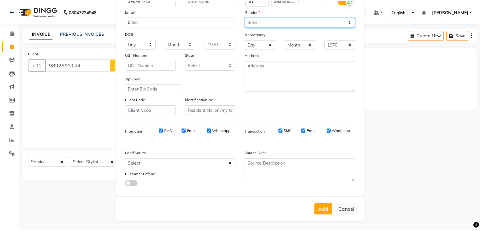
scroll to position [64, 0]
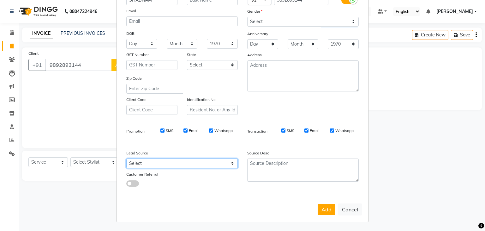
click at [219, 161] on select "Select Walk-in Referral Internet Friend Word of Mouth Advertisement Facebook Ju…" at bounding box center [181, 163] width 111 height 10
click at [126, 158] on select "Select Walk-in Referral Internet Friend Word of Mouth Advertisement Facebook Ju…" at bounding box center [181, 163] width 111 height 10
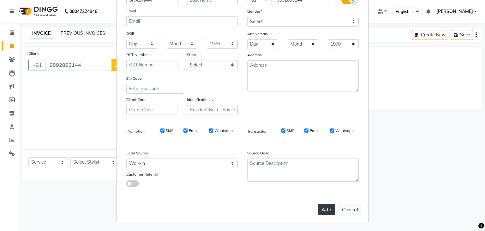
click at [325, 208] on button "Add" at bounding box center [327, 208] width 18 height 11
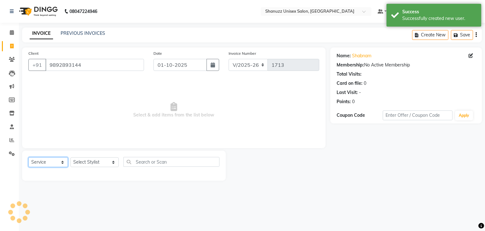
click at [52, 166] on select "Select Service Product Membership Package Voucher Prepaid Gift Card" at bounding box center [47, 162] width 39 height 10
click at [28, 157] on select "Select Service Product Membership Package Voucher Prepaid Gift Card" at bounding box center [47, 162] width 39 height 10
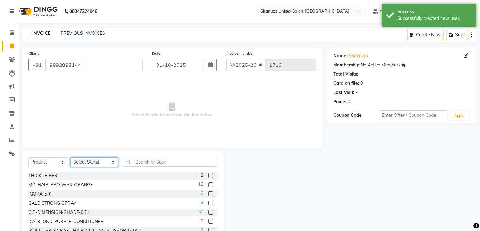
click at [93, 160] on select "Select Stylist [PERSON_NAME] AFZAN [PERSON_NAME] [PERSON_NAME] [PERSON_NAME] De…" at bounding box center [94, 162] width 48 height 10
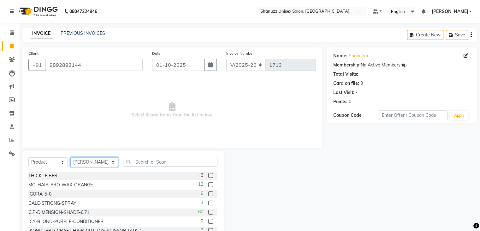
click at [70, 157] on select "Select Stylist [PERSON_NAME] AFZAN [PERSON_NAME] [PERSON_NAME] [PERSON_NAME] De…" at bounding box center [94, 162] width 48 height 10
click at [147, 159] on input "text" at bounding box center [170, 162] width 94 height 10
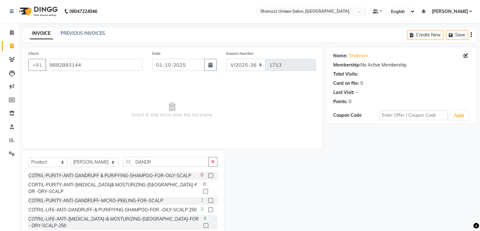
click at [203, 191] on label at bounding box center [205, 191] width 5 height 5
click at [203, 191] on input "checkbox" at bounding box center [205, 191] width 4 height 4
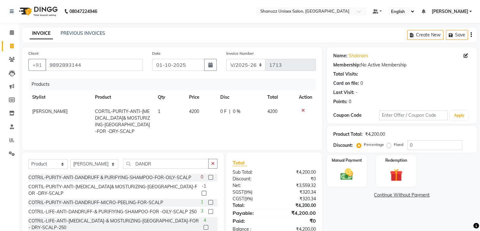
click at [302, 110] on icon at bounding box center [303, 110] width 3 height 4
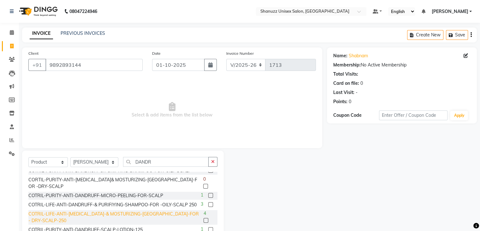
scroll to position [21, 0]
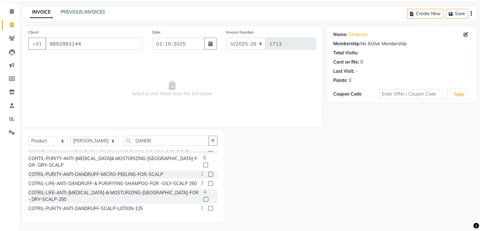
click at [204, 199] on label at bounding box center [206, 198] width 5 height 5
click at [204, 199] on input "checkbox" at bounding box center [206, 199] width 4 height 4
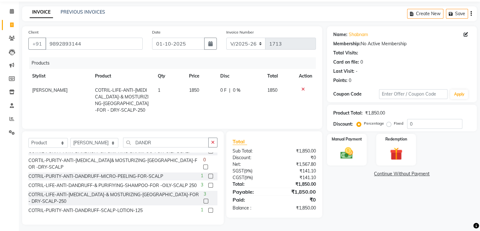
scroll to position [29, 0]
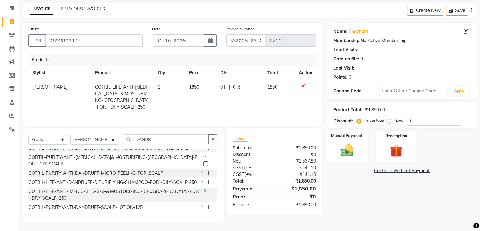
click at [354, 142] on img at bounding box center [346, 149] width 21 height 15
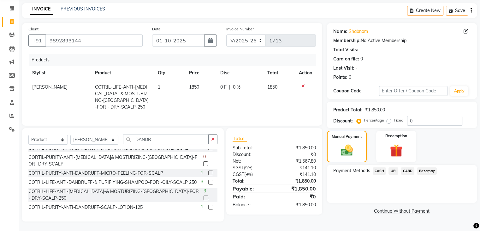
click at [392, 167] on span "UPI" at bounding box center [394, 170] width 10 height 7
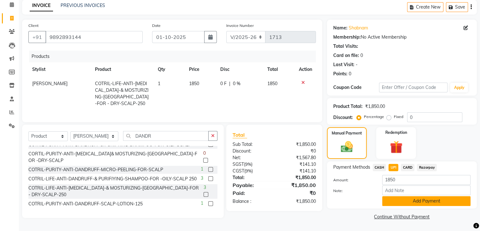
click at [404, 198] on button "Add Payment" at bounding box center [426, 201] width 88 height 10
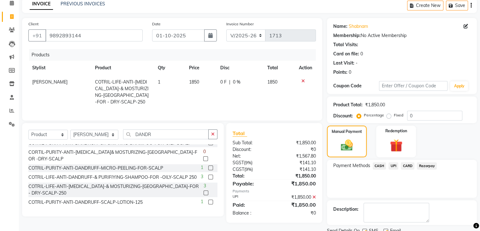
scroll to position [54, 0]
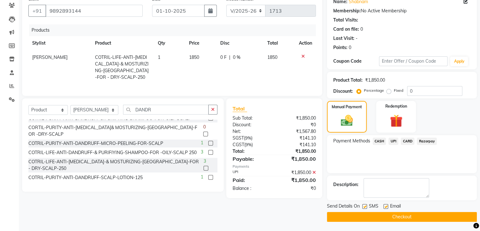
click at [365, 206] on label at bounding box center [365, 206] width 5 height 5
click at [365, 206] on input "checkbox" at bounding box center [365, 206] width 4 height 4
click at [370, 214] on button "Checkout" at bounding box center [402, 217] width 150 height 10
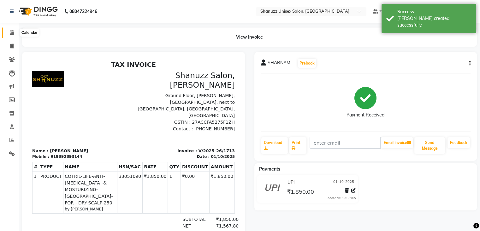
click at [13, 34] on icon at bounding box center [12, 32] width 4 height 5
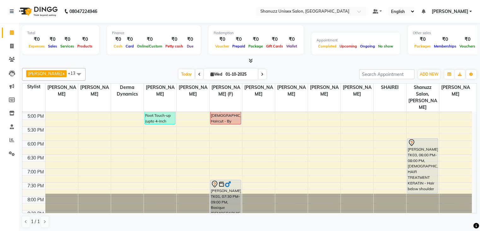
scroll to position [222, 0]
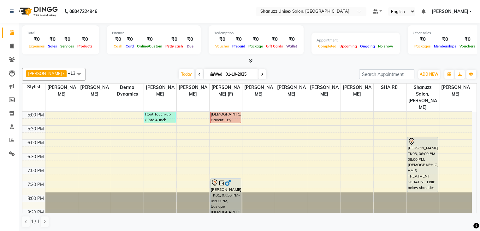
click at [211, 73] on icon at bounding box center [212, 74] width 3 height 4
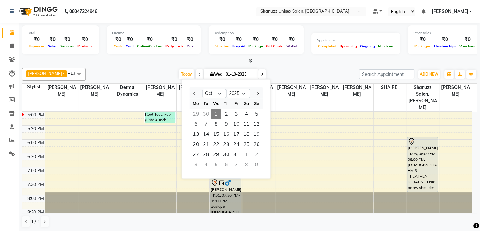
click at [124, 68] on div "[PERSON_NAME] x [PERSON_NAME] x [PERSON_NAME] x [PERSON_NAME] x [PERSON_NAME] (…" at bounding box center [249, 74] width 455 height 13
